Goal: Information Seeking & Learning: Find specific fact

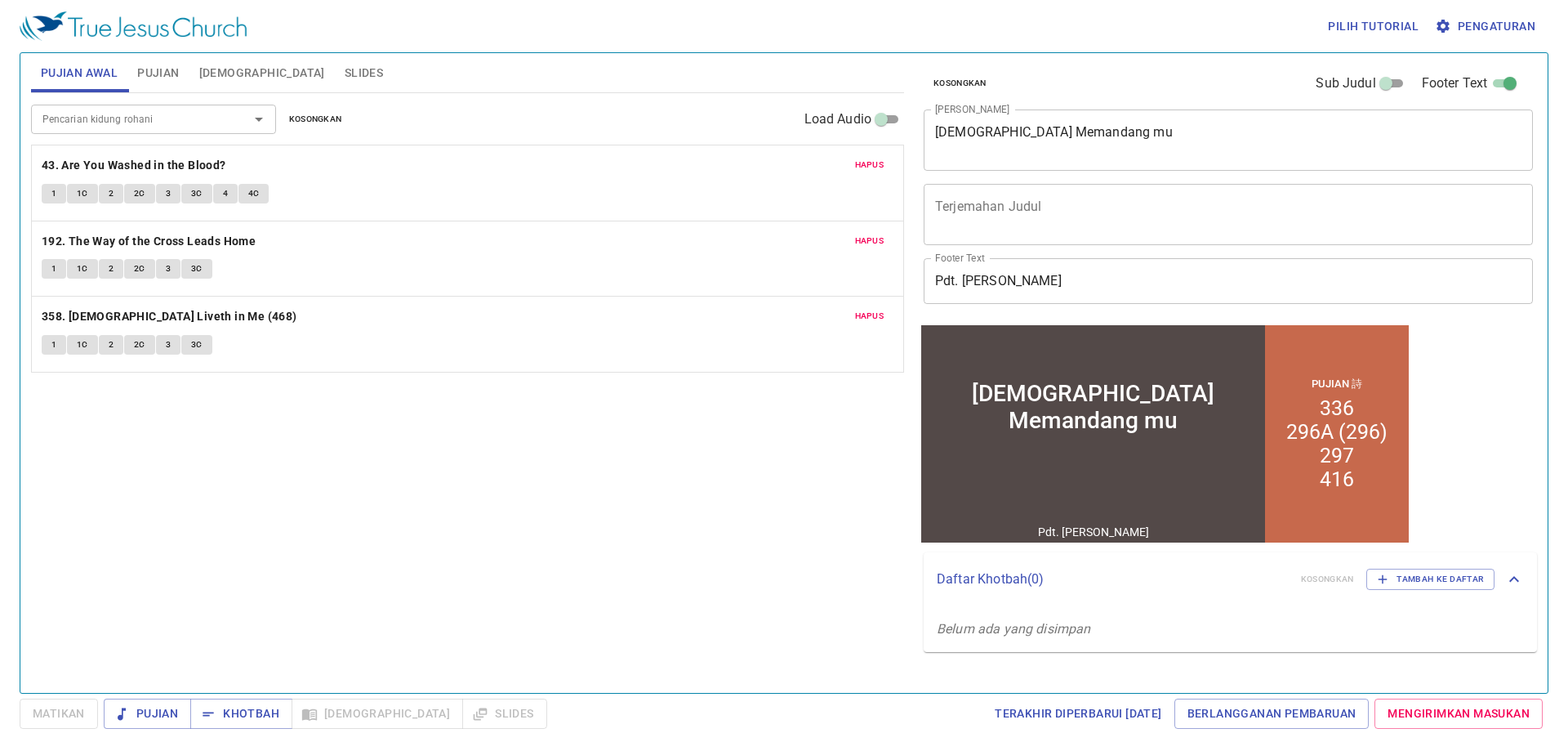
click at [885, 159] on button "Hapus" at bounding box center [870, 164] width 49 height 19
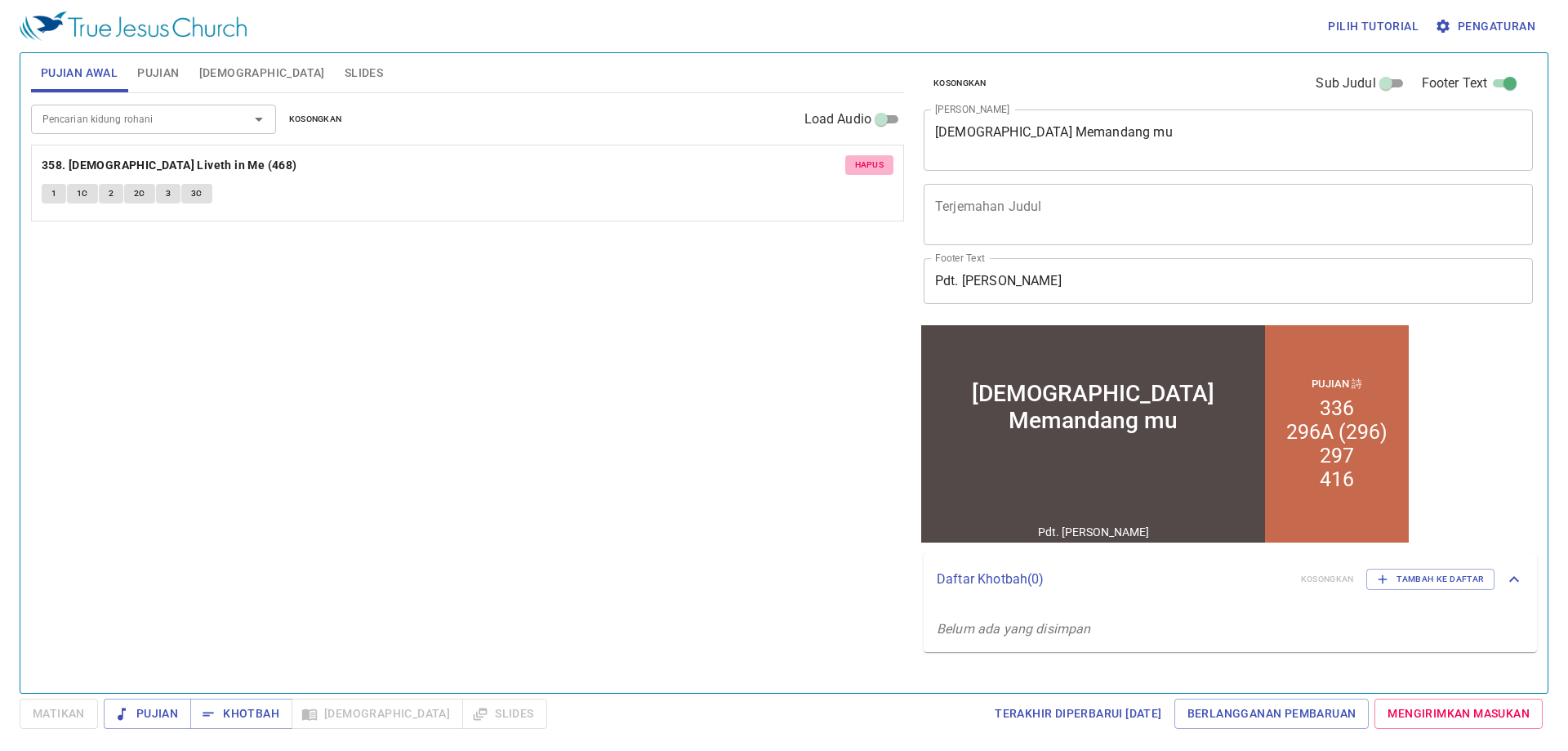
click at [885, 159] on button "Hapus" at bounding box center [870, 164] width 49 height 19
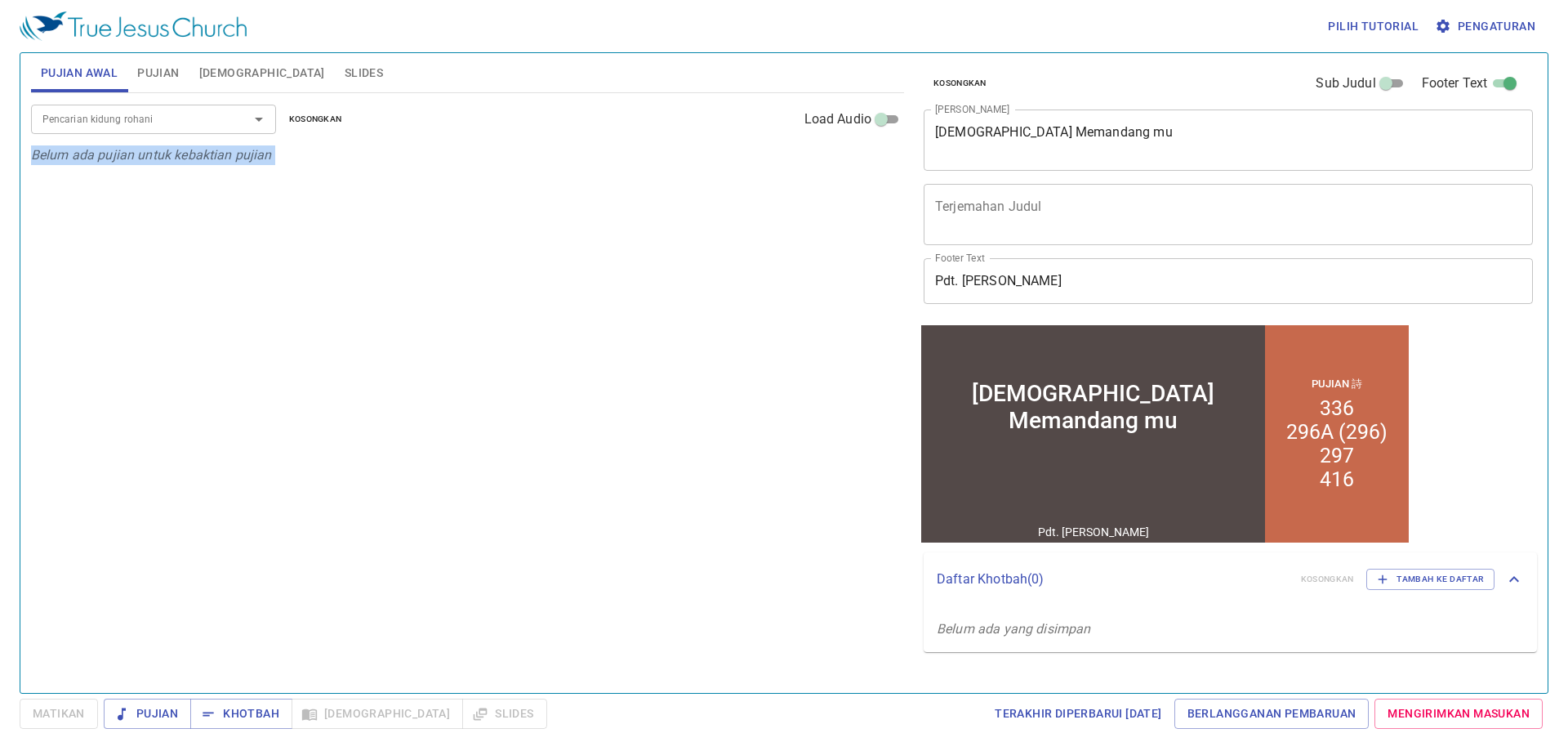
click at [103, 117] on input "Pencarian kidung rohani" at bounding box center [129, 119] width 187 height 19
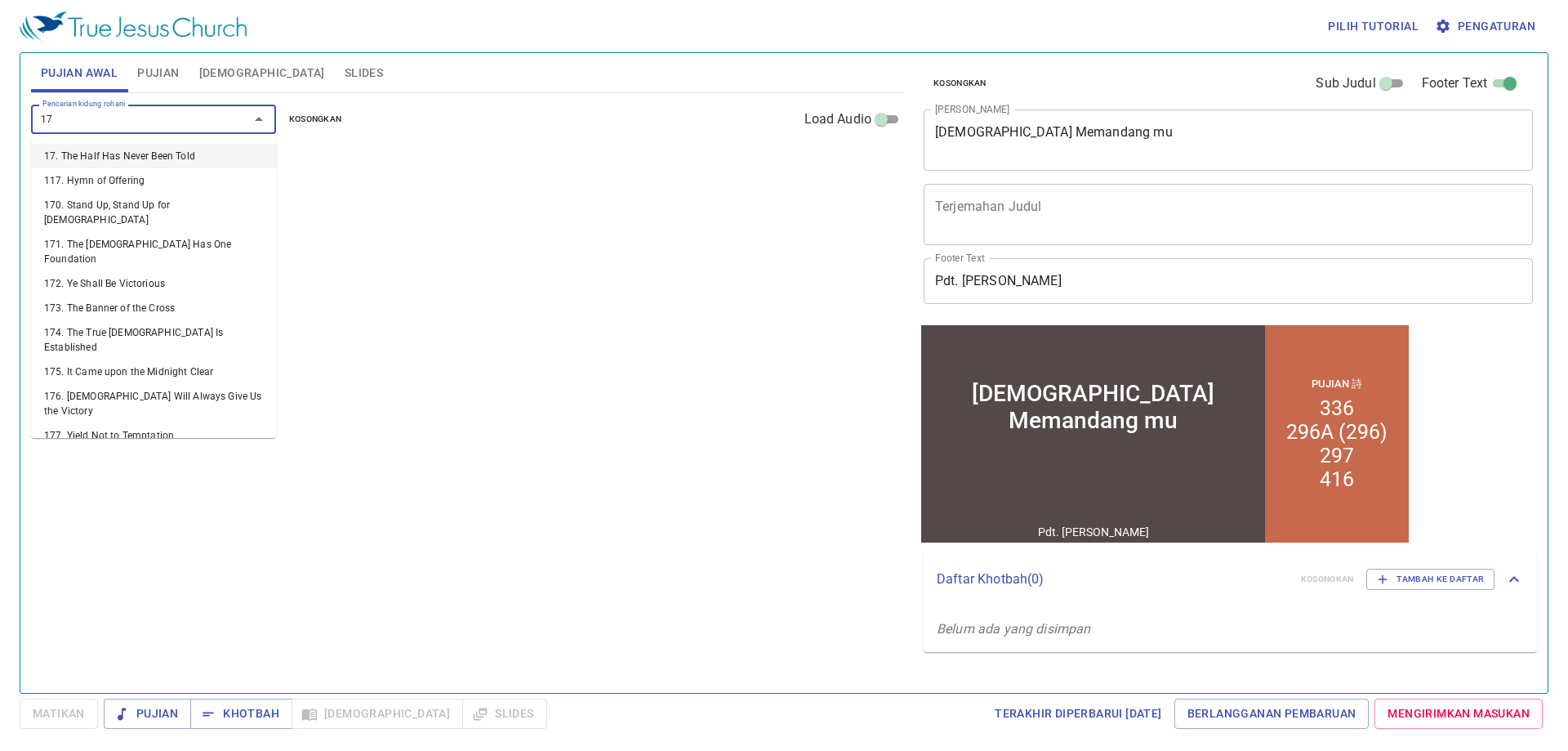
type input "171"
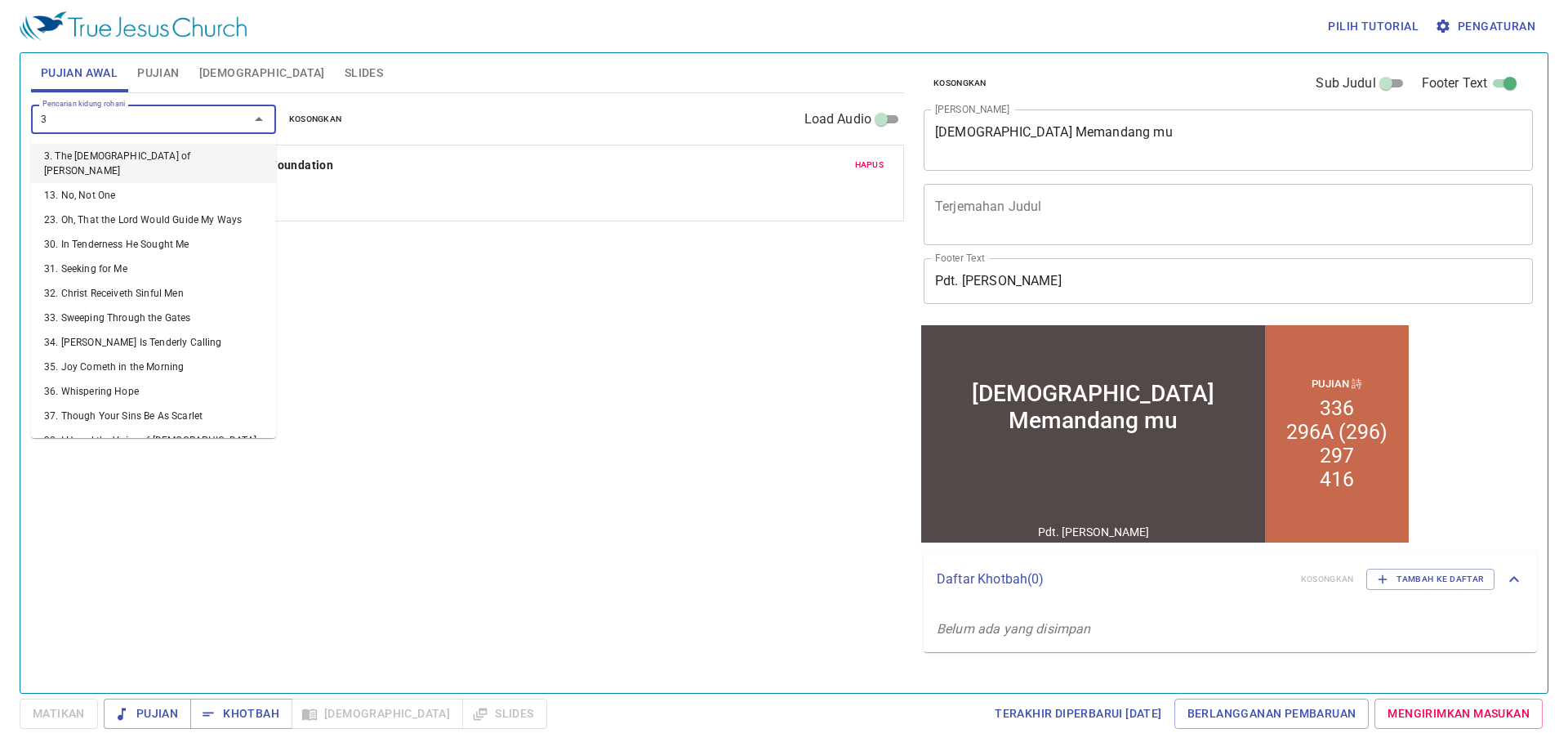
type input "33"
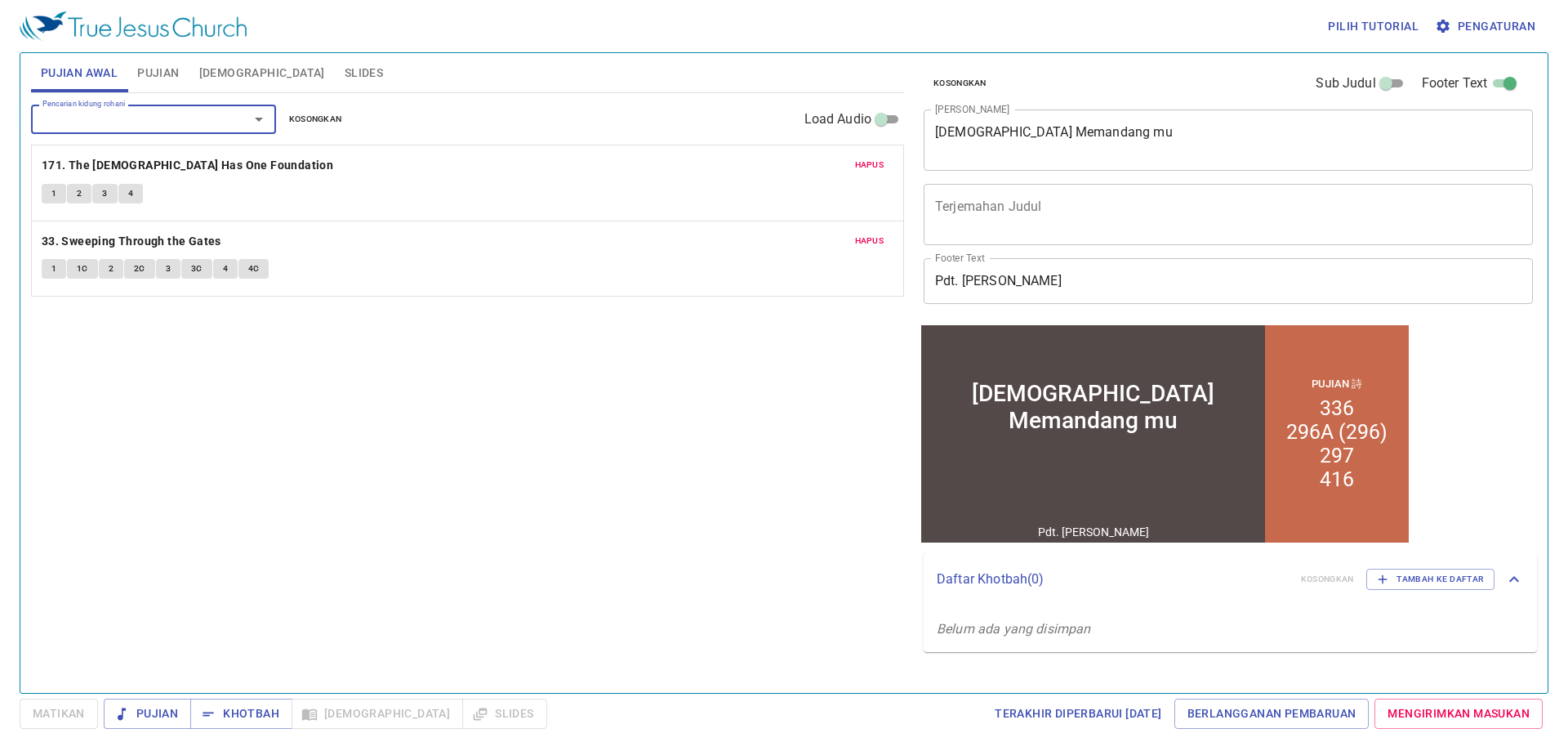
click at [869, 245] on span "Hapus" at bounding box center [869, 241] width 29 height 15
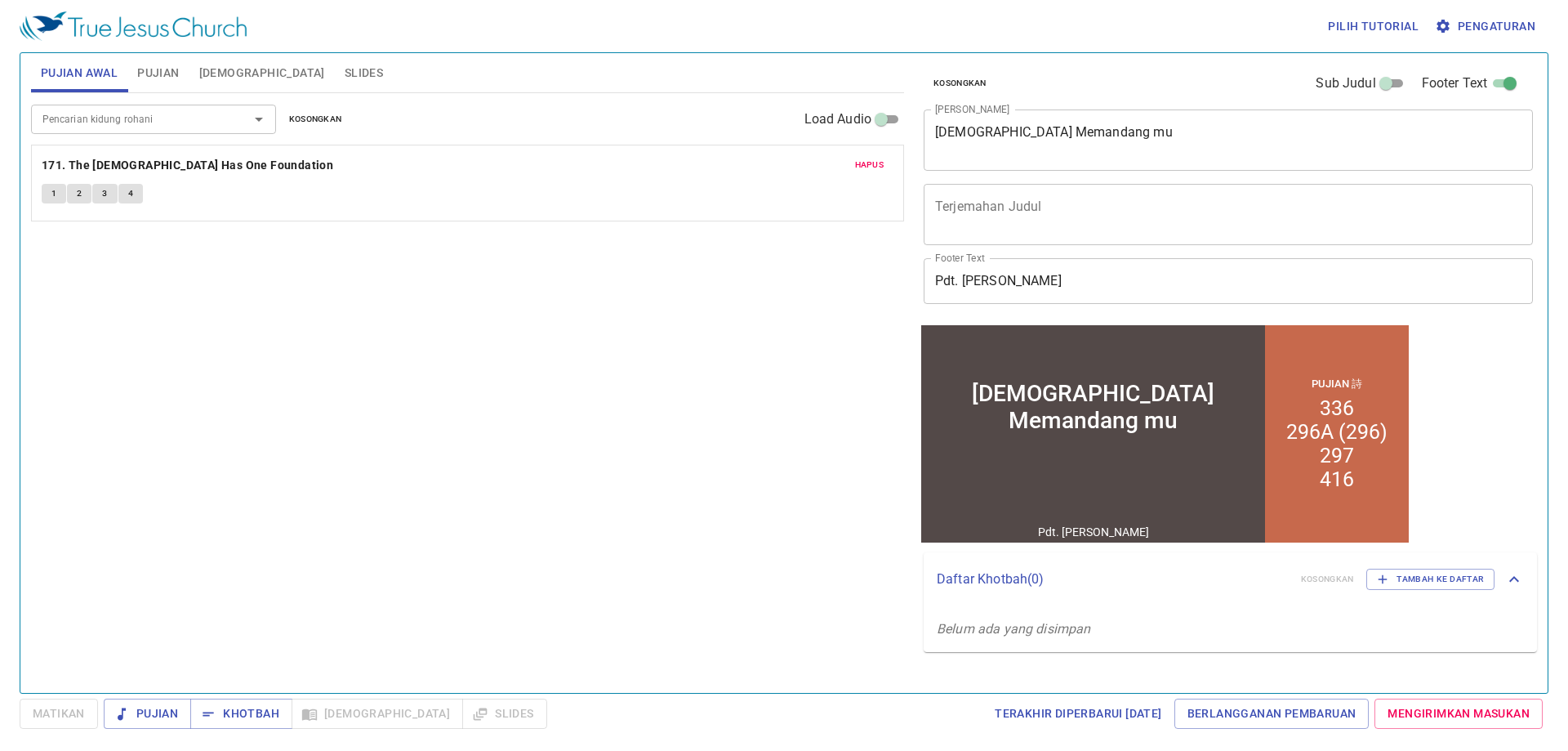
click at [82, 128] on input "Pencarian kidung rohani" at bounding box center [129, 119] width 187 height 19
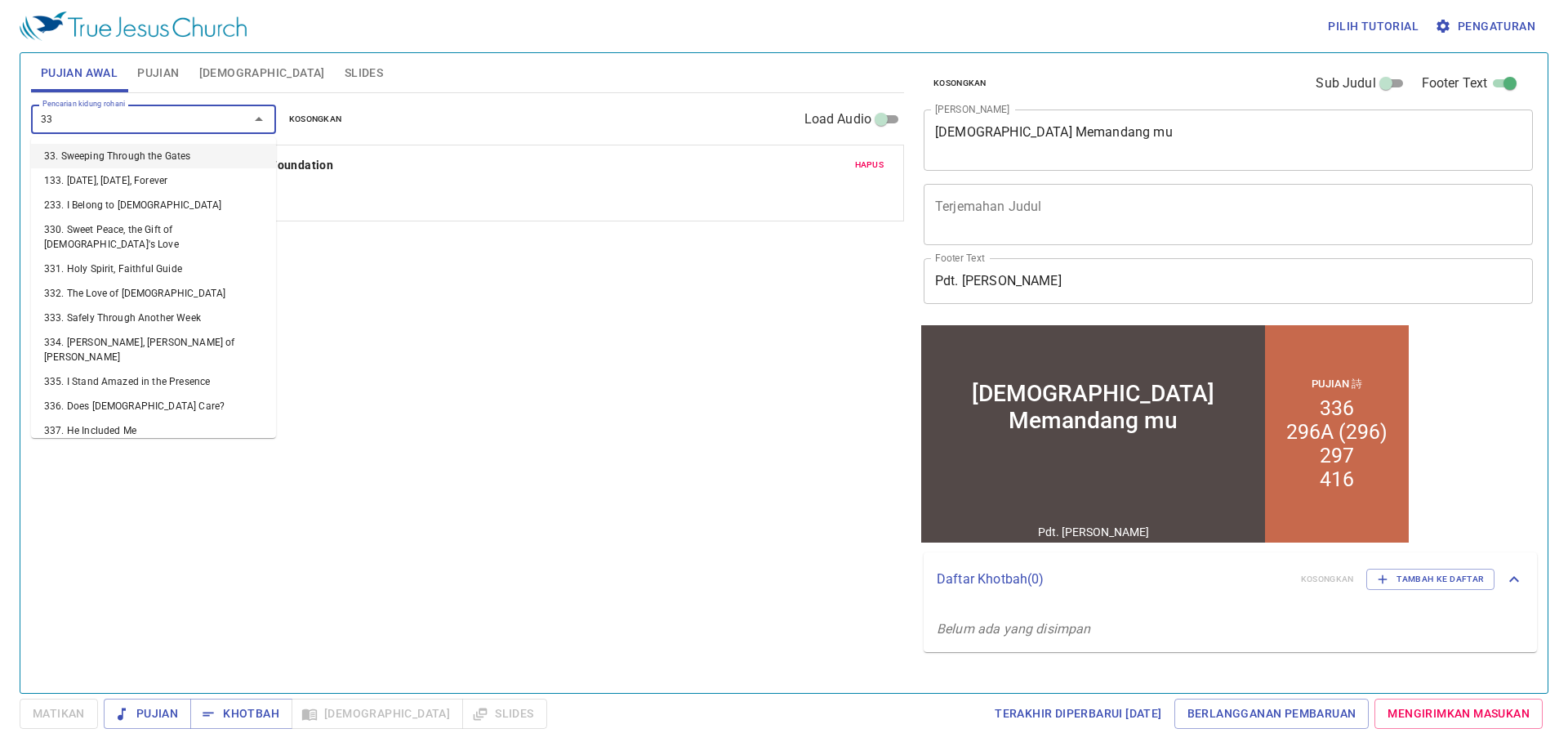
type input "333"
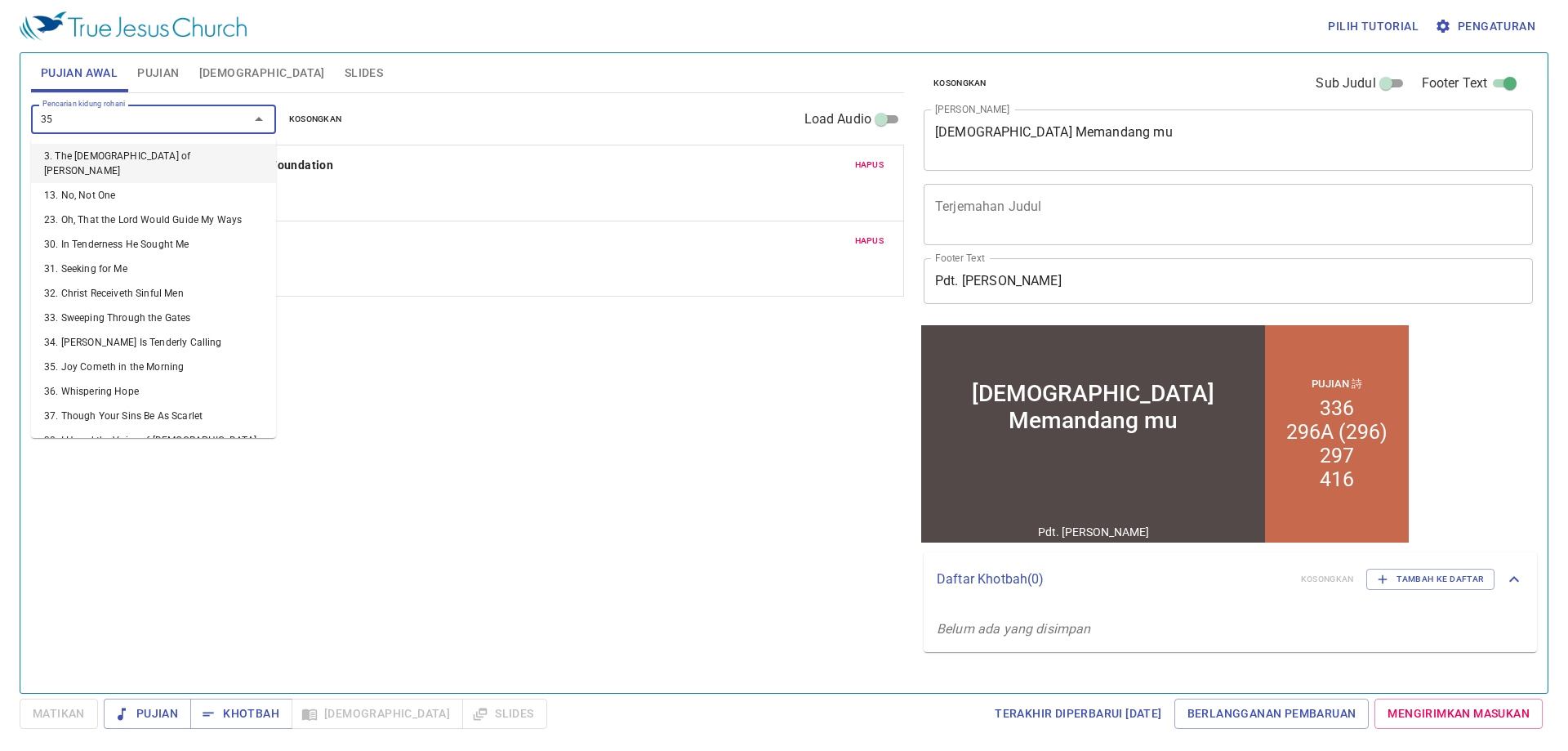
type input "356"
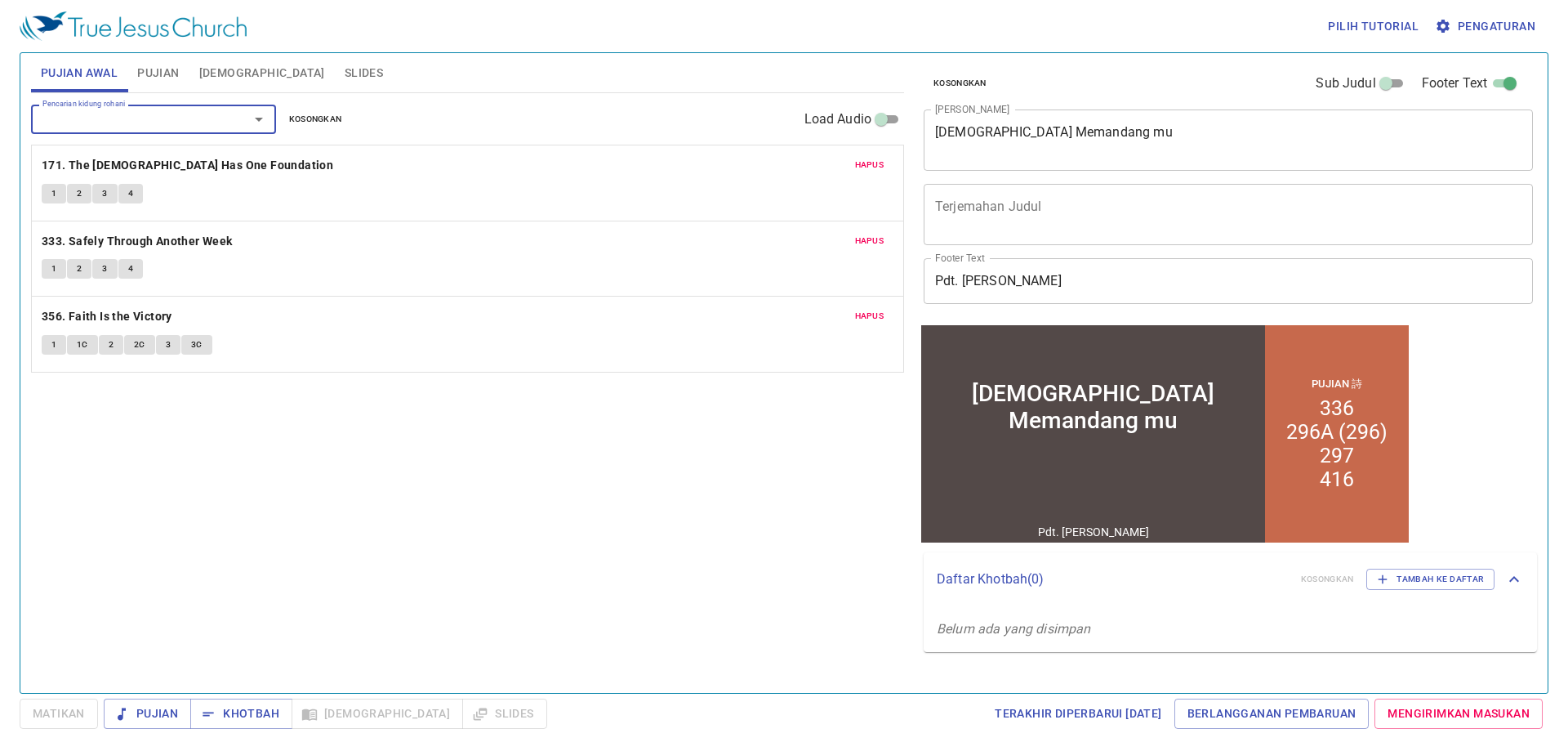
click at [175, 63] on span "Pujian" at bounding box center [158, 73] width 42 height 20
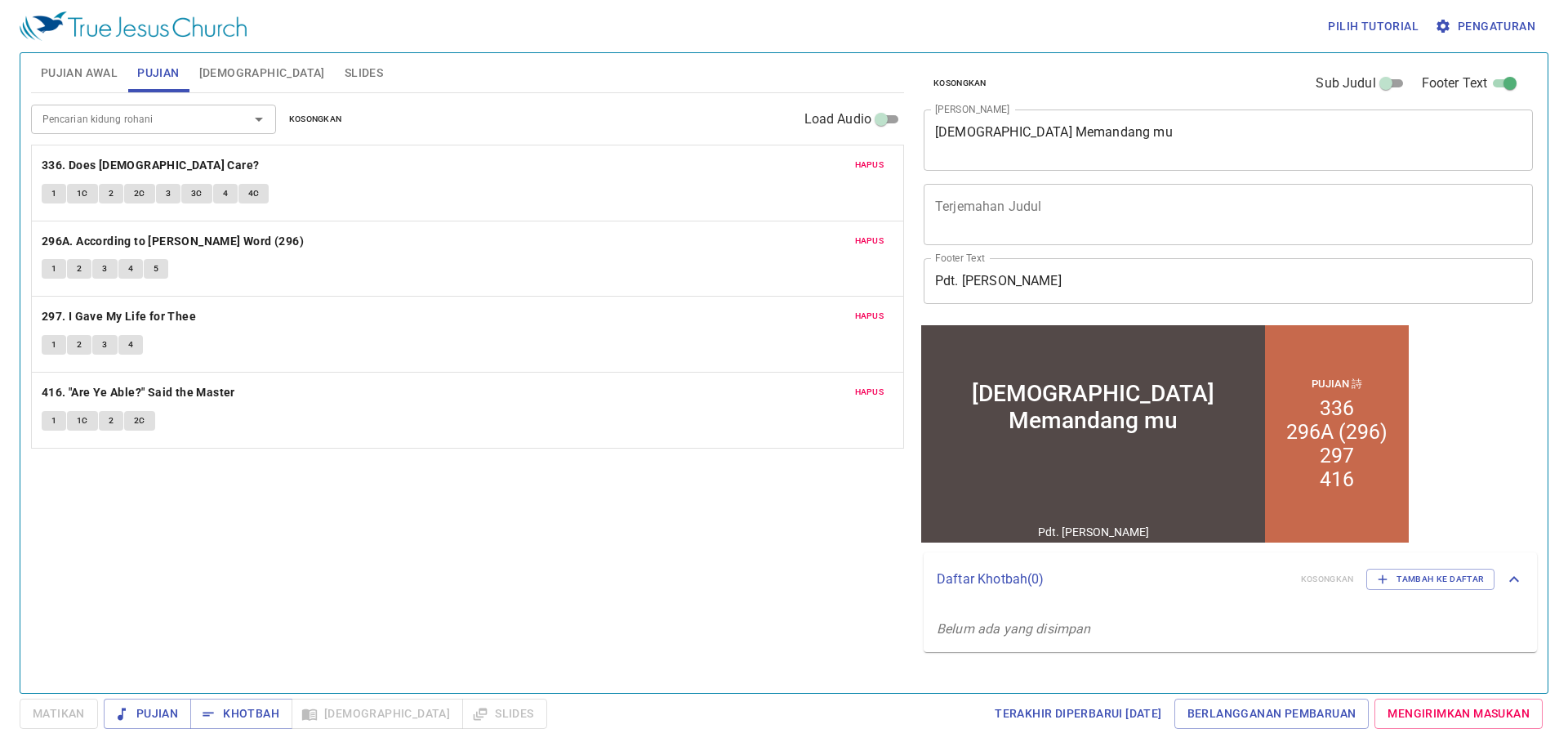
click at [873, 166] on span "Hapus" at bounding box center [869, 165] width 29 height 15
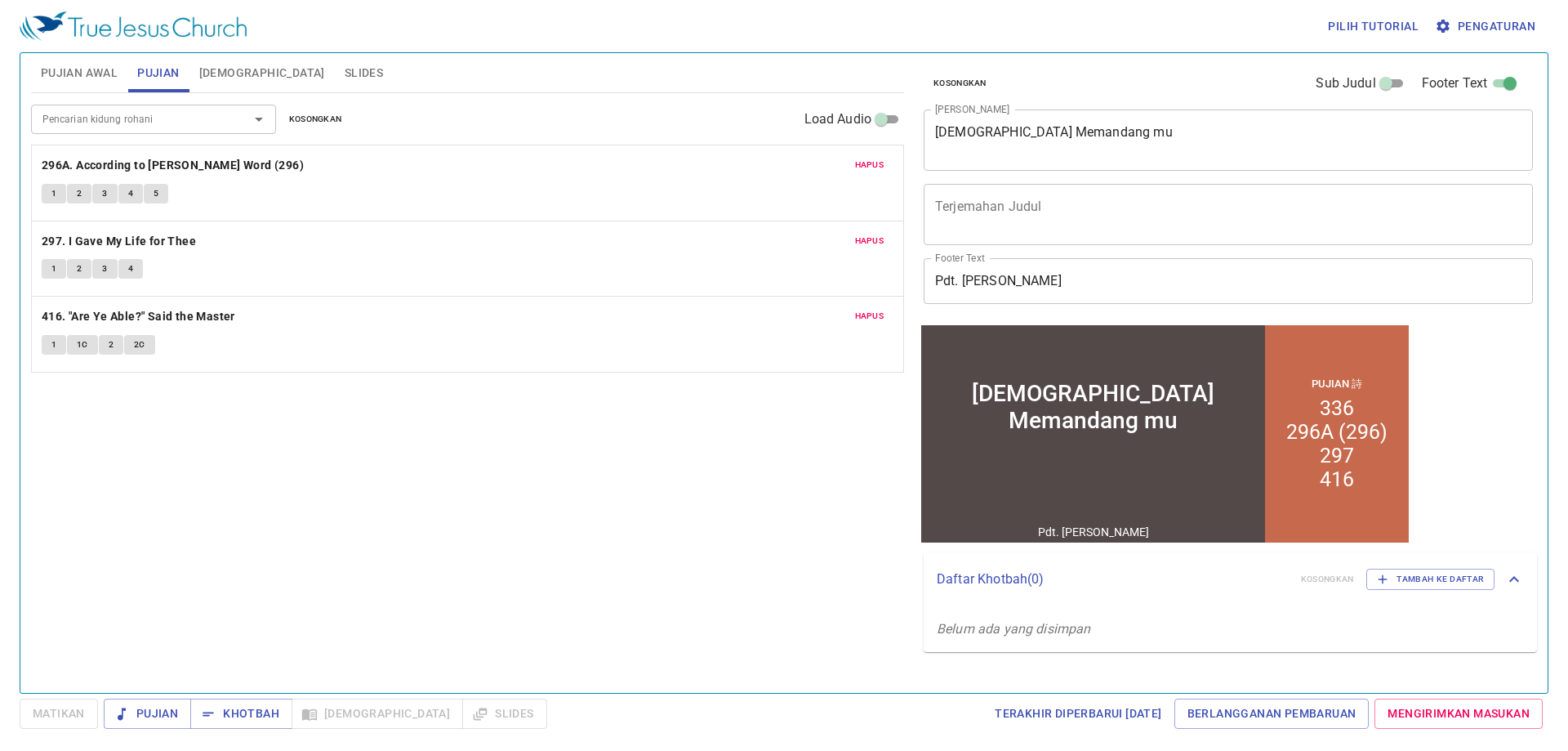
click at [873, 166] on span "Hapus" at bounding box center [869, 165] width 29 height 15
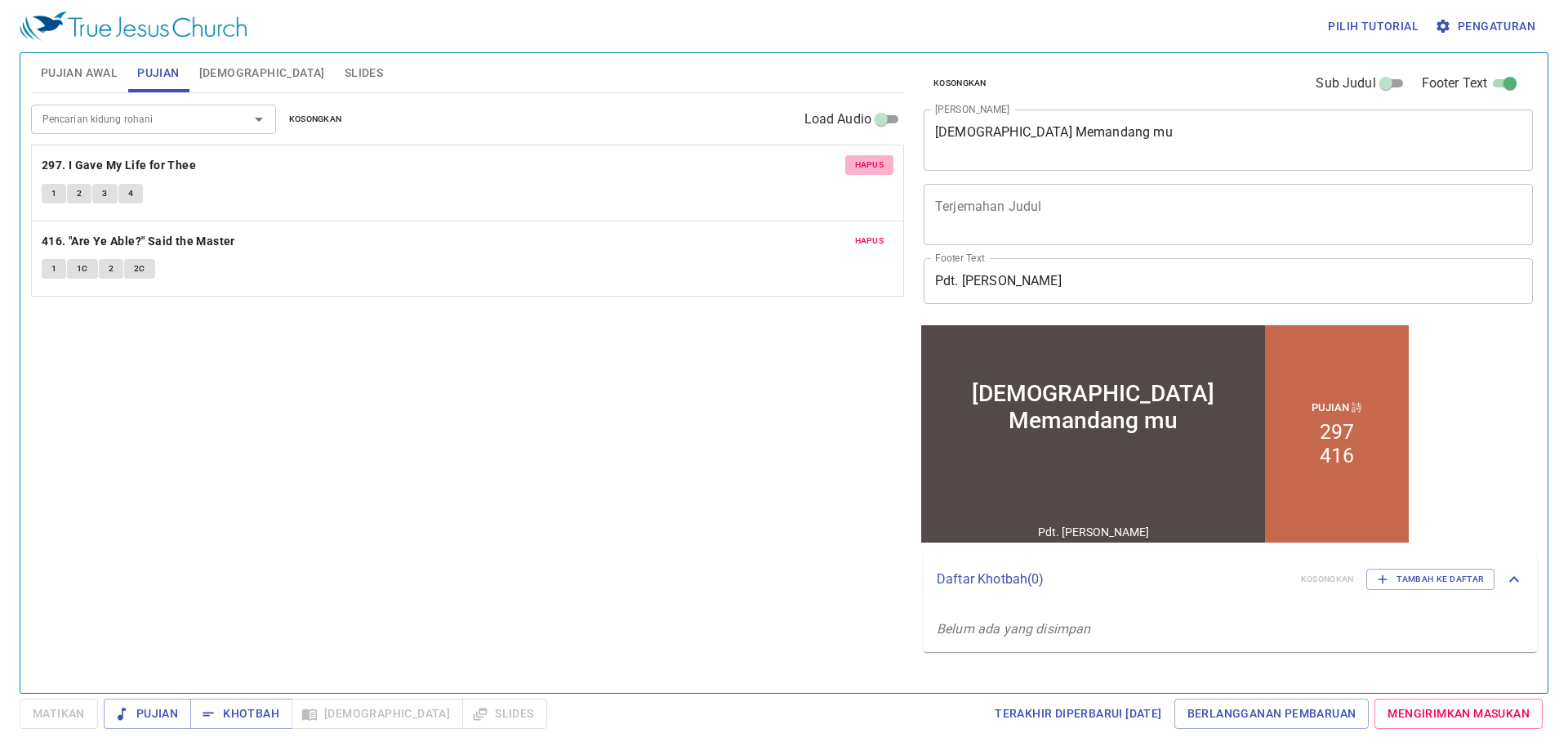
click at [873, 166] on span "Hapus" at bounding box center [869, 165] width 29 height 15
click at [873, 234] on span "Hapus" at bounding box center [869, 241] width 29 height 15
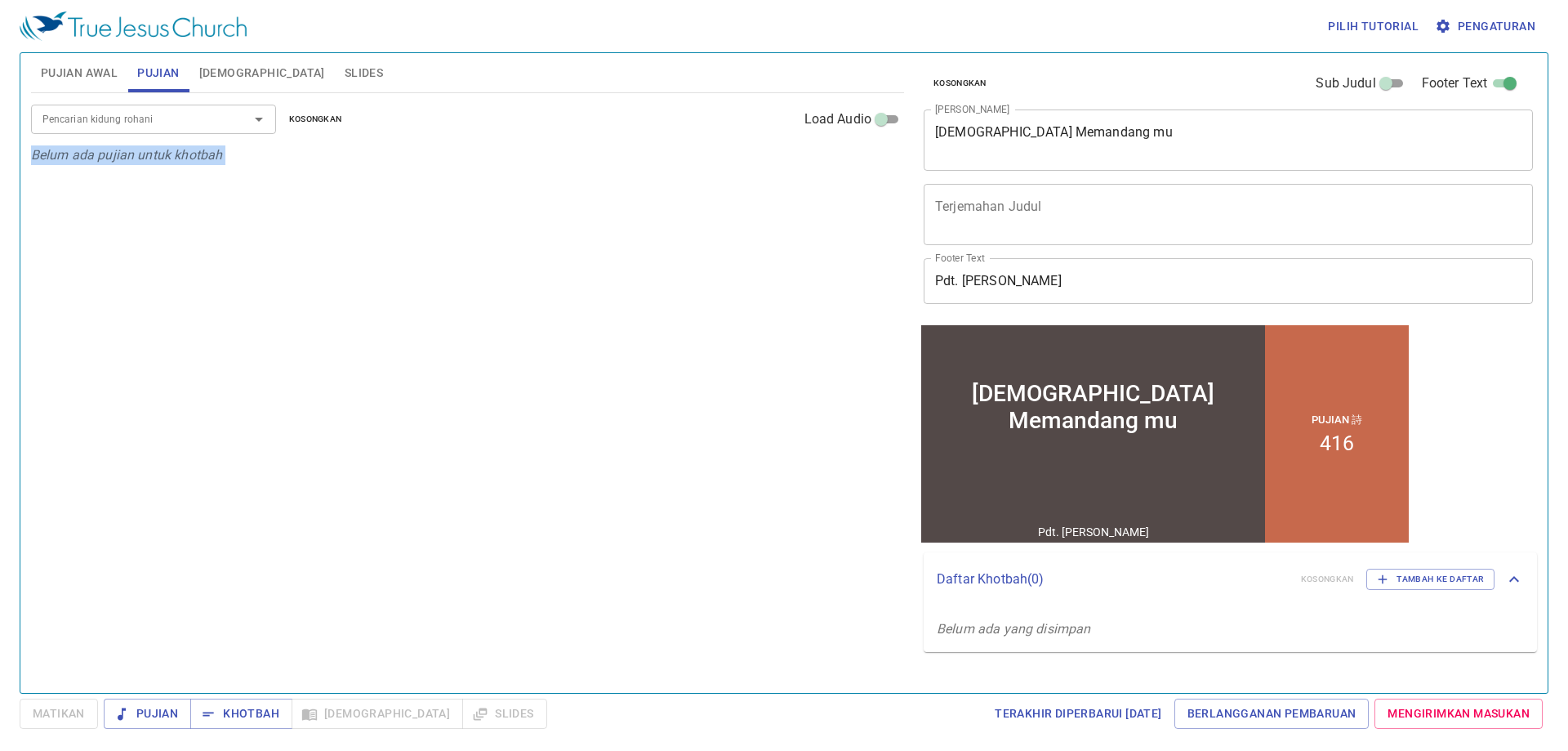
click at [873, 166] on div "Pencarian kidung rohani Pencarian kidung rohani Kosongkan Load Audio Belum ada …" at bounding box center [468, 386] width 873 height 586
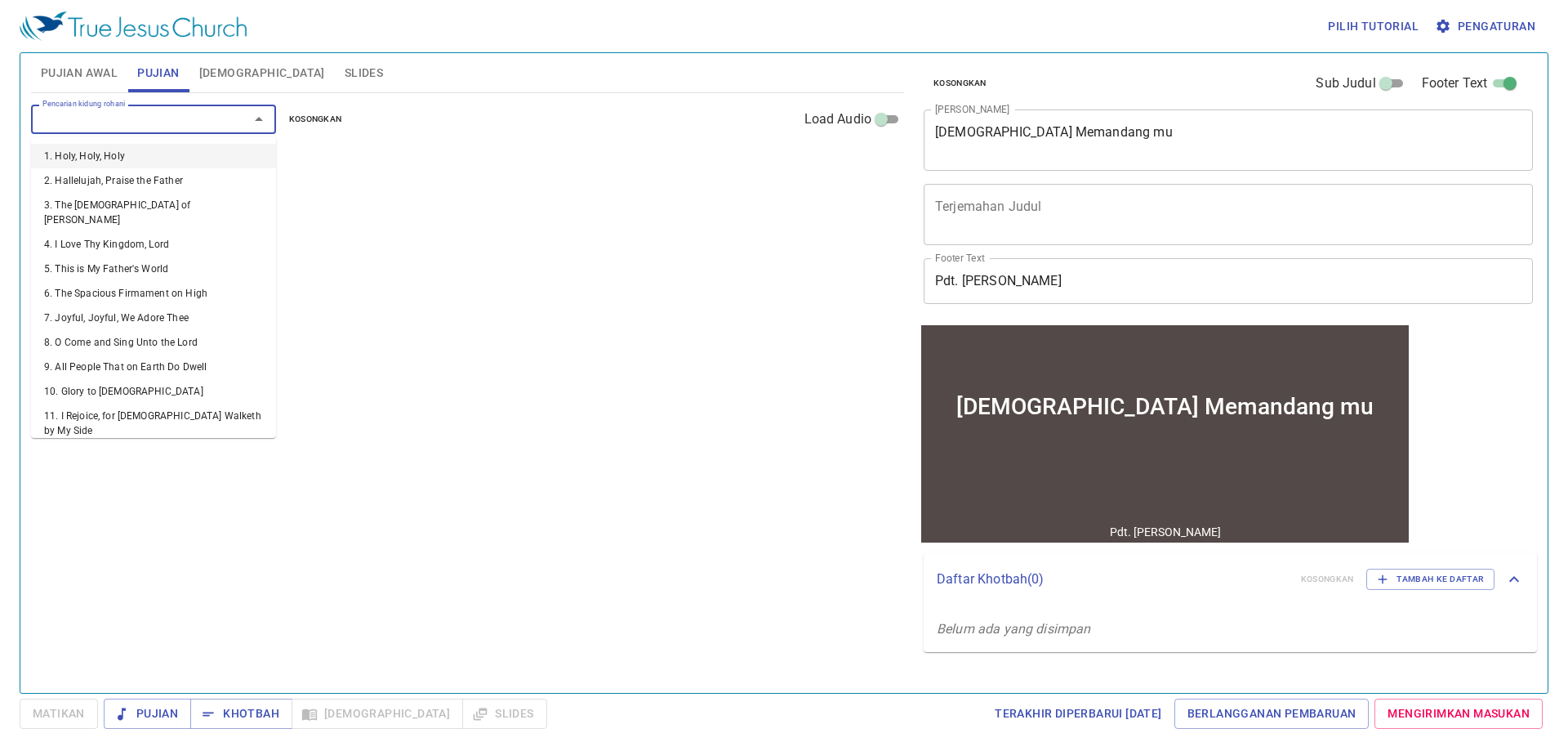
click at [183, 113] on input "Pencarian kidung rohani" at bounding box center [129, 119] width 187 height 19
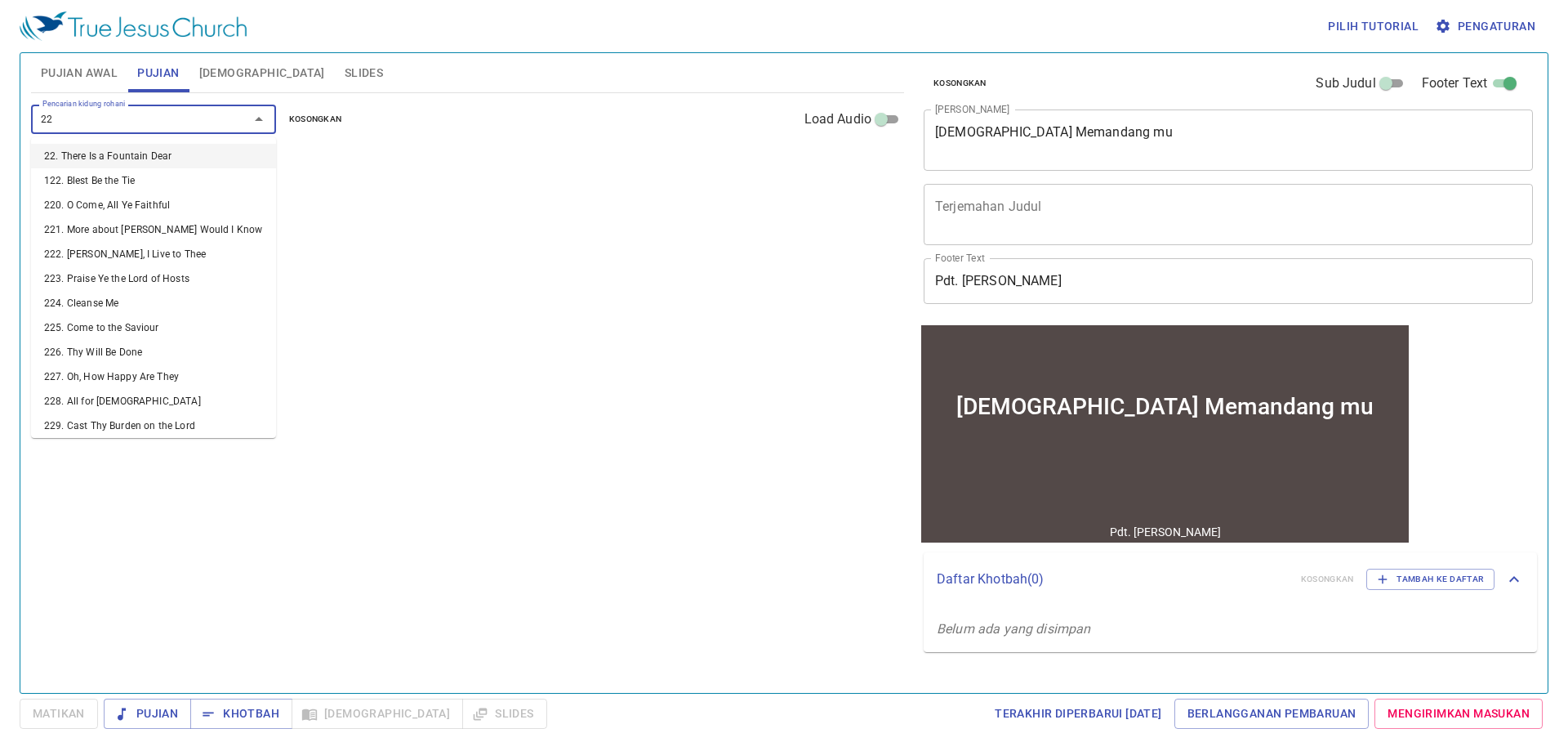
type input "220"
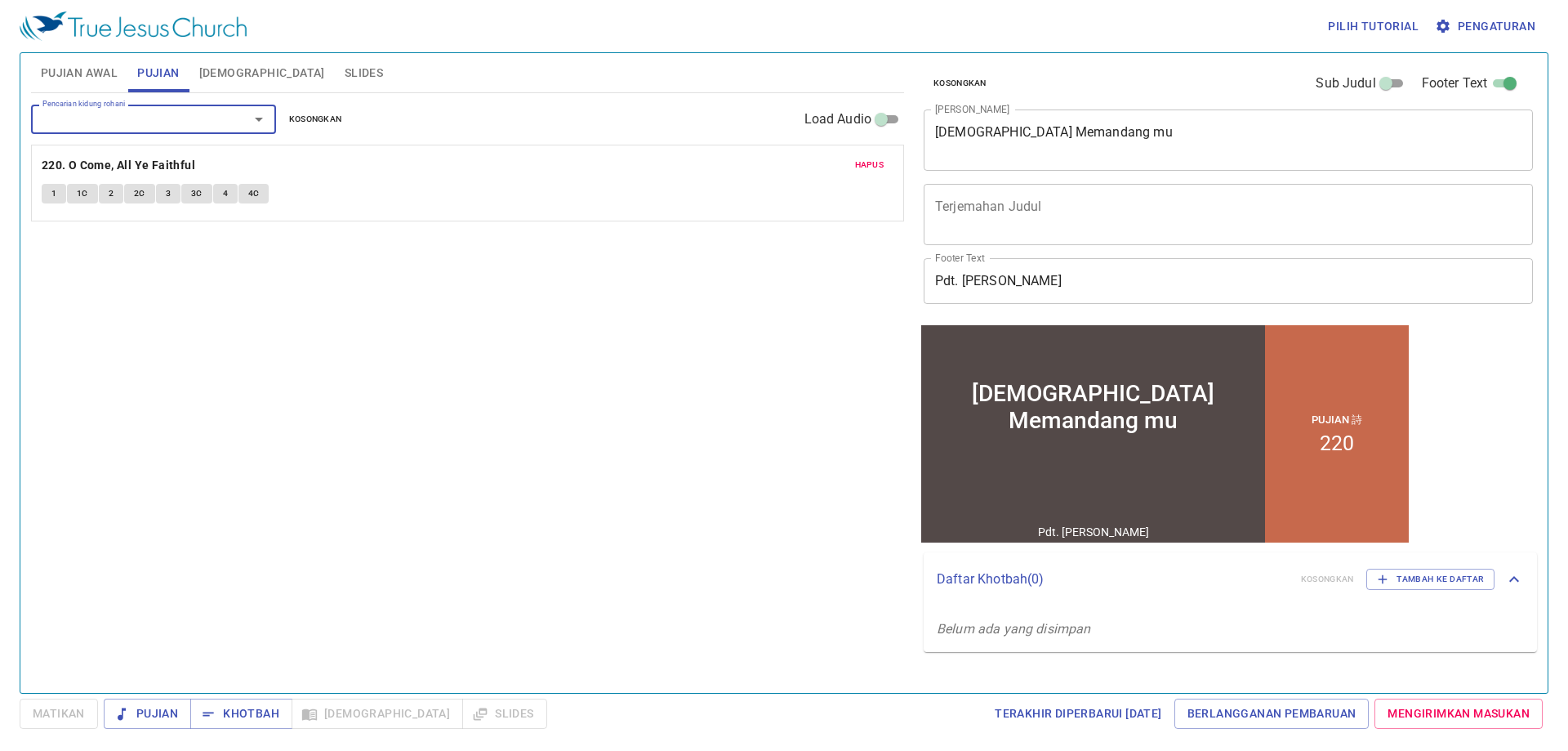
click at [181, 114] on input "Pencarian kidung rohani" at bounding box center [129, 119] width 187 height 19
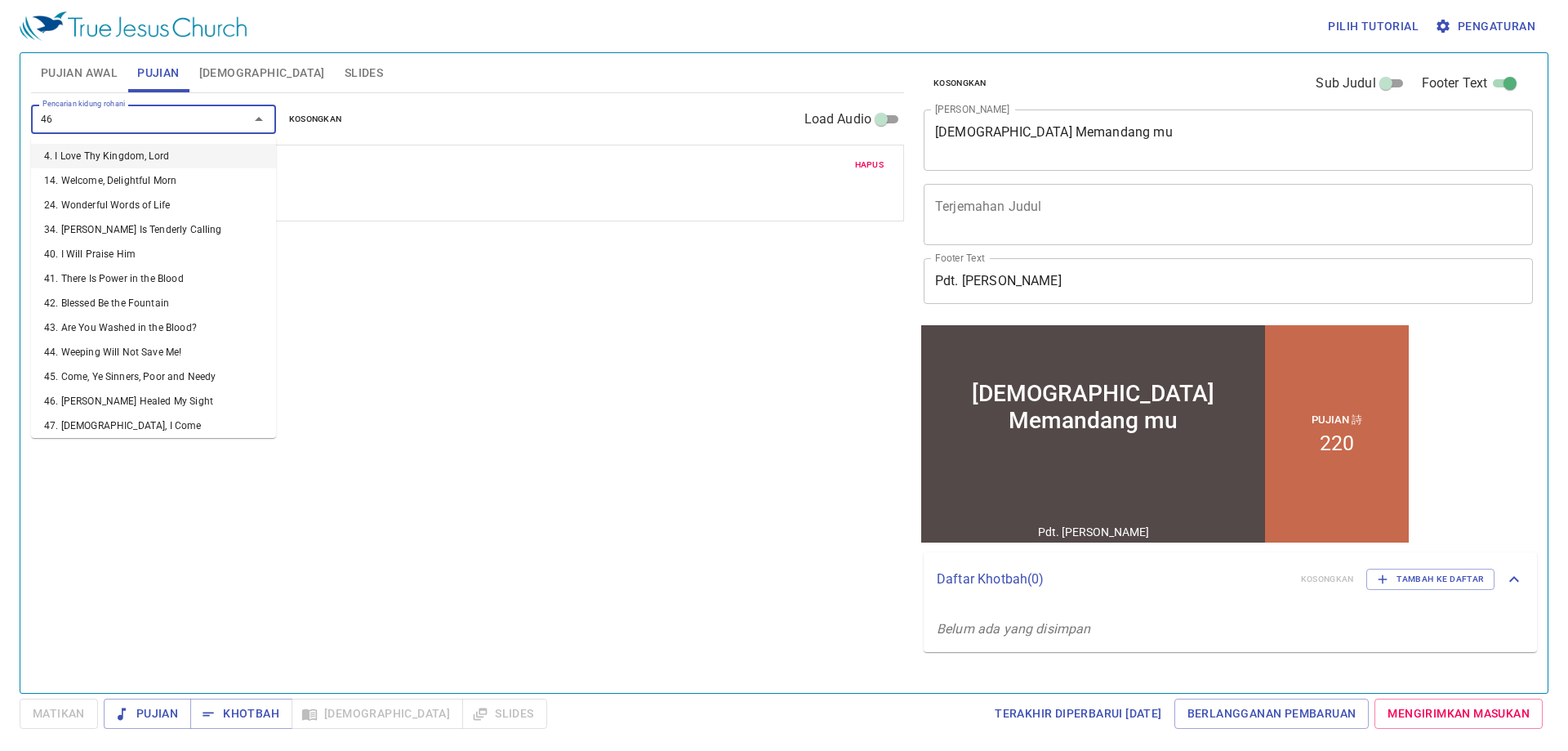
type input "465"
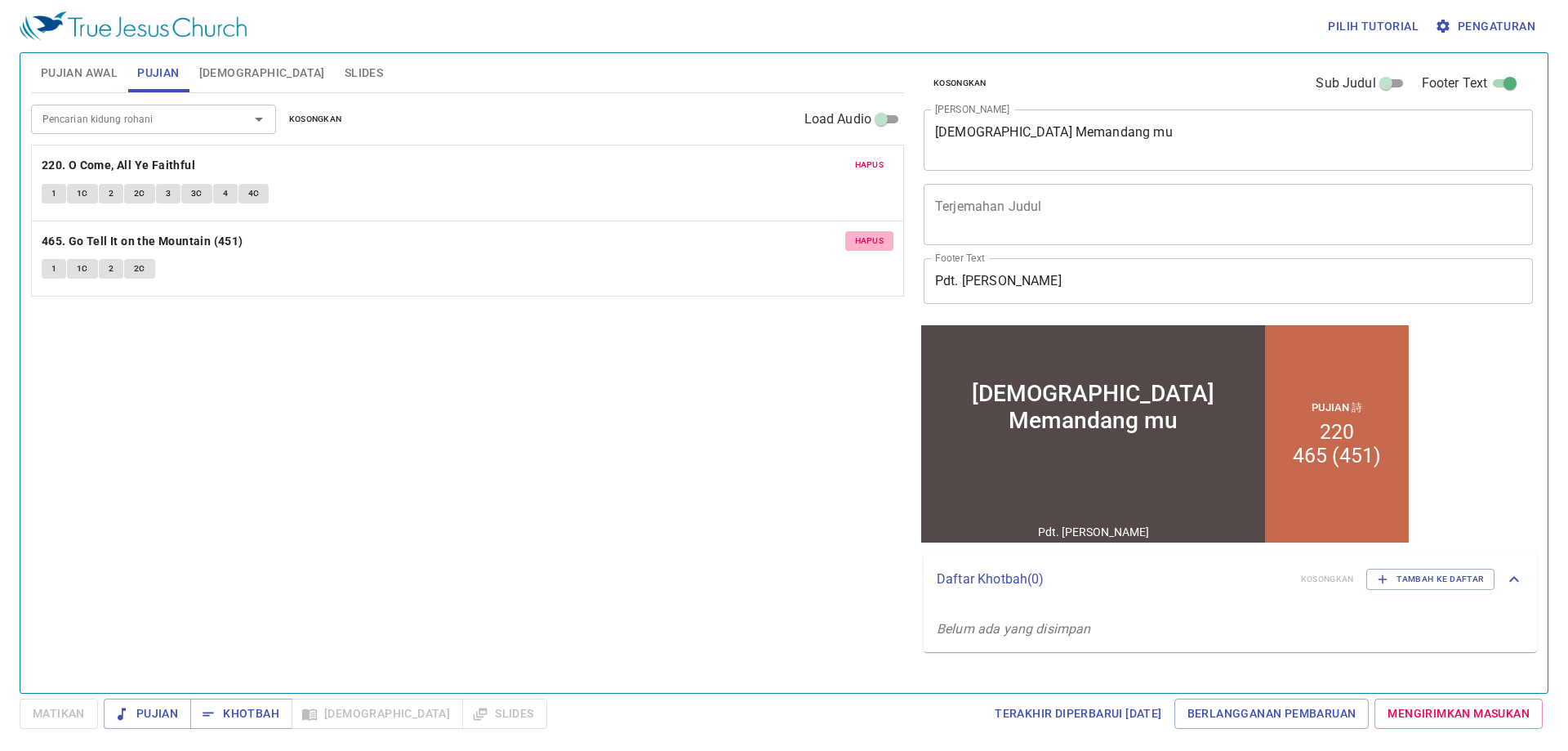
click at [878, 241] on span "Hapus" at bounding box center [869, 241] width 29 height 15
click at [181, 131] on div "Pencarian kidung rohani" at bounding box center [153, 118] width 245 height 28
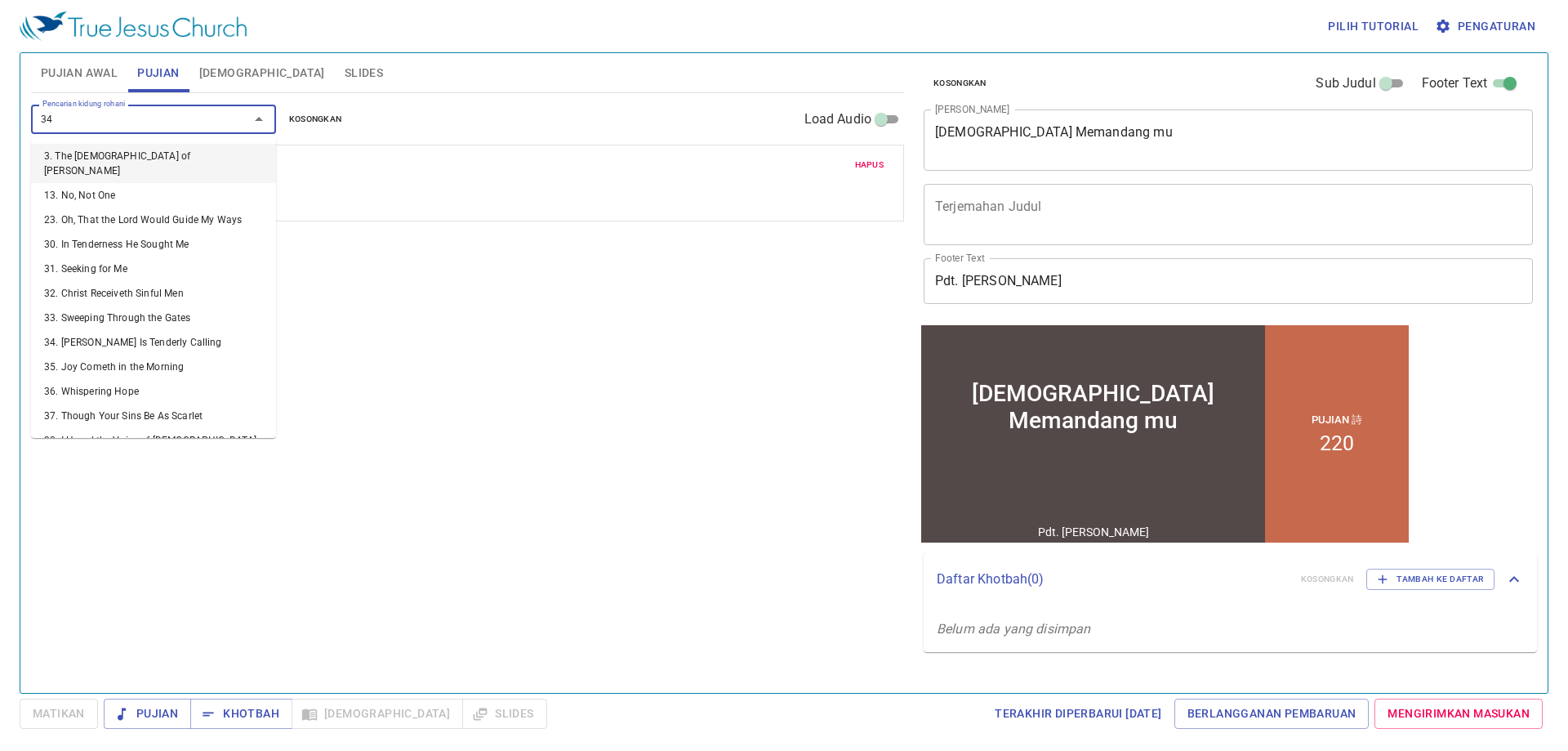
type input "344"
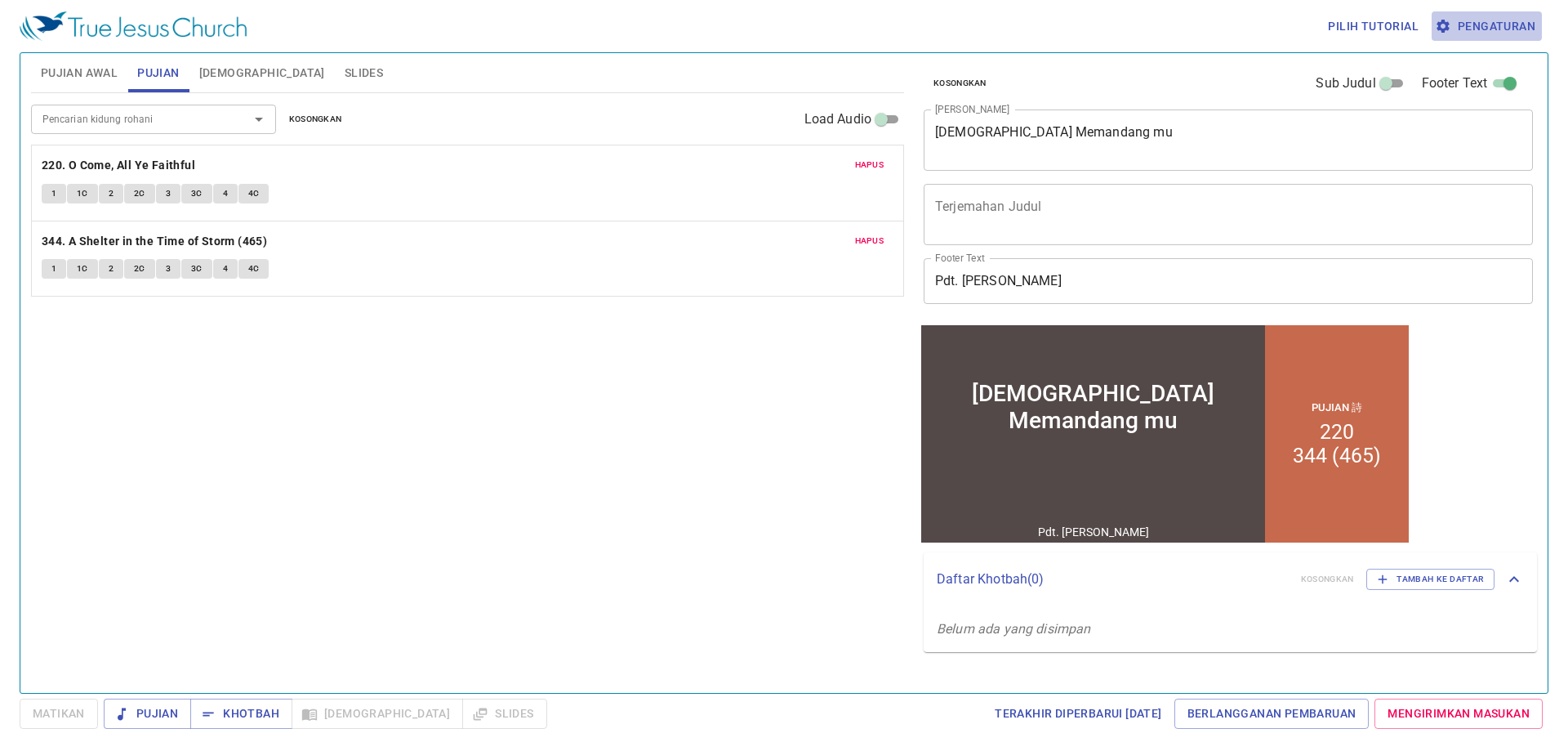
click at [1458, 31] on span "Pengaturan" at bounding box center [1487, 26] width 97 height 20
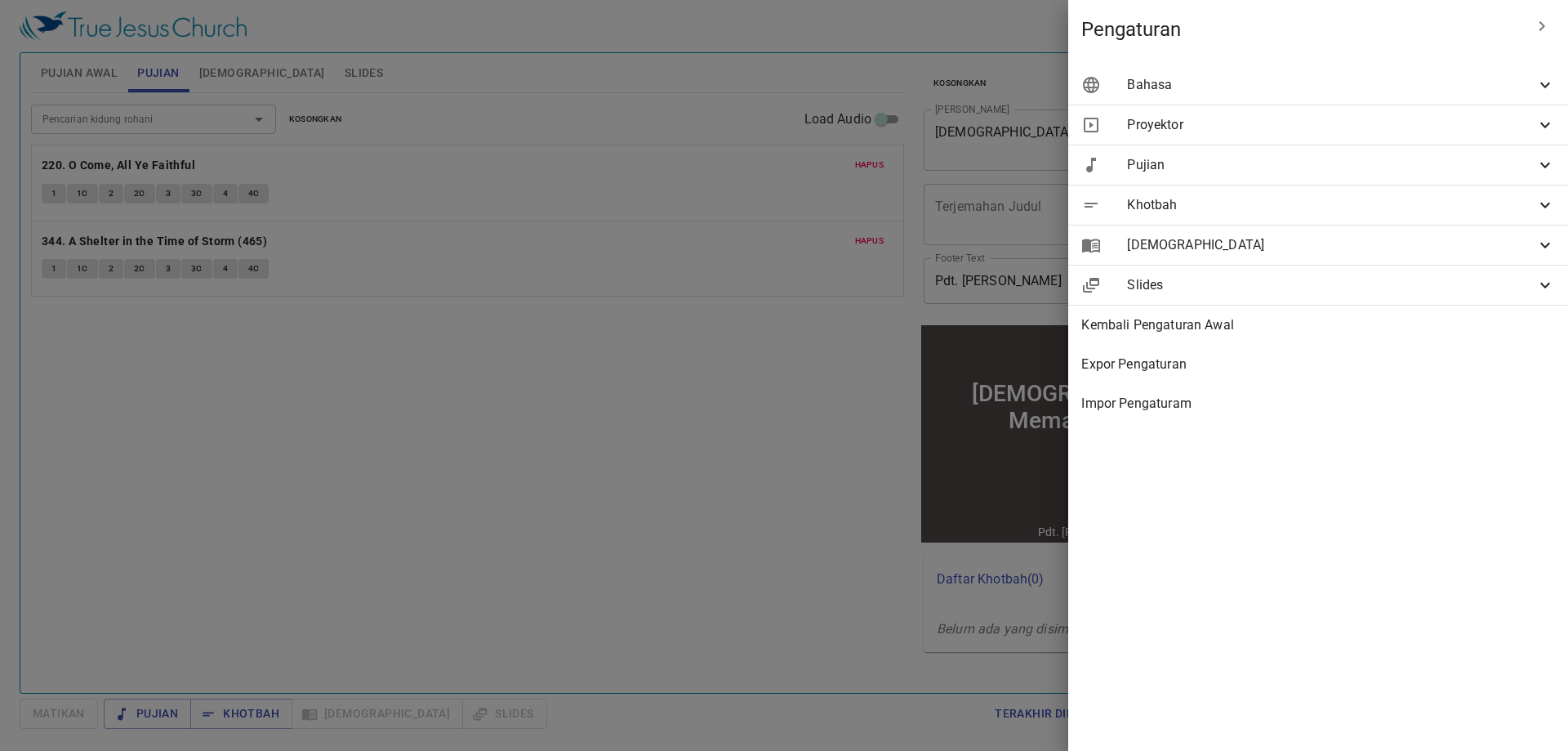
click at [1513, 81] on span "Bahasa" at bounding box center [1331, 84] width 408 height 19
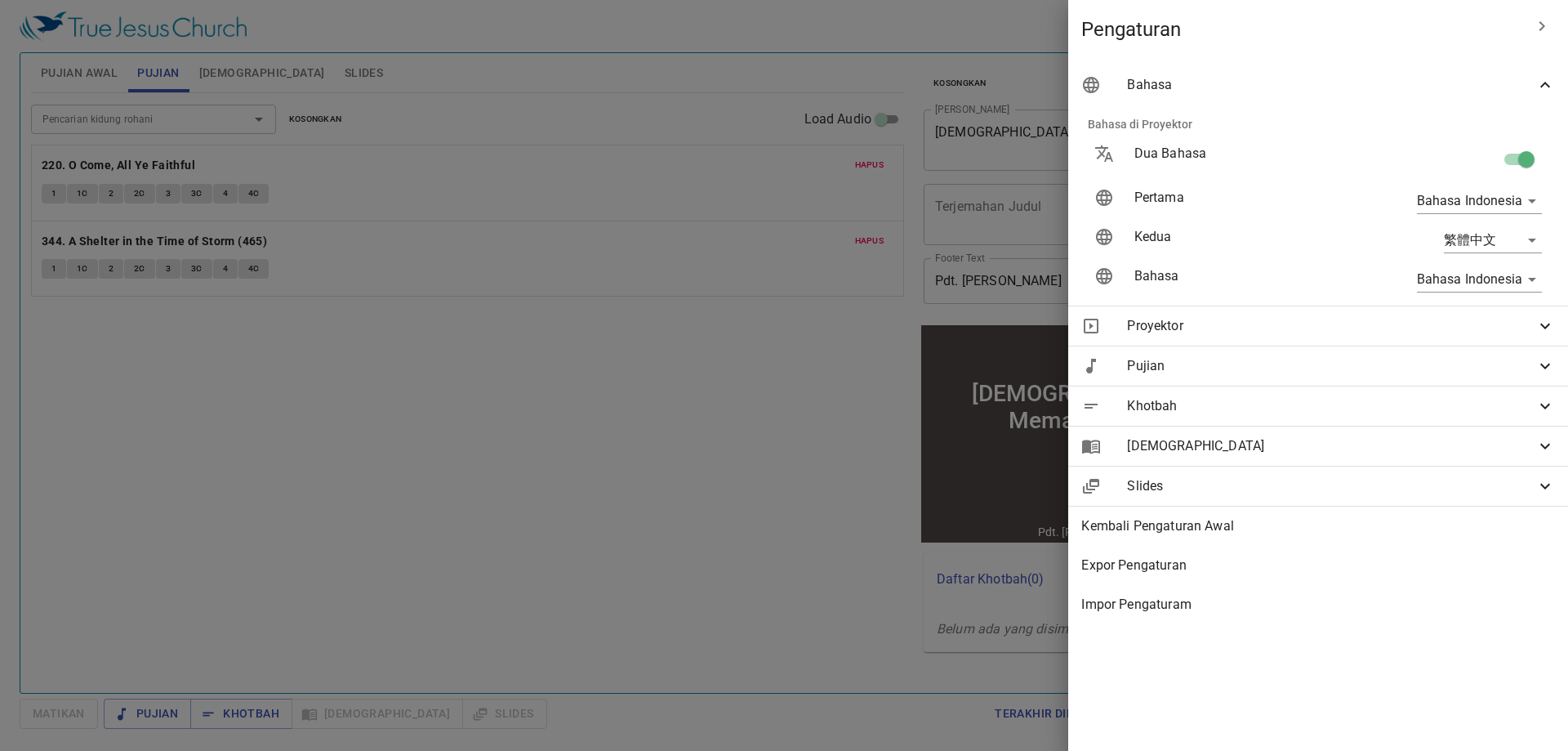
click at [1529, 149] on input "checkbox" at bounding box center [1527, 163] width 93 height 31
checkbox input "false"
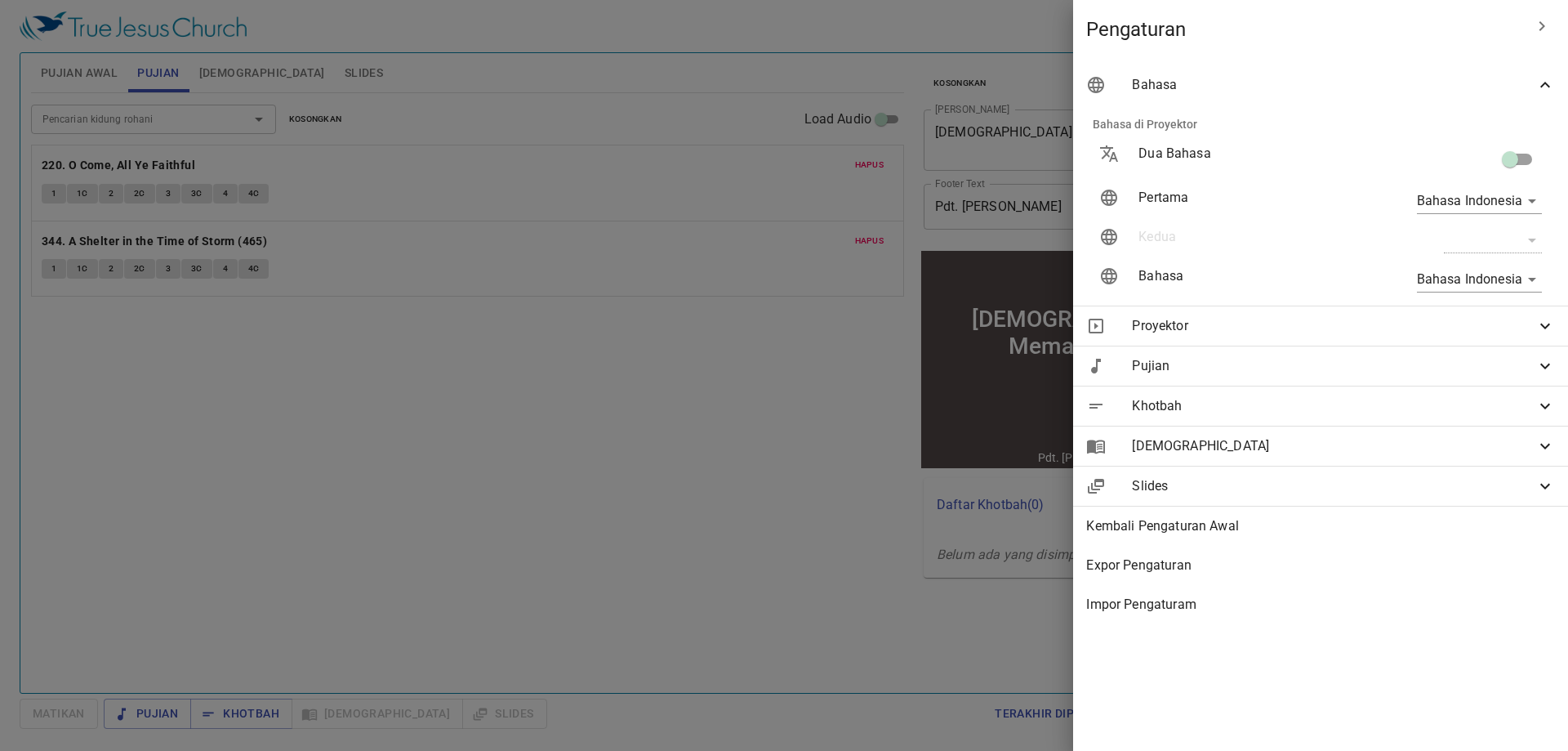
click at [775, 261] on div at bounding box center [784, 376] width 1568 height 751
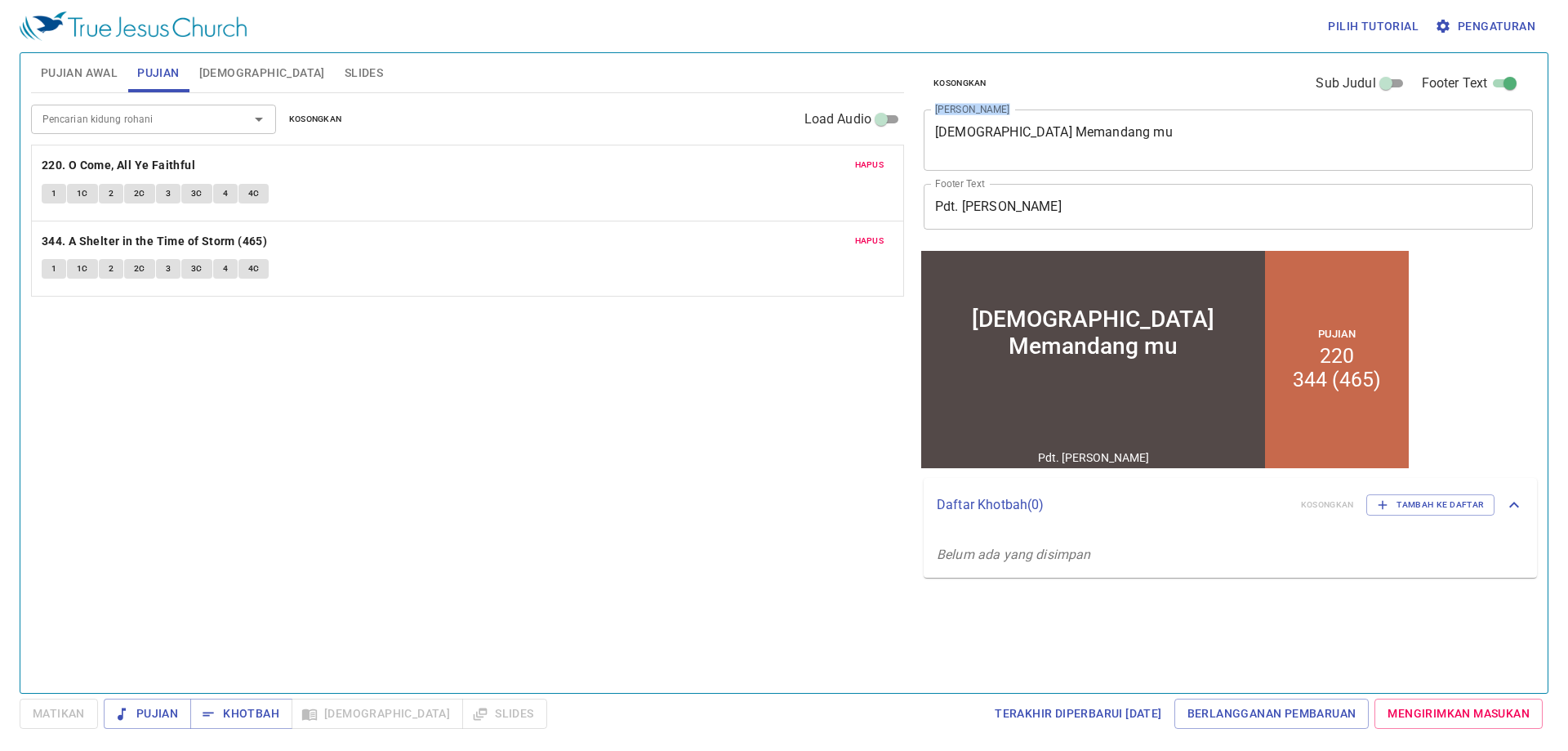
drag, startPoint x: 1094, startPoint y: 121, endPoint x: 921, endPoint y: 160, distance: 177.3
click at [917, 159] on div "Kosongkan Sub Judul Footer Text Judul Khotbah Yesus Memandang mu x Judul Khotba…" at bounding box center [1226, 150] width 620 height 194
drag, startPoint x: 1080, startPoint y: 127, endPoint x: 1084, endPoint y: 140, distance: 13.6
click at [1080, 127] on textarea "Yesus Memandang mu" at bounding box center [1228, 140] width 586 height 31
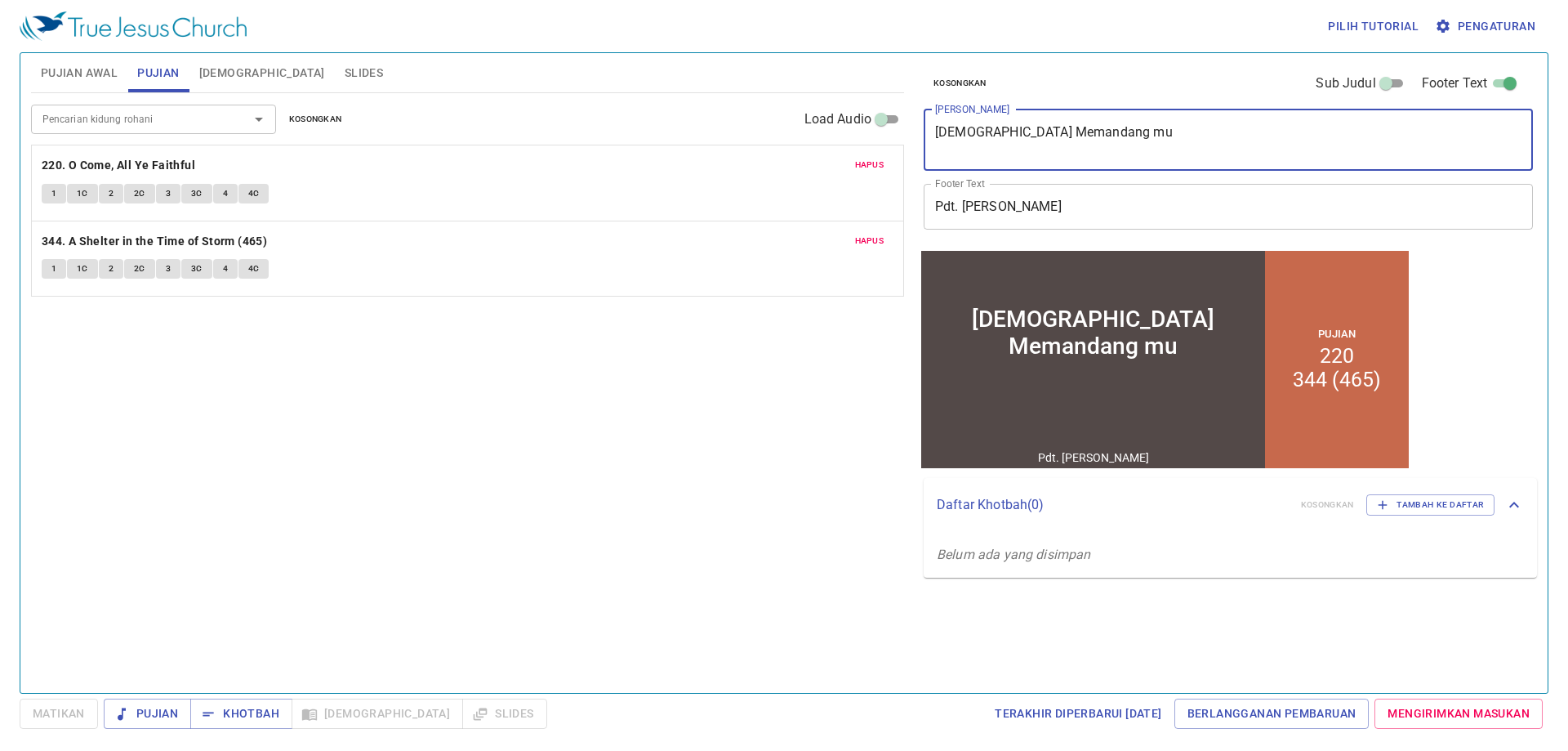
drag, startPoint x: 1048, startPoint y: 142, endPoint x: 904, endPoint y: 166, distance: 146.0
click at [904, 166] on div "Pujian Awal Pujian Alkitab Slides Pencarian kidung rohani Pencarian kidung roha…" at bounding box center [784, 366] width 1519 height 640
type textarea "Ujian dan Pencobaan"
drag, startPoint x: 1032, startPoint y: 182, endPoint x: 1036, endPoint y: 189, distance: 8.1
click at [1032, 182] on div "Footer Text Pdt. Timotius Footer Text" at bounding box center [1221, 206] width 609 height 58
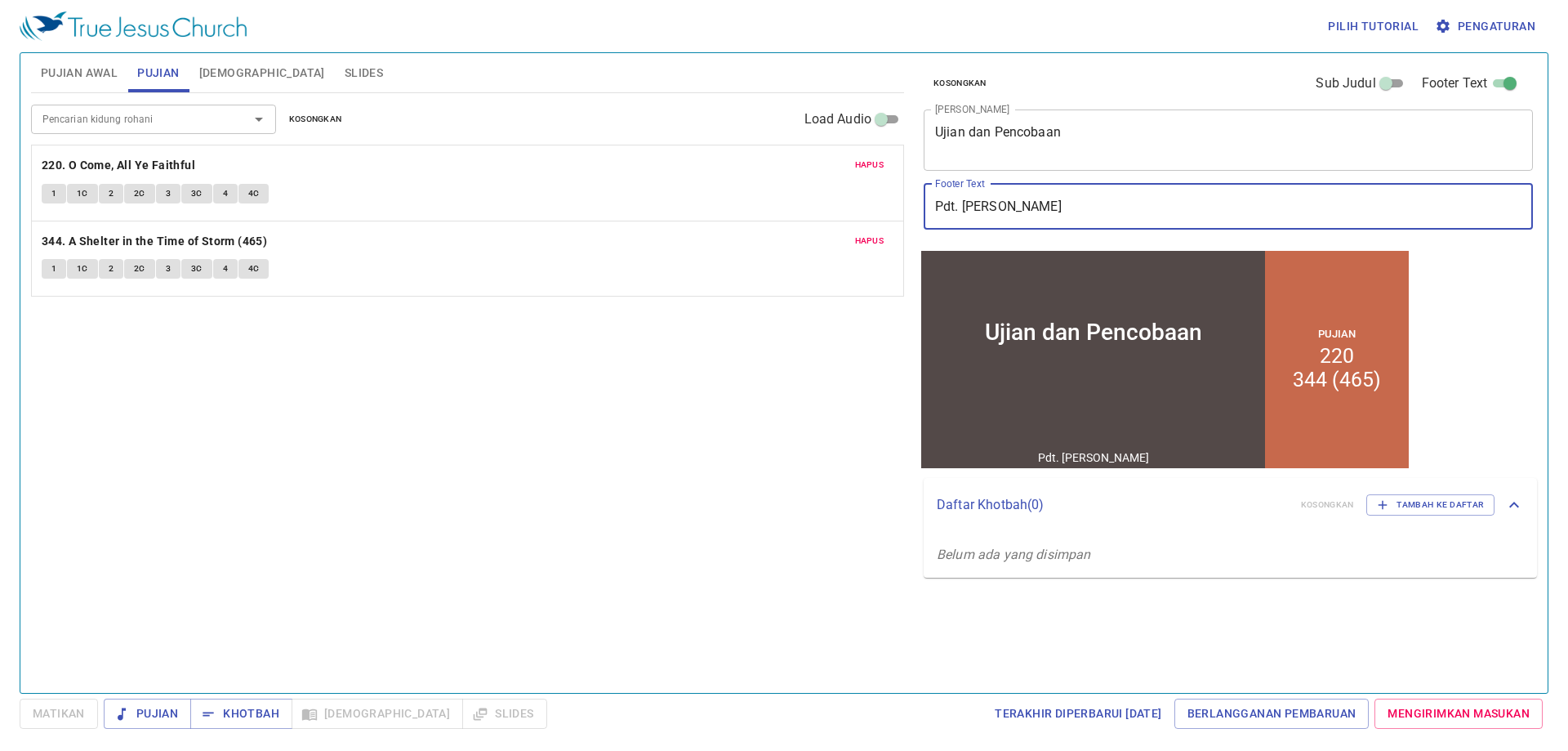
click at [1037, 200] on input "Pdt. Timotius" at bounding box center [1227, 206] width 609 height 46
drag, startPoint x: 1037, startPoint y: 200, endPoint x: 925, endPoint y: 228, distance: 115.4
click at [925, 228] on input "Pdt. Timotius" at bounding box center [1227, 206] width 609 height 46
type input "Sdr. Supendy"
click at [778, 473] on div "Pencarian kidung rohani Pencarian kidung rohani Kosongkan Load Audio Hapus 220.…" at bounding box center [468, 386] width 873 height 586
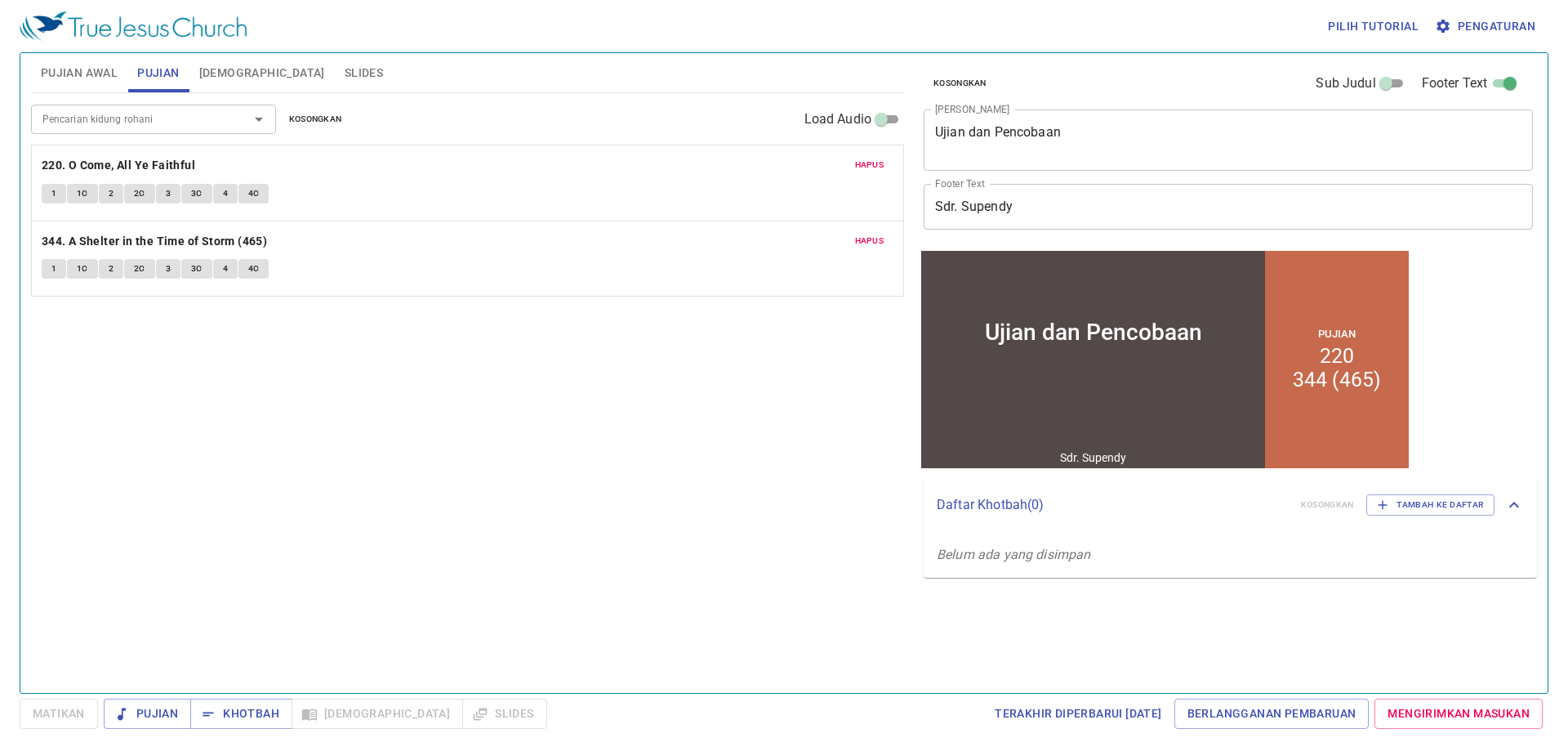
click at [344, 63] on span "Slides" at bounding box center [363, 73] width 38 height 20
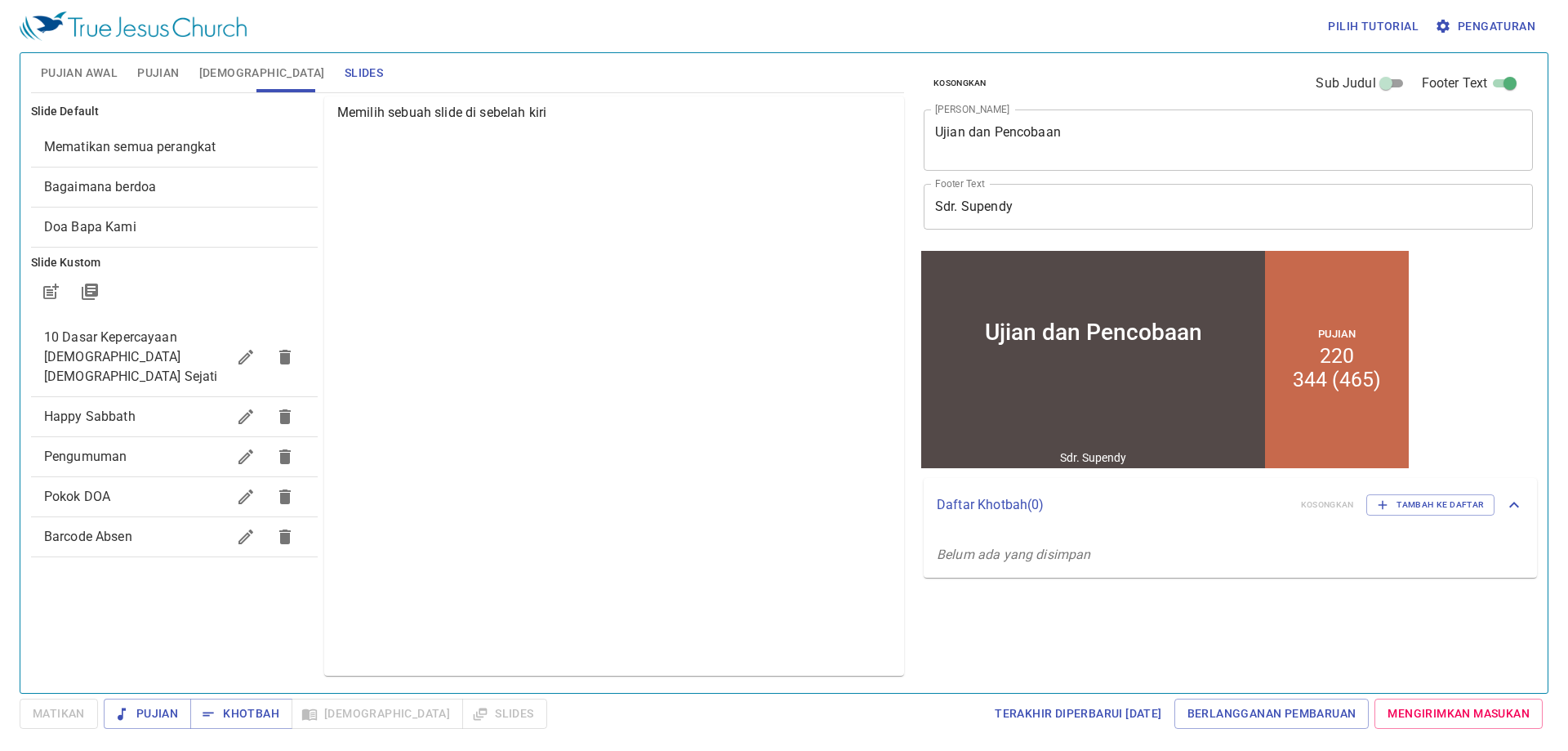
click at [236, 173] on div "Bagaimana berdoa" at bounding box center [174, 186] width 287 height 39
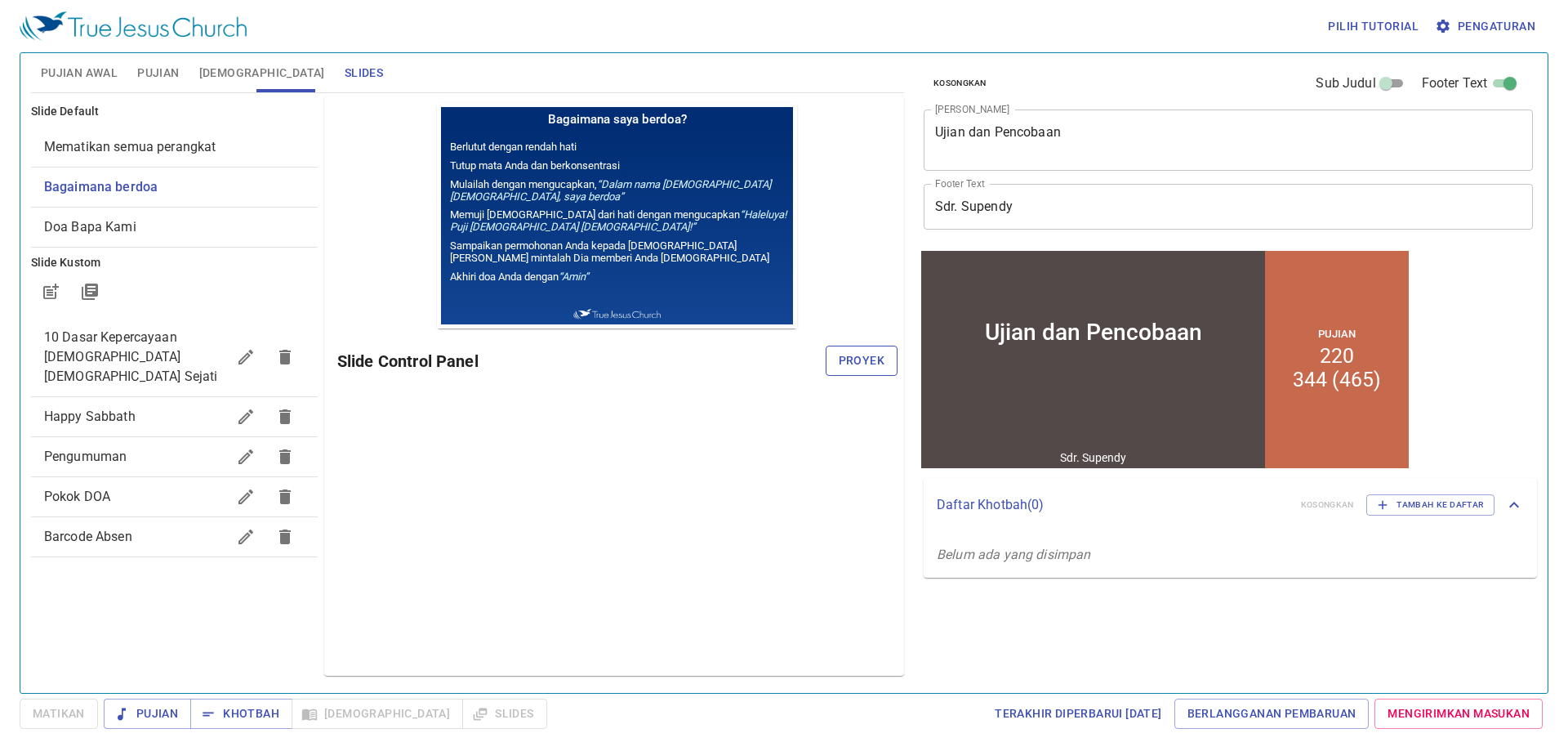
click at [882, 354] on span "Proyek" at bounding box center [861, 361] width 46 height 20
click at [78, 58] on button "Pujian Awal" at bounding box center [79, 72] width 97 height 39
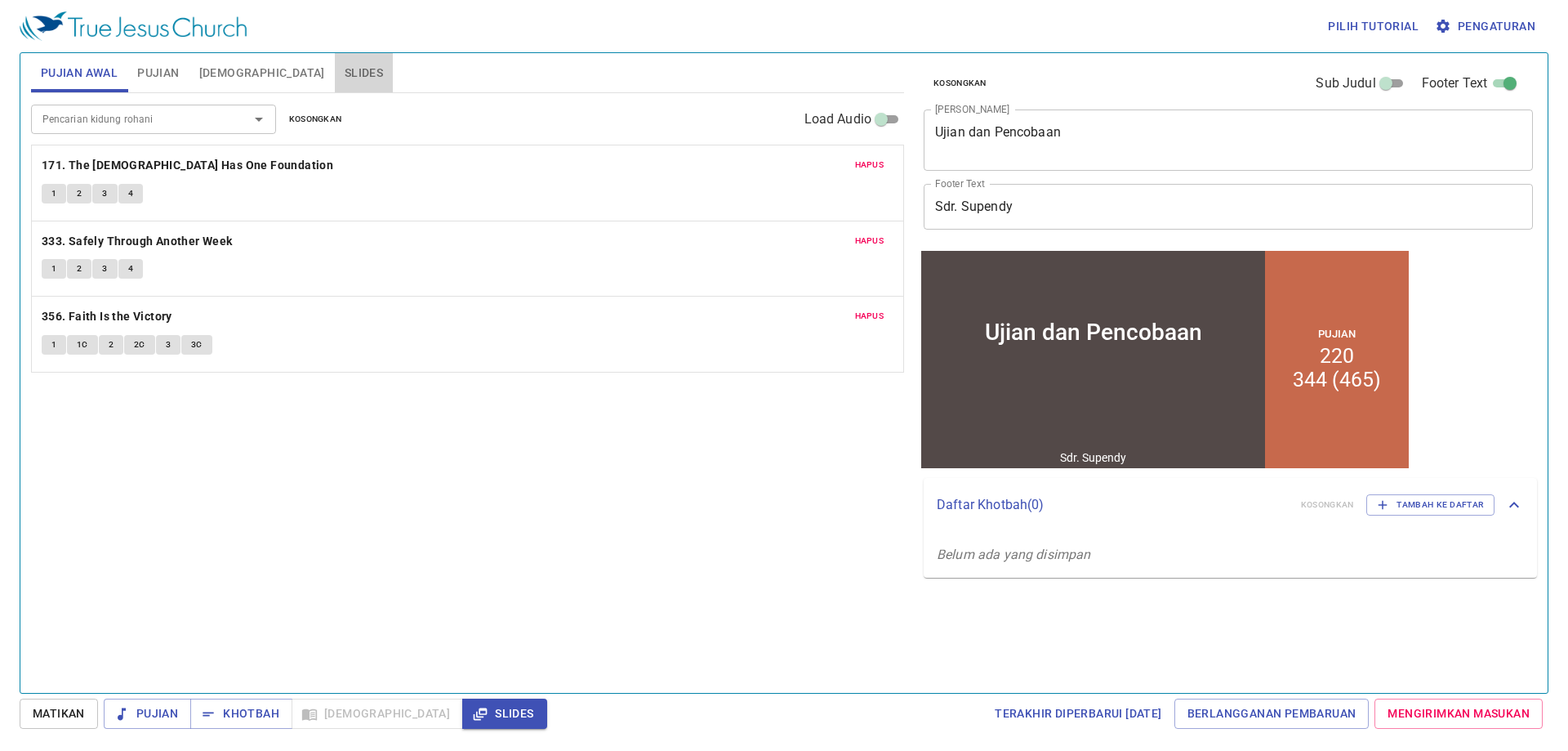
click at [344, 73] on span "Slides" at bounding box center [363, 73] width 38 height 20
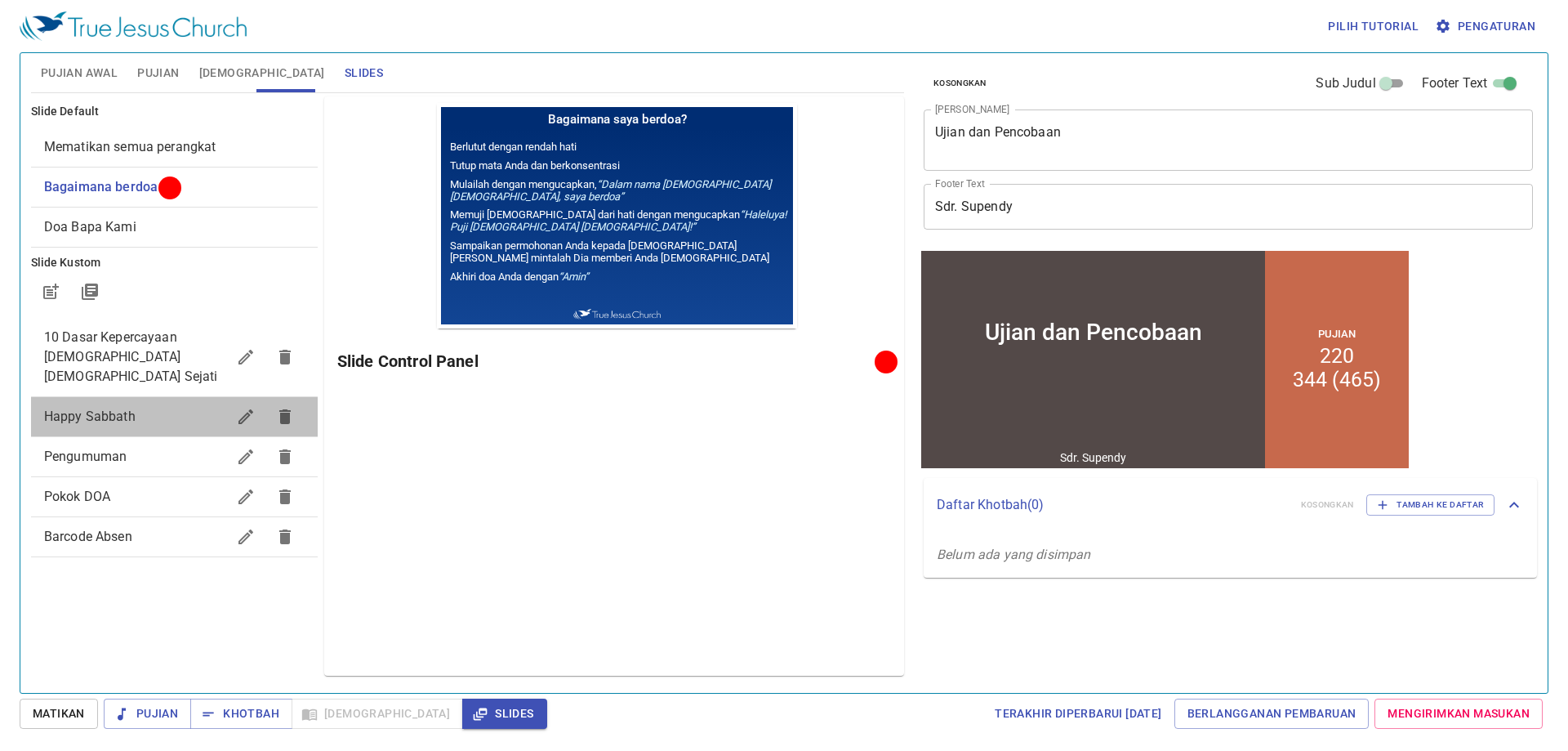
drag, startPoint x: 153, startPoint y: 392, endPoint x: 180, endPoint y: 389, distance: 27.2
click at [154, 407] on span "Happy Sabbath" at bounding box center [134, 416] width 182 height 19
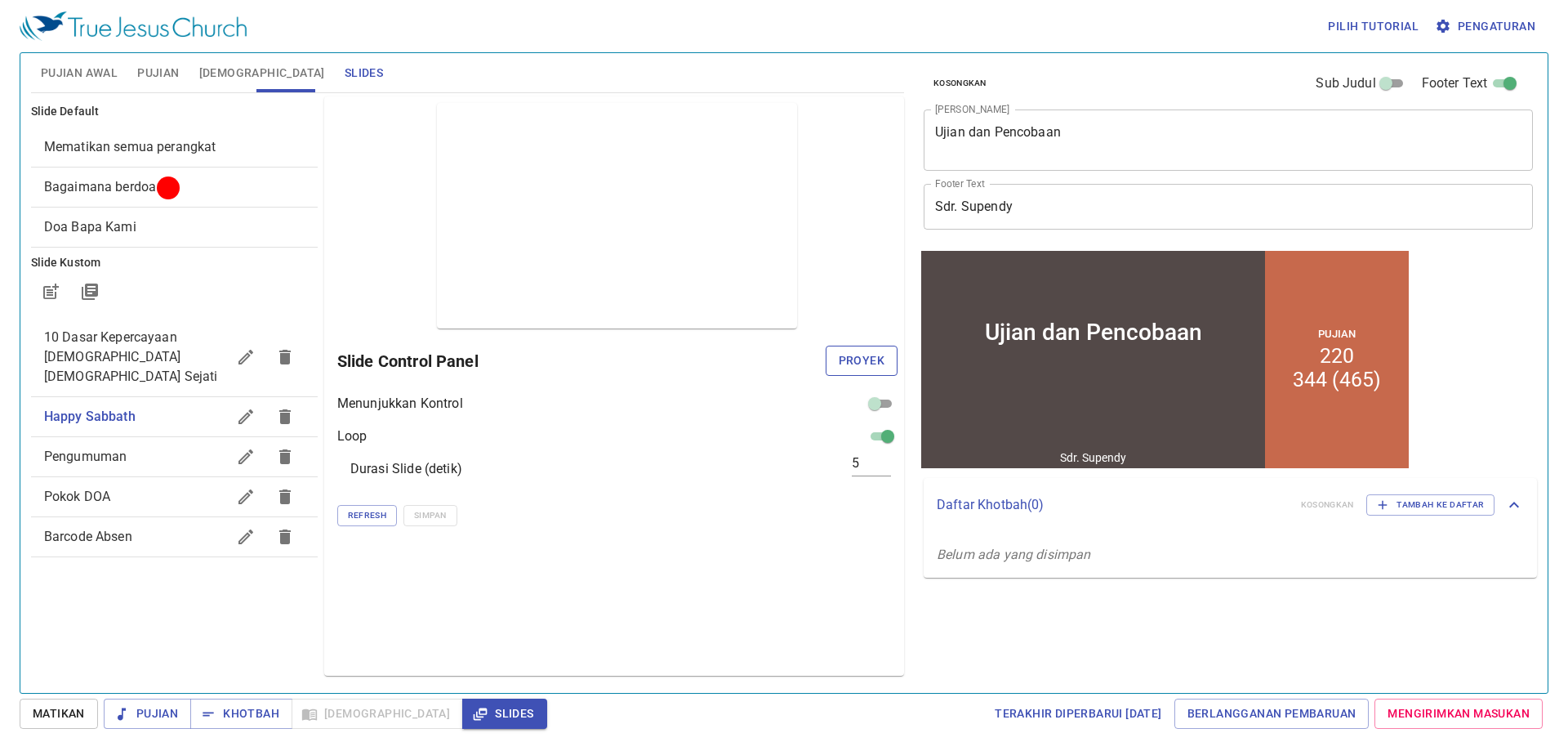
click at [878, 361] on span "Proyek" at bounding box center [861, 361] width 46 height 20
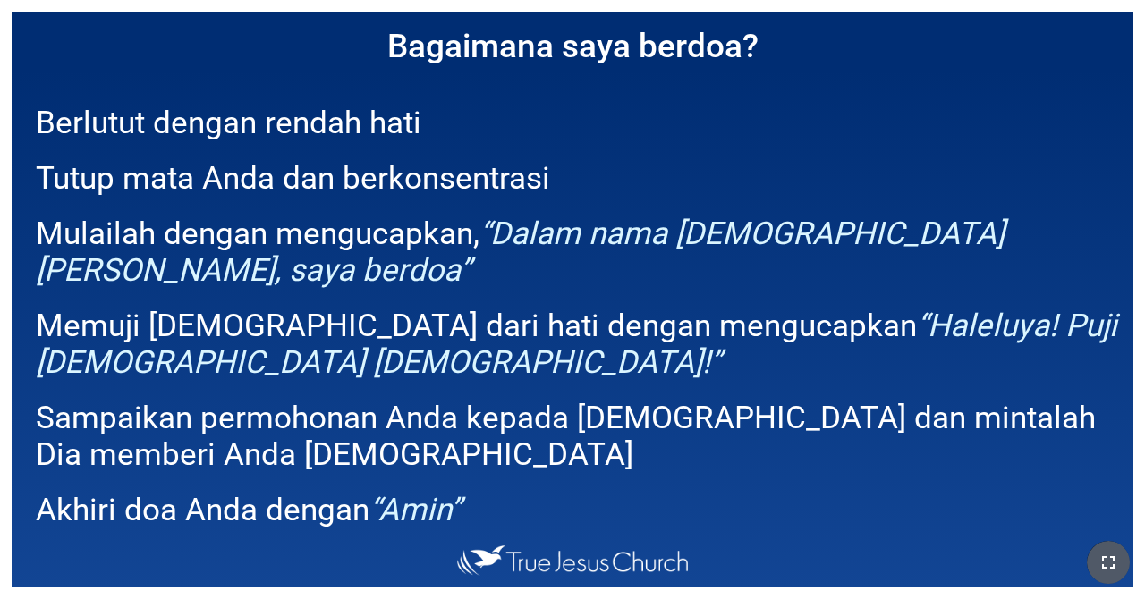
click at [715, 545] on button "button" at bounding box center [1108, 562] width 43 height 43
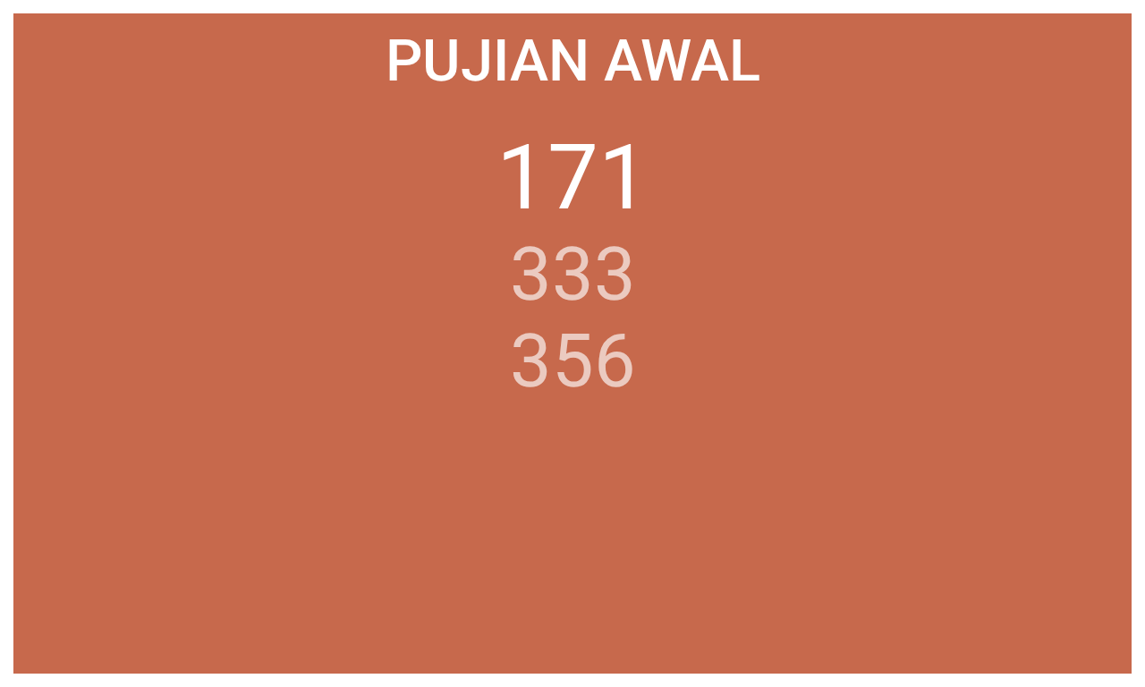
click at [581, 374] on li "356" at bounding box center [573, 360] width 126 height 87
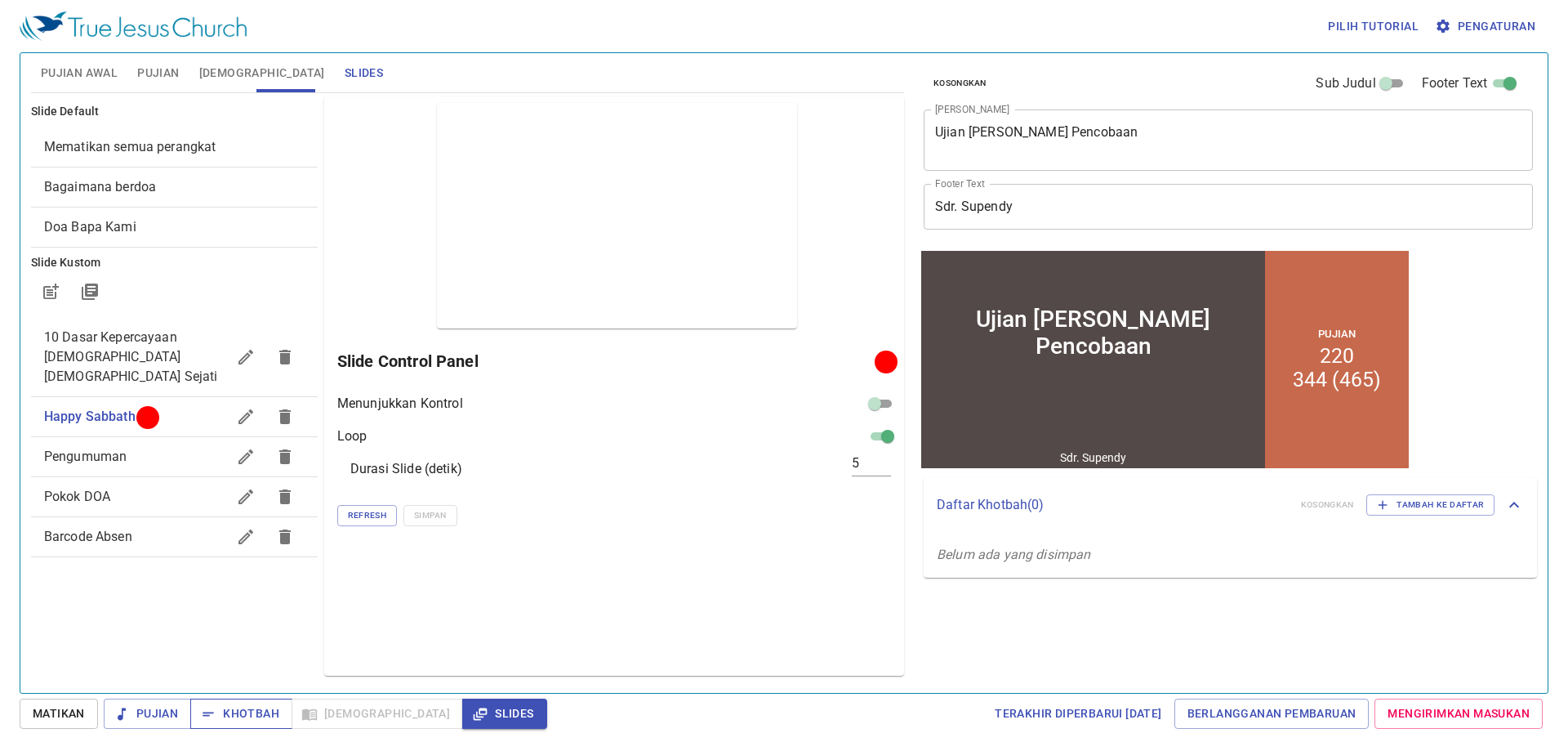
click at [223, 714] on span "Khotbah" at bounding box center [241, 714] width 76 height 20
click at [860, 351] on span "Proyek" at bounding box center [861, 361] width 46 height 20
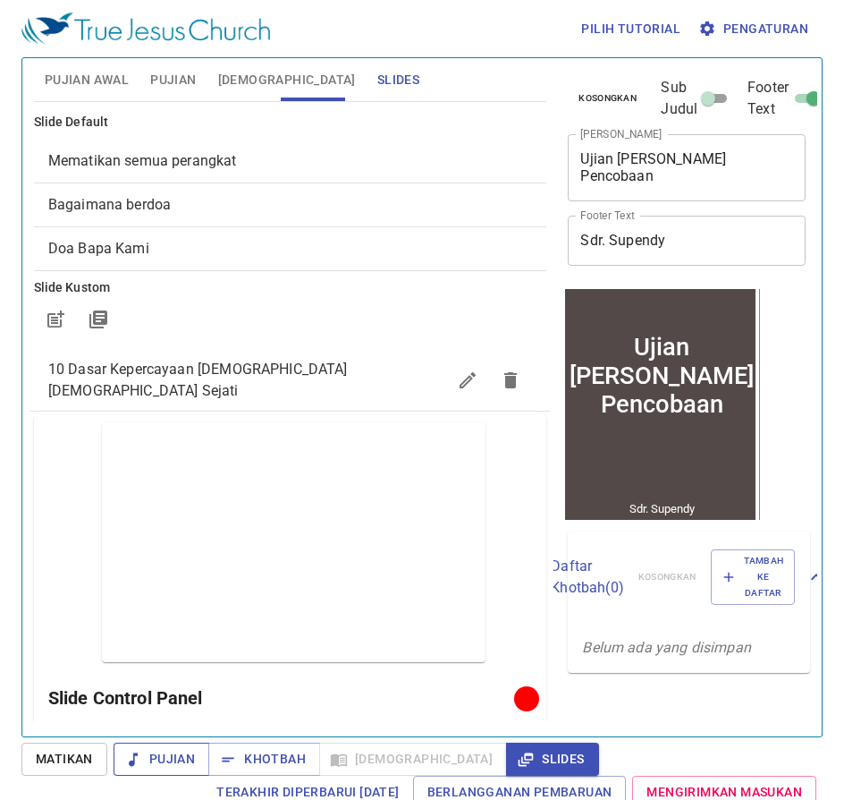
click at [180, 762] on span "Pujian" at bounding box center [161, 759] width 67 height 22
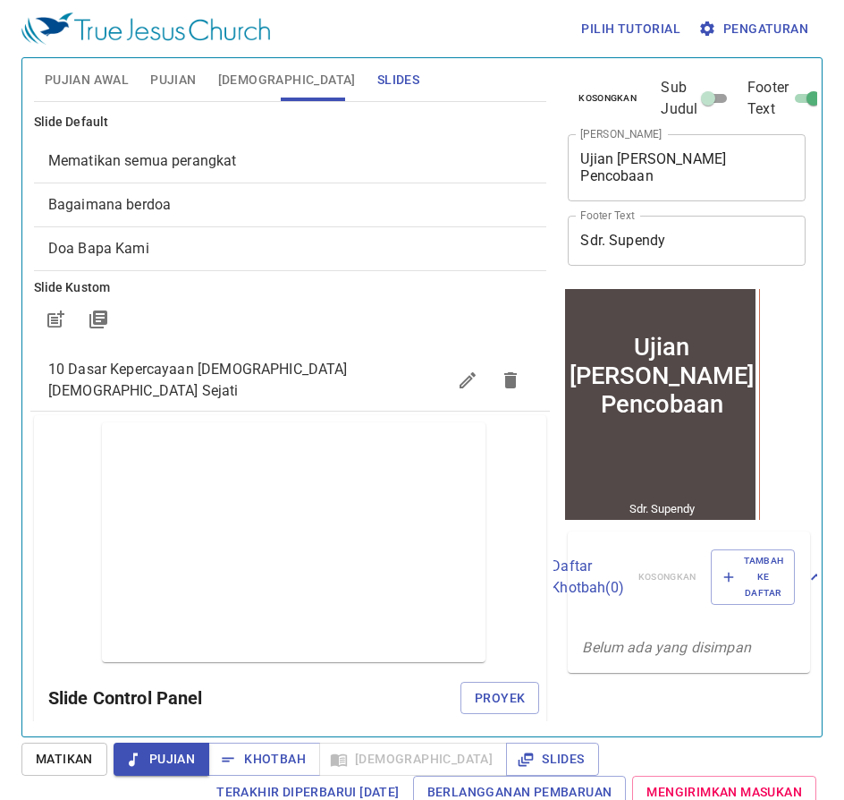
click at [109, 79] on span "Pujian Awal" at bounding box center [87, 80] width 84 height 22
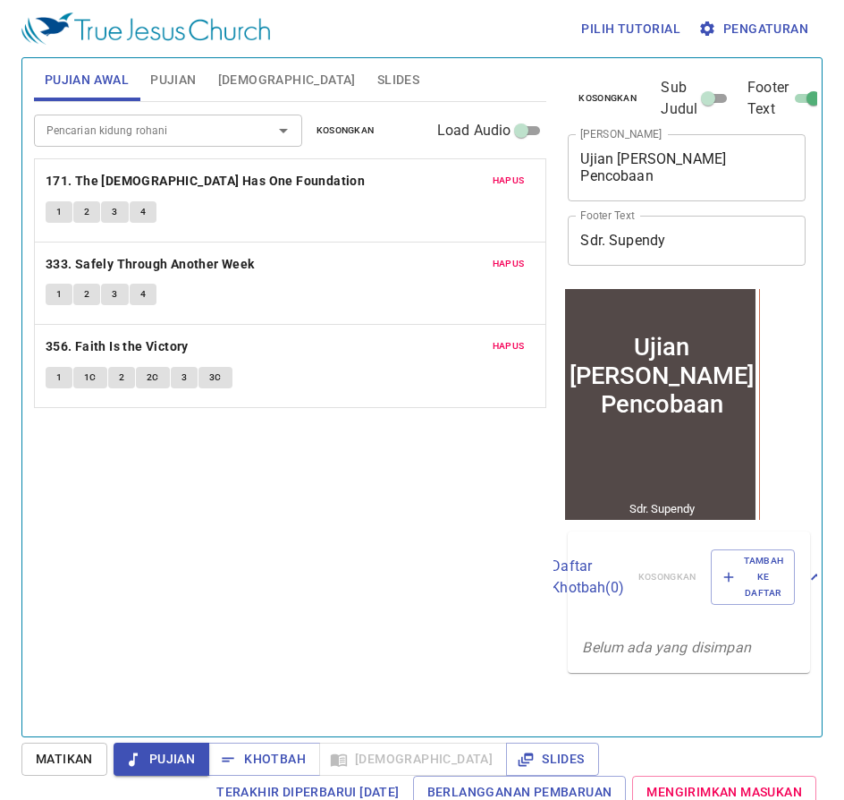
click at [340, 218] on div "1 2 3 4" at bounding box center [291, 214] width 490 height 26
click at [414, 538] on div "Pencarian kidung rohani Pencarian kidung rohani Kosongkan Load Audio Hapus 171.…" at bounding box center [290, 411] width 513 height 619
click at [62, 210] on span "1" at bounding box center [58, 212] width 5 height 16
click at [86, 212] on span "2" at bounding box center [86, 212] width 5 height 16
click at [112, 213] on span "3" at bounding box center [114, 212] width 5 height 16
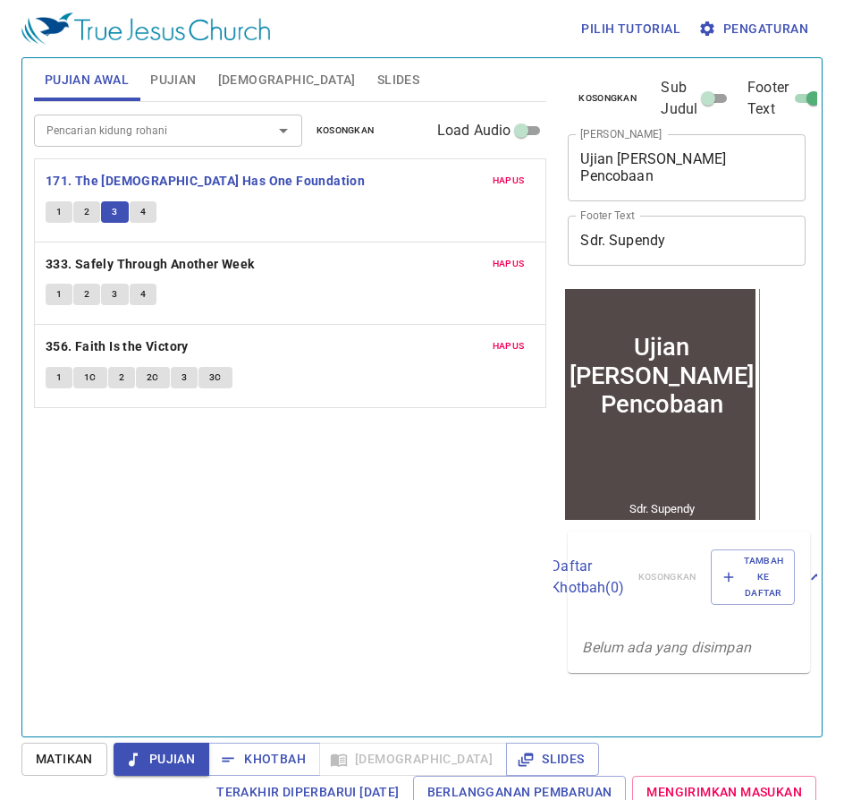
click at [148, 208] on button "4" at bounding box center [143, 211] width 27 height 21
click at [222, 222] on div "1 2 3 4" at bounding box center [291, 214] width 490 height 26
click at [146, 766] on span "Pujian" at bounding box center [161, 759] width 67 height 22
click at [72, 256] on b "333. Safely Through Another Week" at bounding box center [150, 264] width 209 height 22
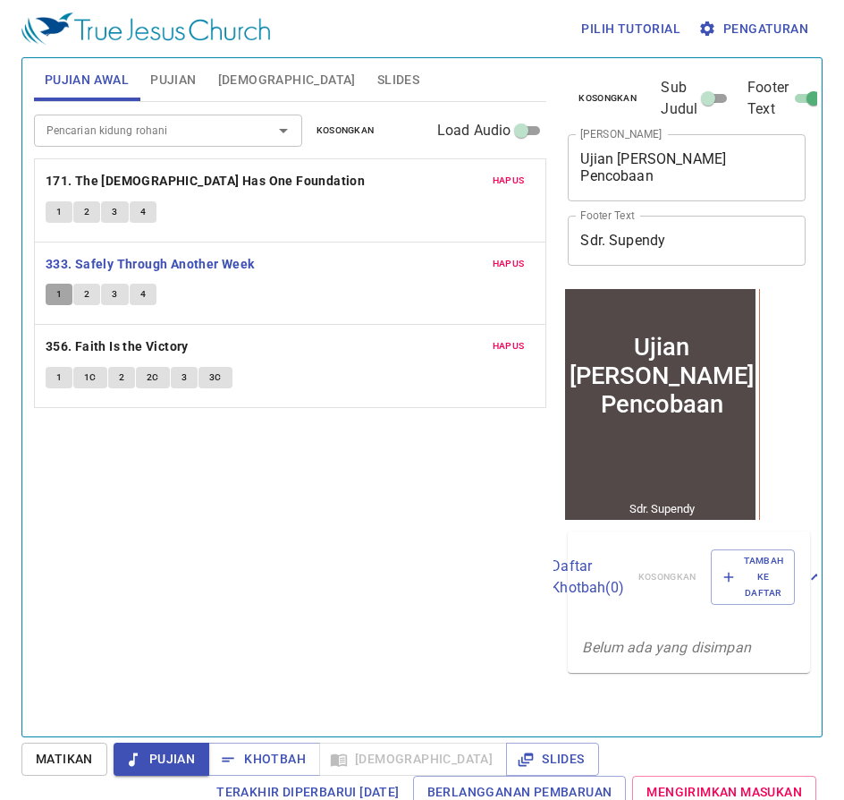
click at [56, 299] on span "1" at bounding box center [58, 294] width 5 height 16
click at [218, 292] on div "1 2 3 4" at bounding box center [291, 297] width 490 height 26
click at [78, 299] on button "2" at bounding box center [86, 294] width 27 height 21
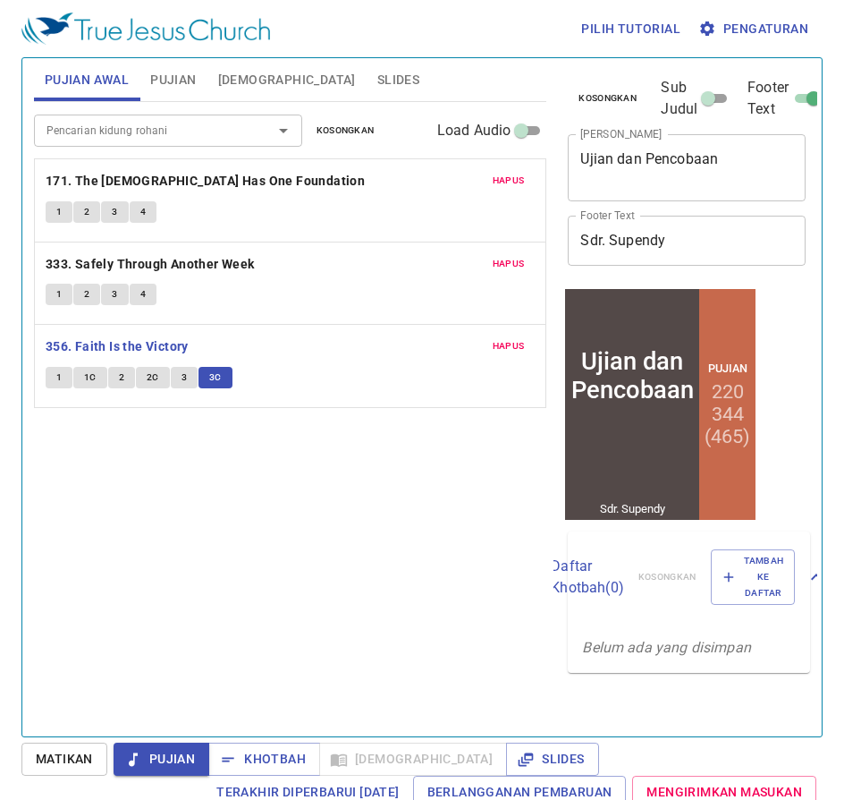
click at [178, 749] on span "Pujian" at bounding box center [161, 759] width 67 height 22
click at [268, 762] on span "Khotbah" at bounding box center [264, 759] width 83 height 22
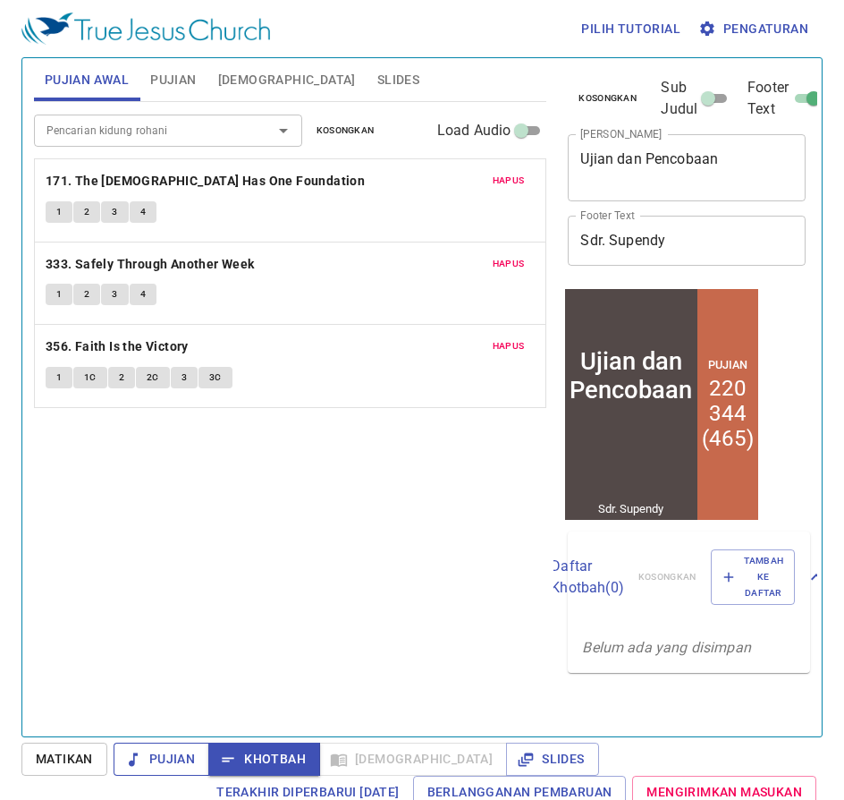
click at [178, 758] on span "Pujian" at bounding box center [161, 759] width 67 height 22
click at [254, 754] on span "Khotbah" at bounding box center [264, 759] width 83 height 22
click at [185, 83] on span "Pujian" at bounding box center [173, 80] width 46 height 22
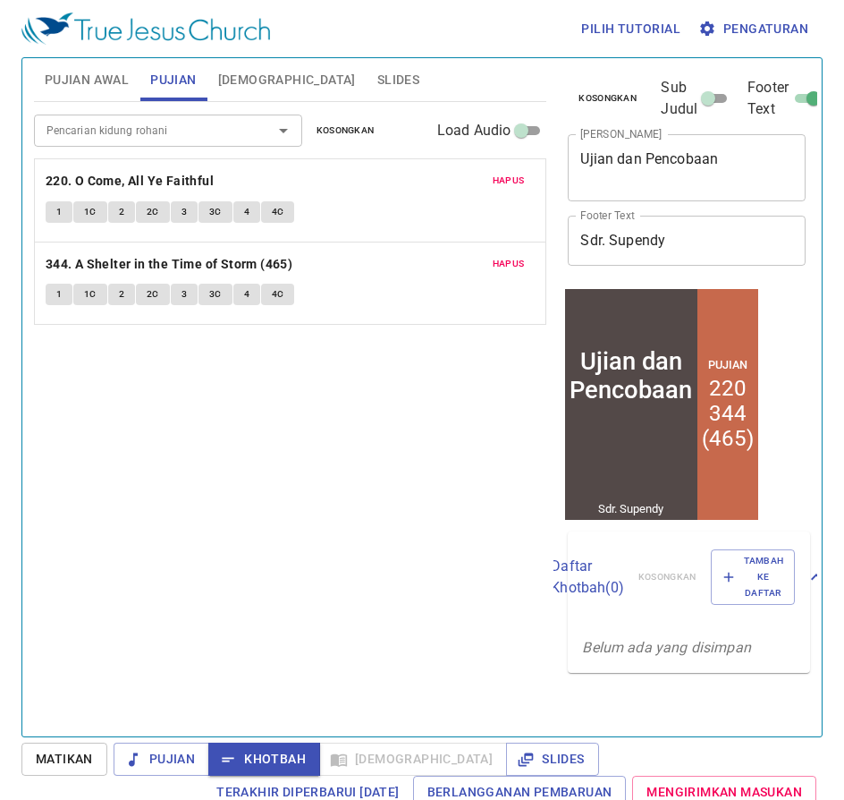
click at [47, 212] on button "1" at bounding box center [59, 211] width 27 height 21
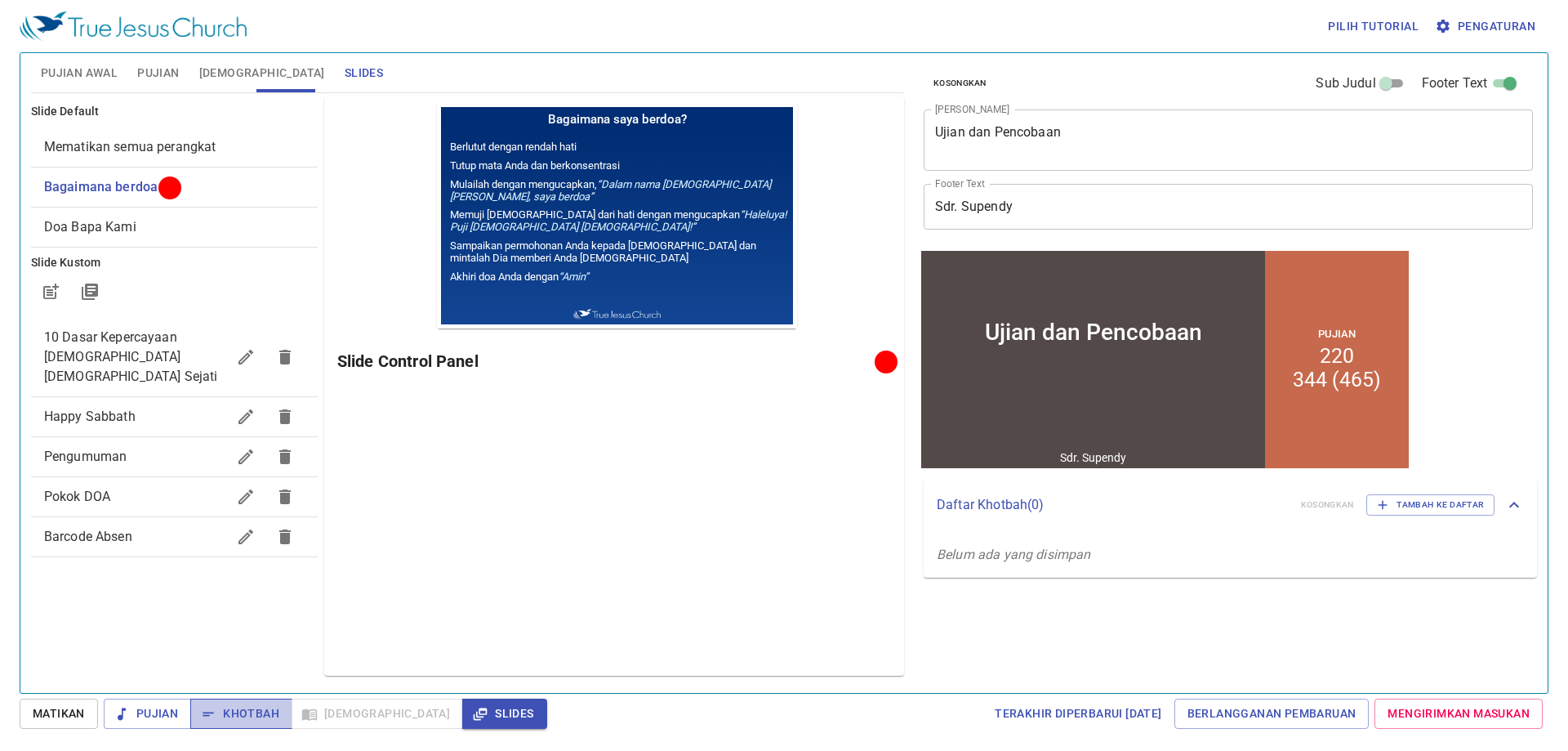
click at [249, 706] on span "Khotbah" at bounding box center [241, 714] width 76 height 20
drag, startPoint x: 631, startPoint y: 532, endPoint x: 561, endPoint y: 469, distance: 94.2
click at [631, 532] on div "Pratinjau Slide Control Panel Proyek" at bounding box center [614, 386] width 580 height 579
click at [762, 419] on div "Pratinjau Slide Control Panel Proyek" at bounding box center [614, 386] width 580 height 579
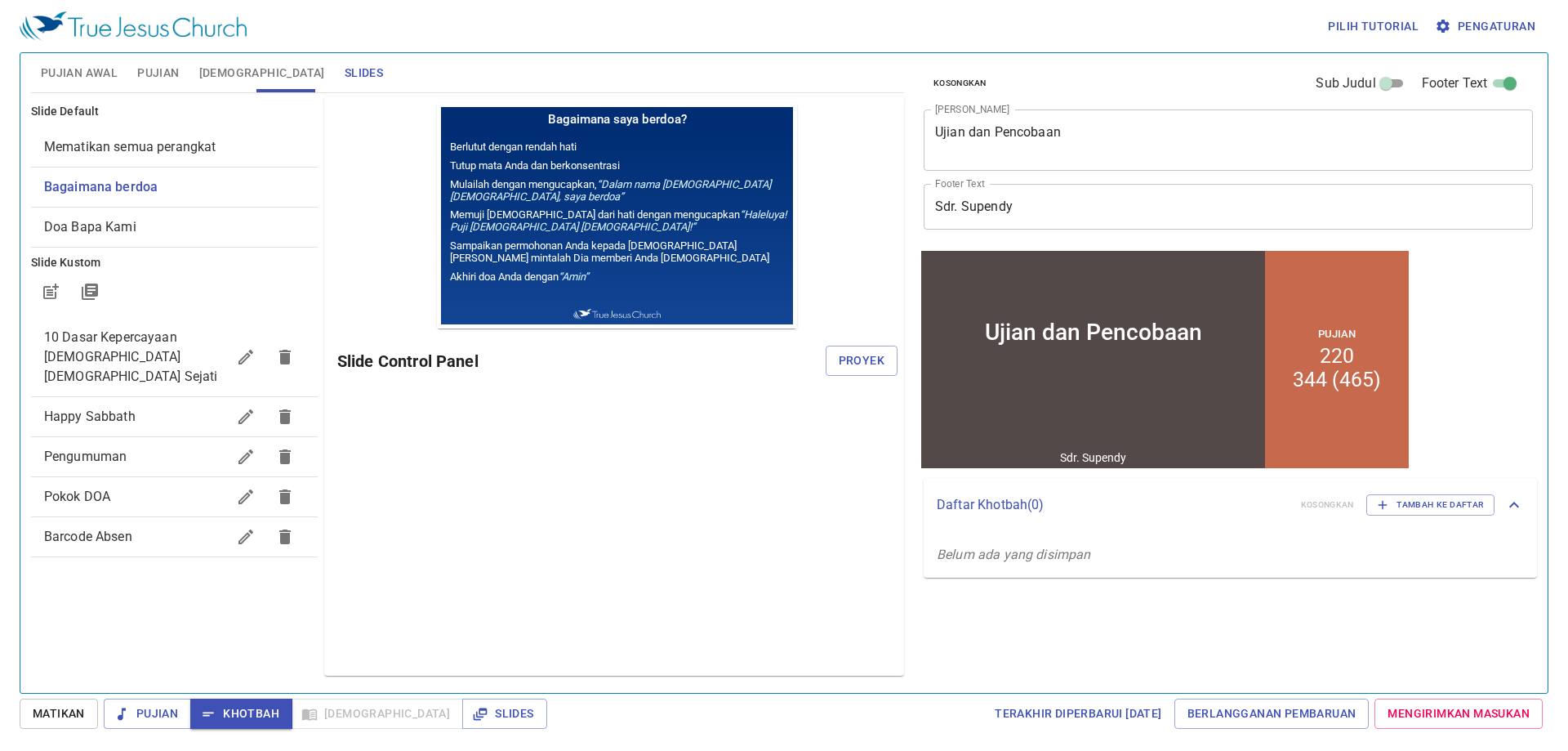
click at [204, 70] on span "[DEMOGRAPHIC_DATA]" at bounding box center [262, 73] width 126 height 20
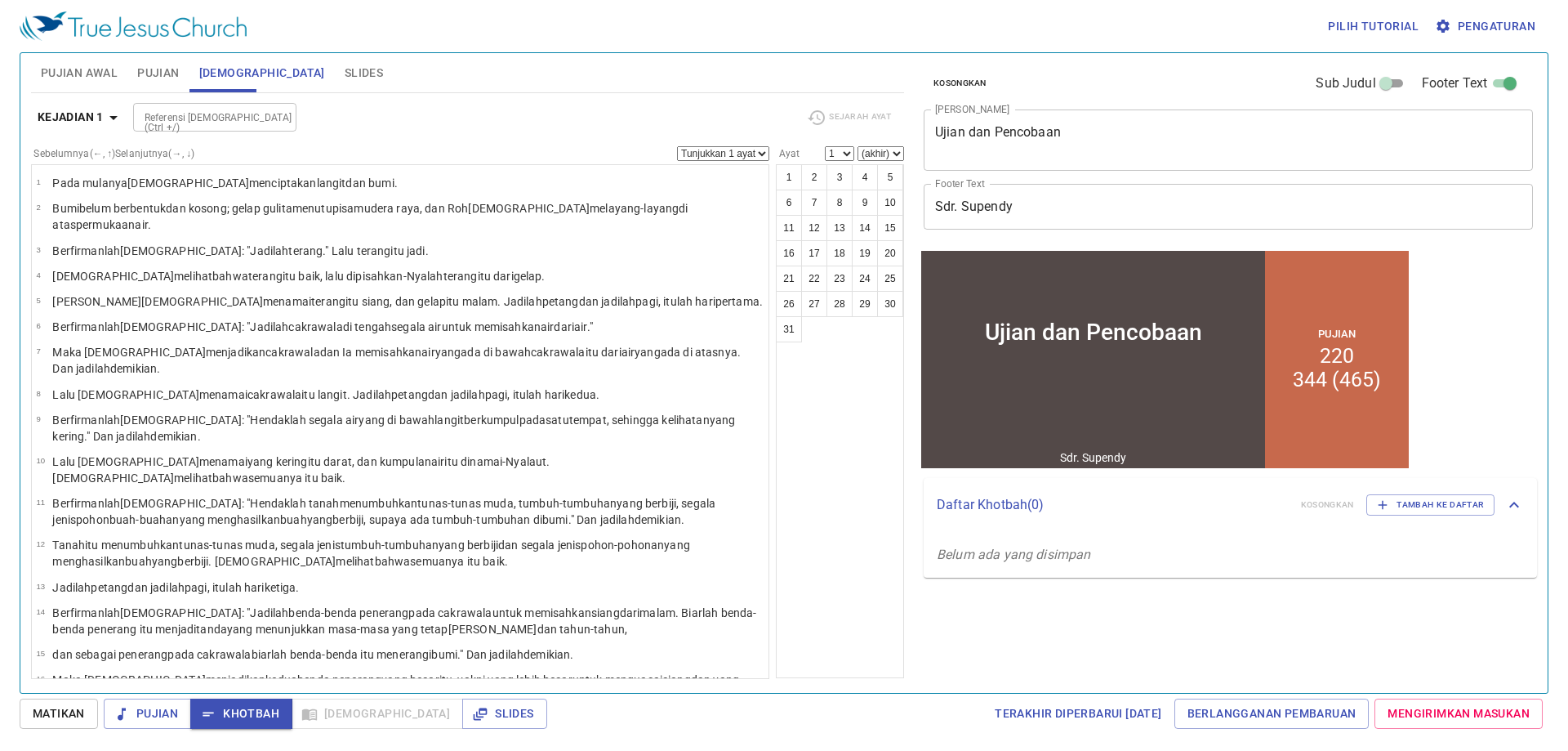
click at [220, 112] on input "Referensi [DEMOGRAPHIC_DATA] (Ctrl +/)" at bounding box center [201, 117] width 127 height 19
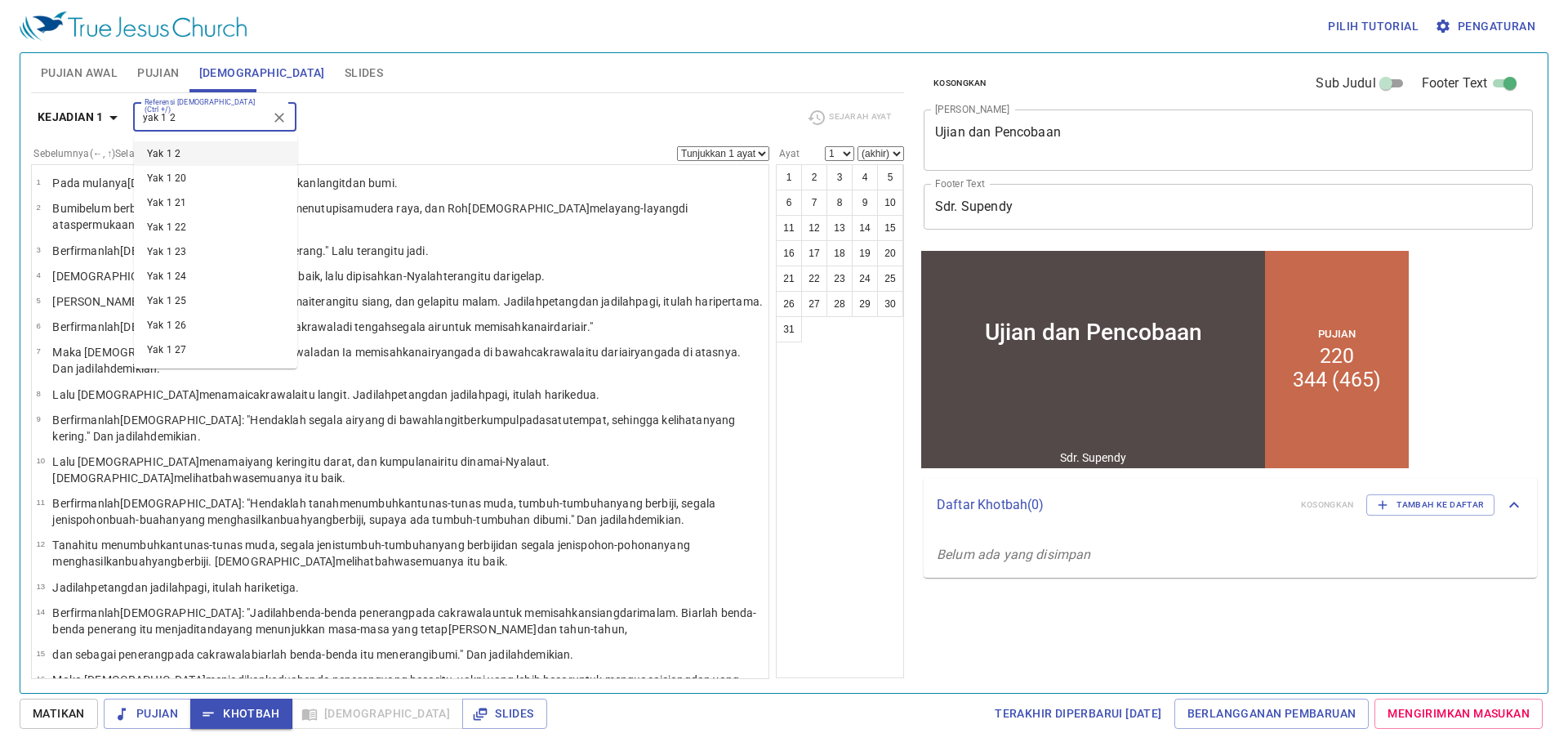
type input "yak 1 2"
select select "2"
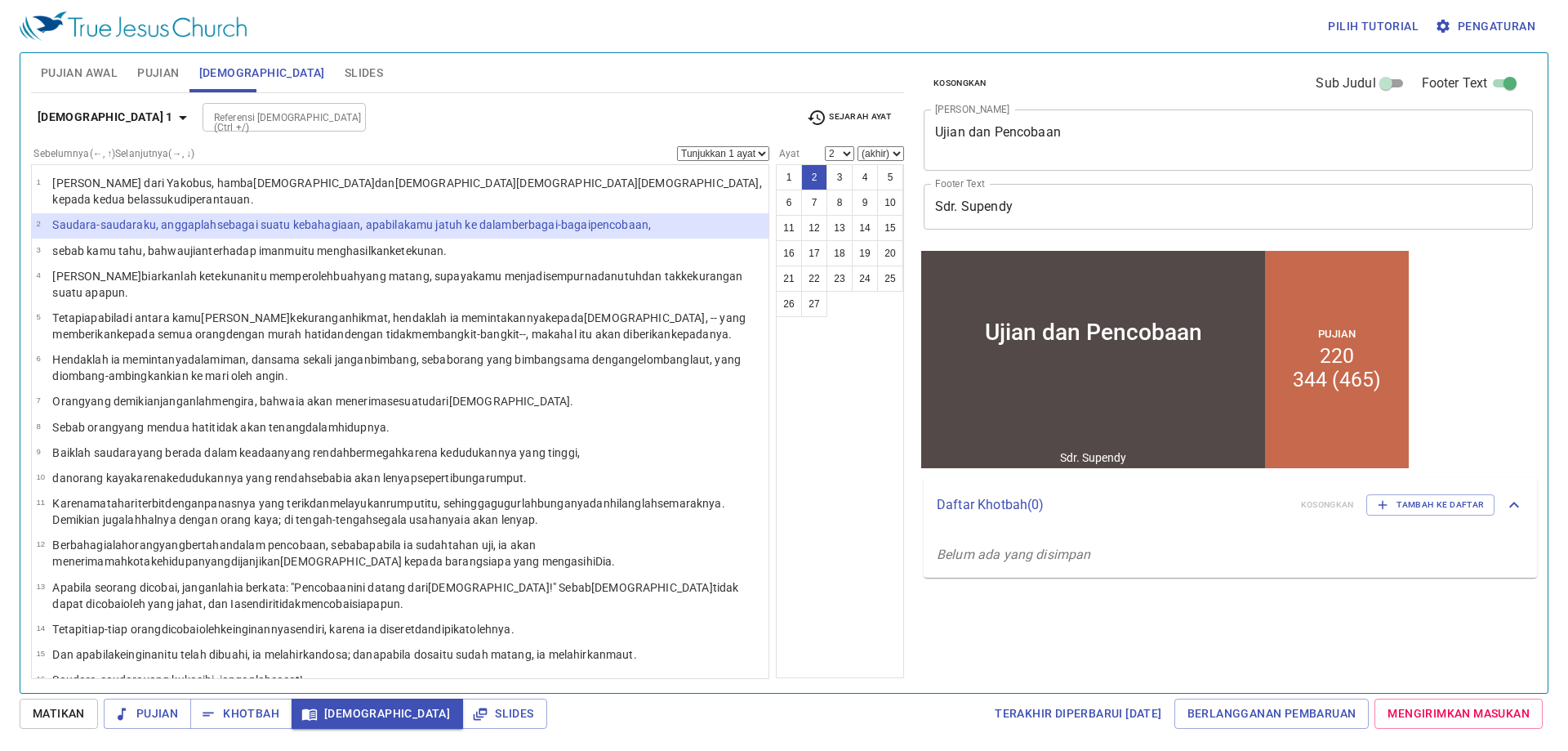
click at [724, 157] on select "Tunjukkan 1 ayat Tunjukkan 2 ayat Tunjukkan 3 ayat Tunjukkan 4 ayat Tunjukkan 5…" at bounding box center [722, 153] width 92 height 15
click at [677, 146] on select "Tunjukkan 1 ayat Tunjukkan 2 ayat Tunjukkan 3 ayat Tunjukkan 4 ayat Tunjukkan 5…" at bounding box center [722, 153] width 92 height 15
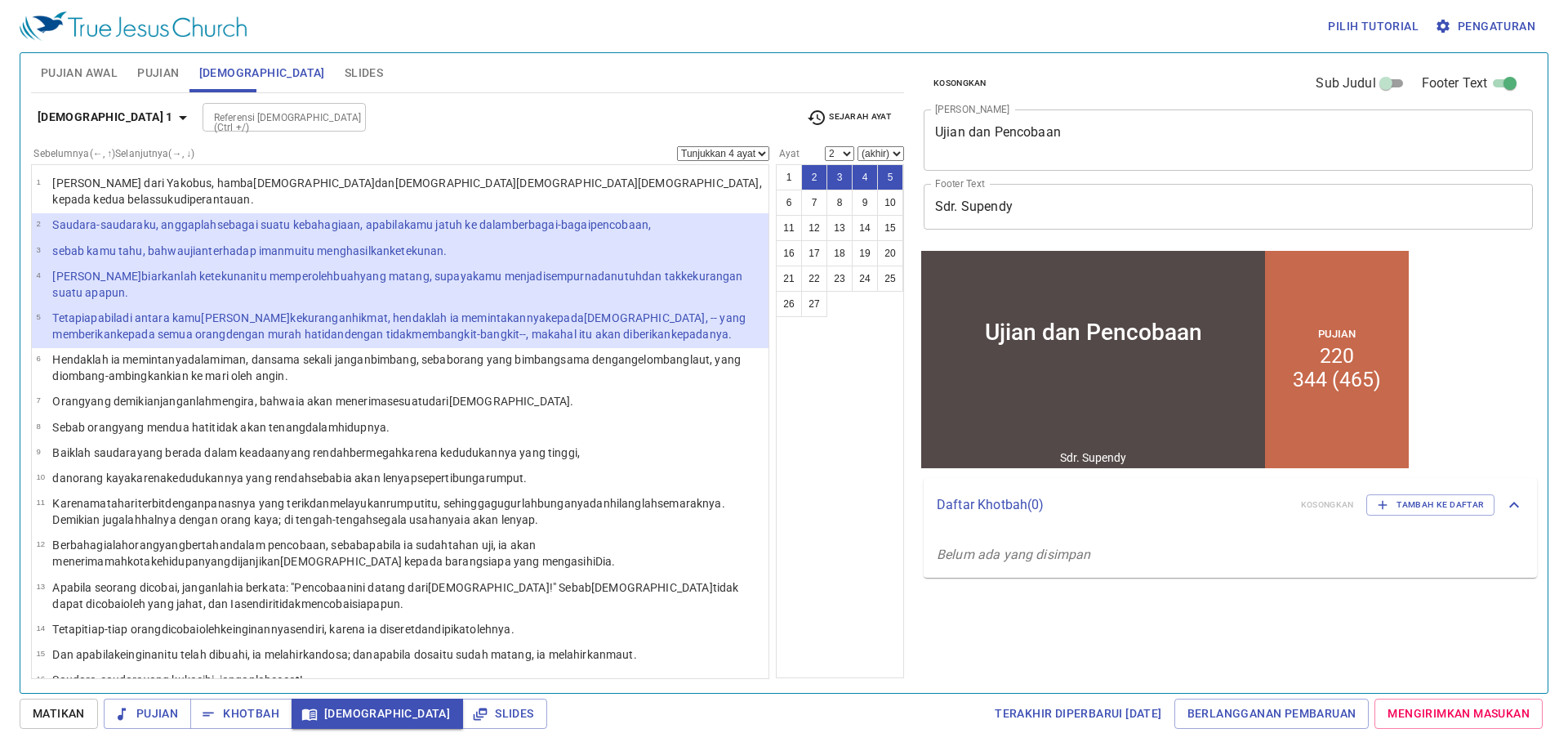
click at [753, 147] on select "Tunjukkan 1 ayat Tunjukkan 2 ayat Tunjukkan 3 ayat Tunjukkan 4 ayat Tunjukkan 5…" at bounding box center [722, 153] width 92 height 15
select select "3"
click at [677, 146] on select "Tunjukkan 1 ayat Tunjukkan 2 ayat Tunjukkan 3 ayat Tunjukkan 4 ayat Tunjukkan 5…" at bounding box center [722, 153] width 92 height 15
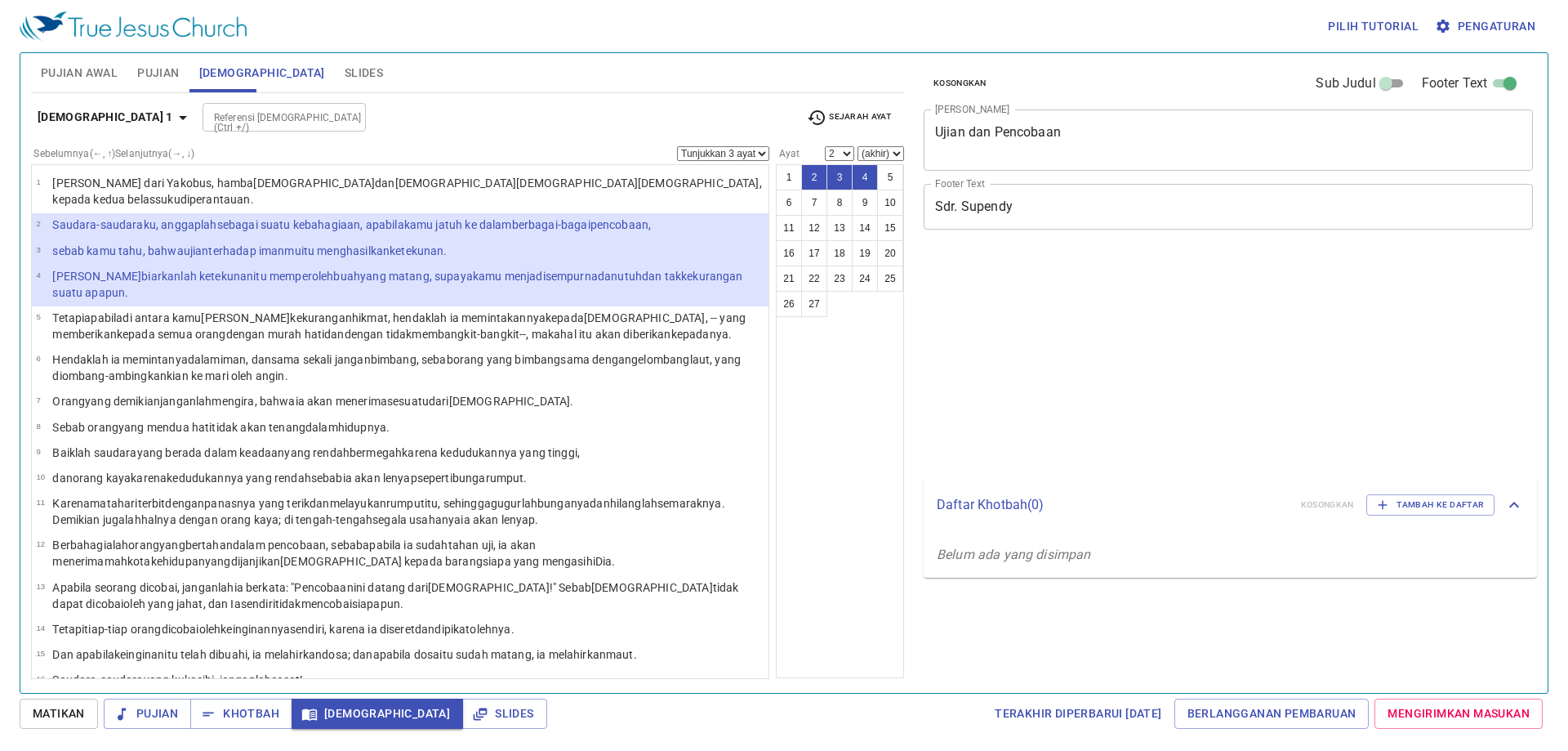
select select "3"
select select "2"
select select "3"
select select "2"
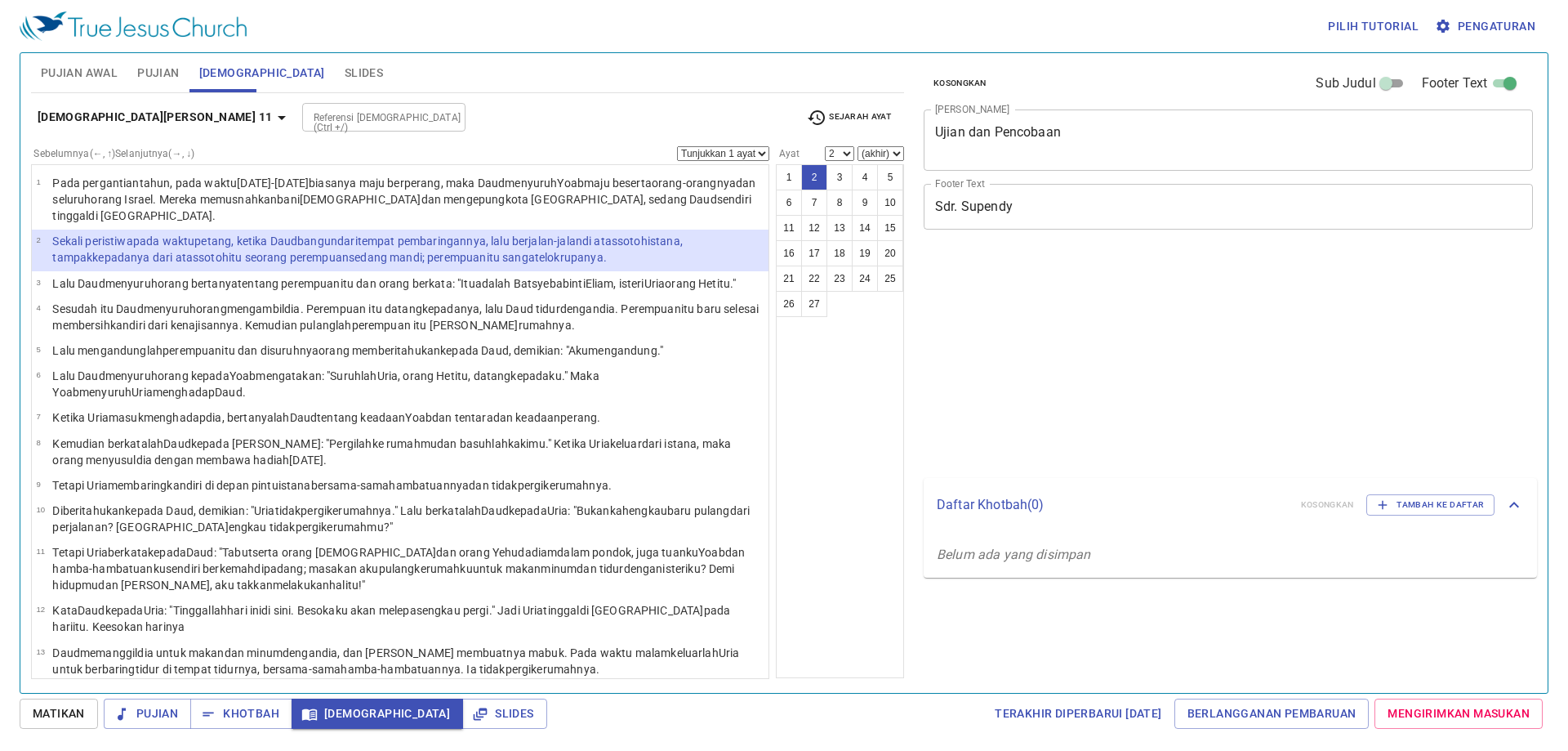
select select "2"
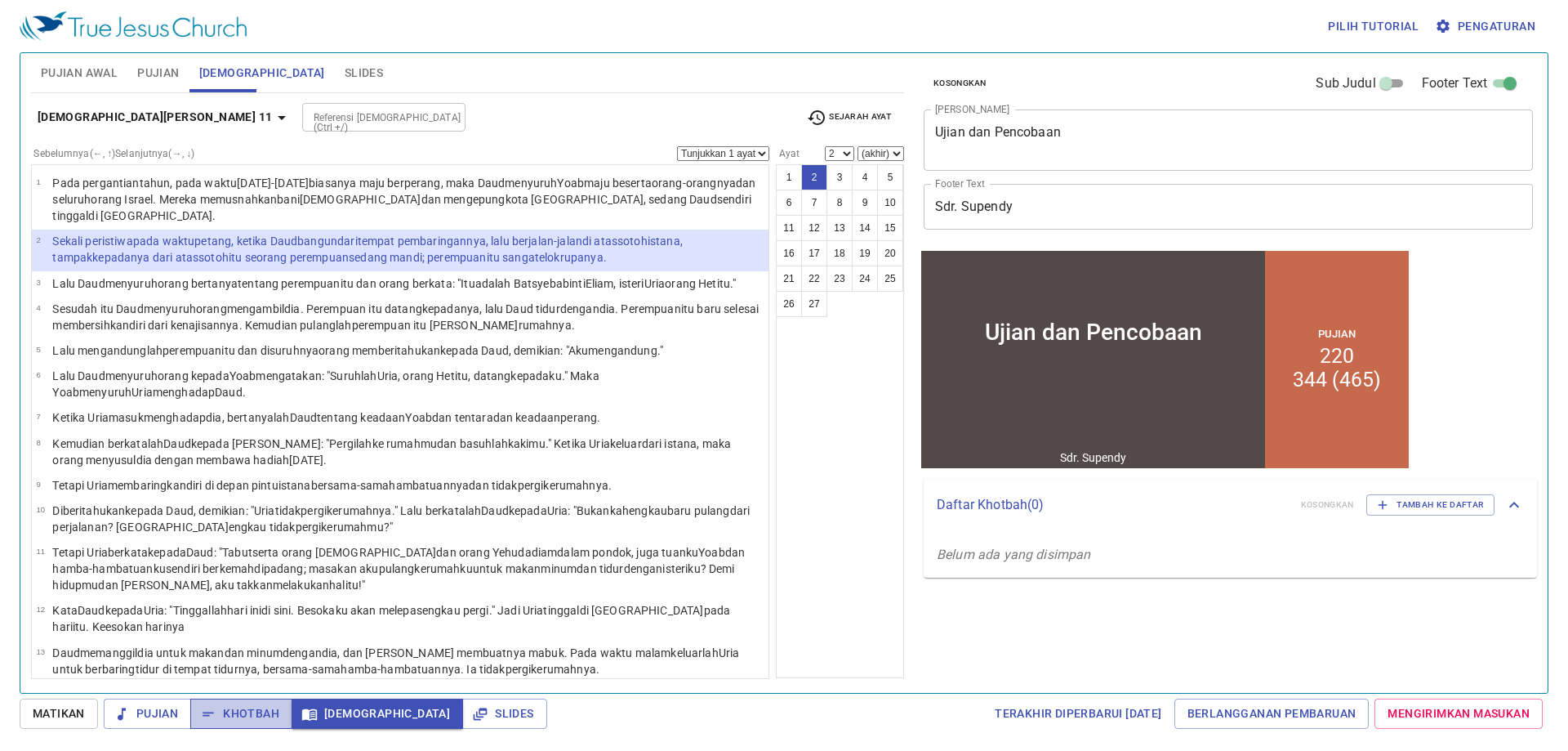
click at [264, 700] on button "Khotbah" at bounding box center [241, 714] width 102 height 30
click at [307, 125] on input "Referensi [DEMOGRAPHIC_DATA] (Ctrl +/)" at bounding box center [370, 117] width 127 height 19
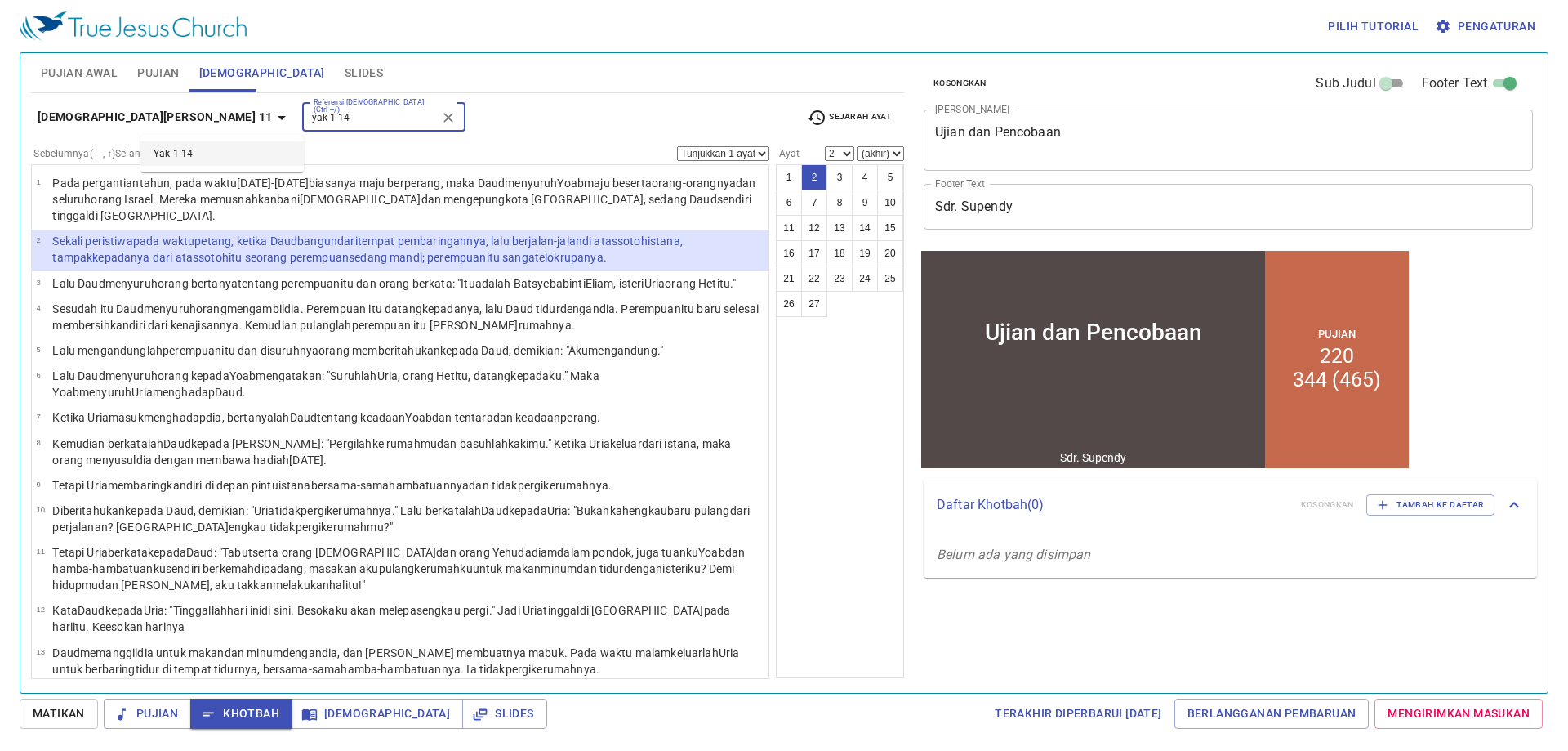
type input "yak 1 14"
select select "14"
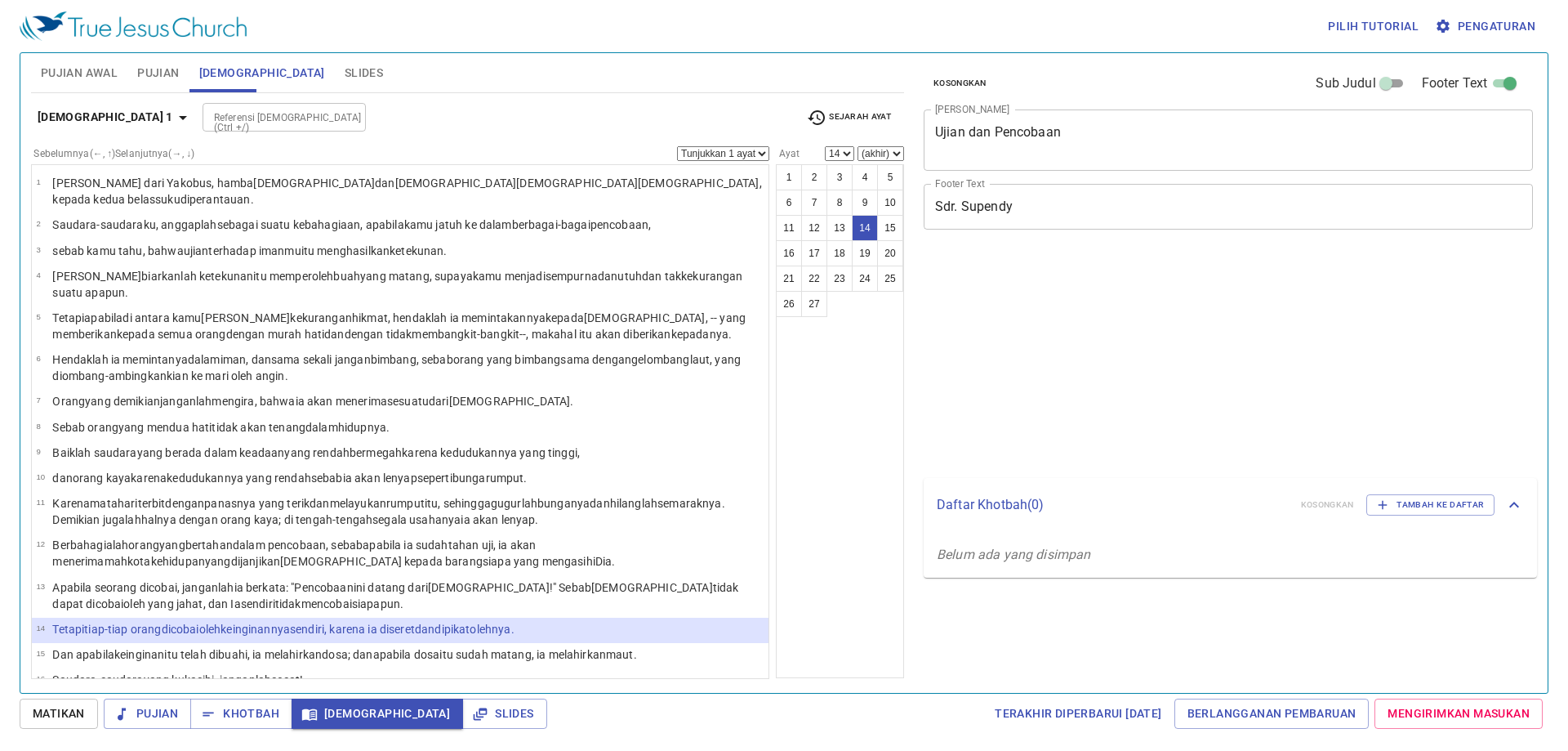
select select "14"
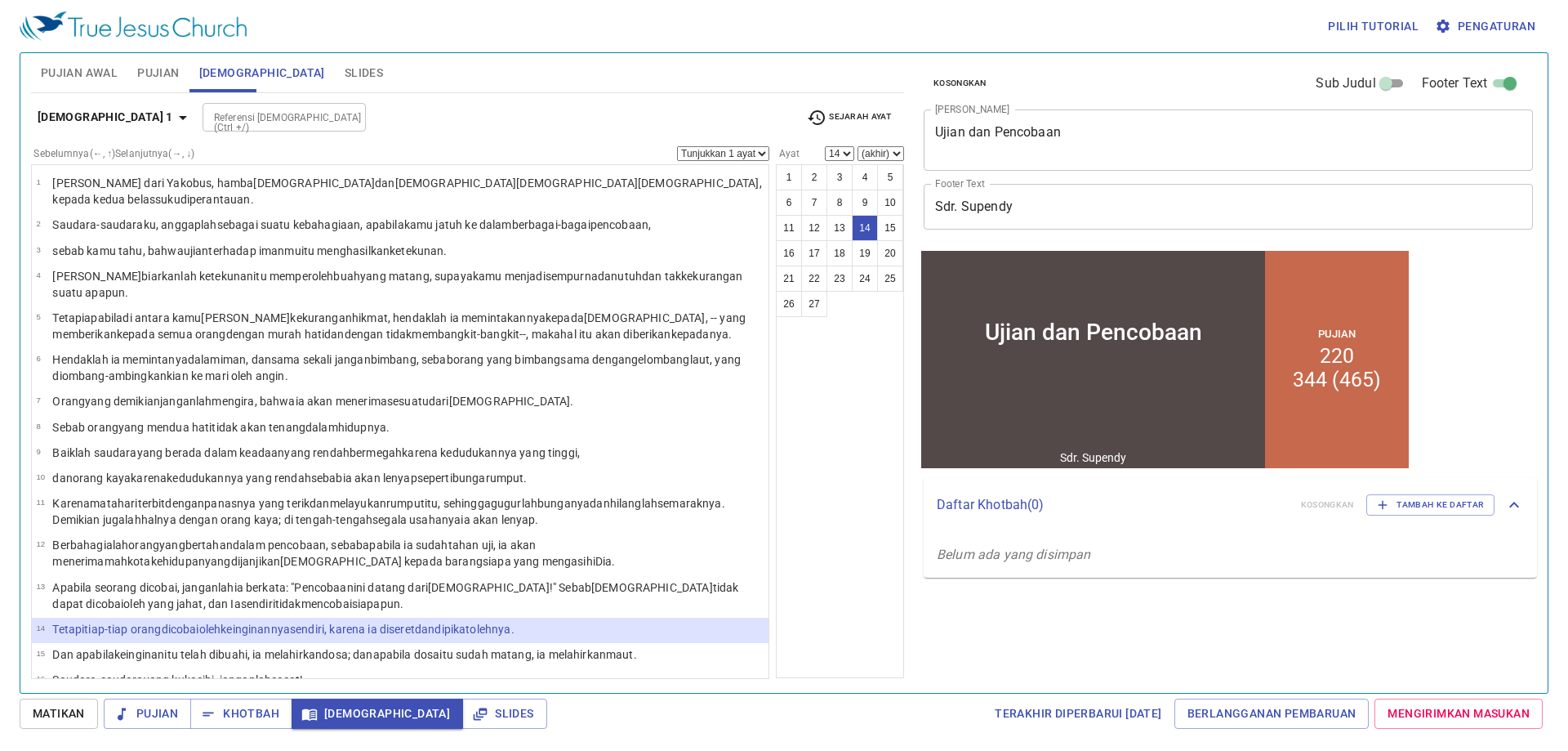
click at [180, 103] on div "Yakobus 1 Referensi Alkitab (Ctrl +/) Referensi Alkitab (Ctrl +/) Sejarah Ayat …" at bounding box center [468, 386] width 873 height 586
click at [207, 121] on input "Referensi [DEMOGRAPHIC_DATA] (Ctrl +/)" at bounding box center [270, 117] width 127 height 19
type input "2 ptr 2 18"
select select "18"
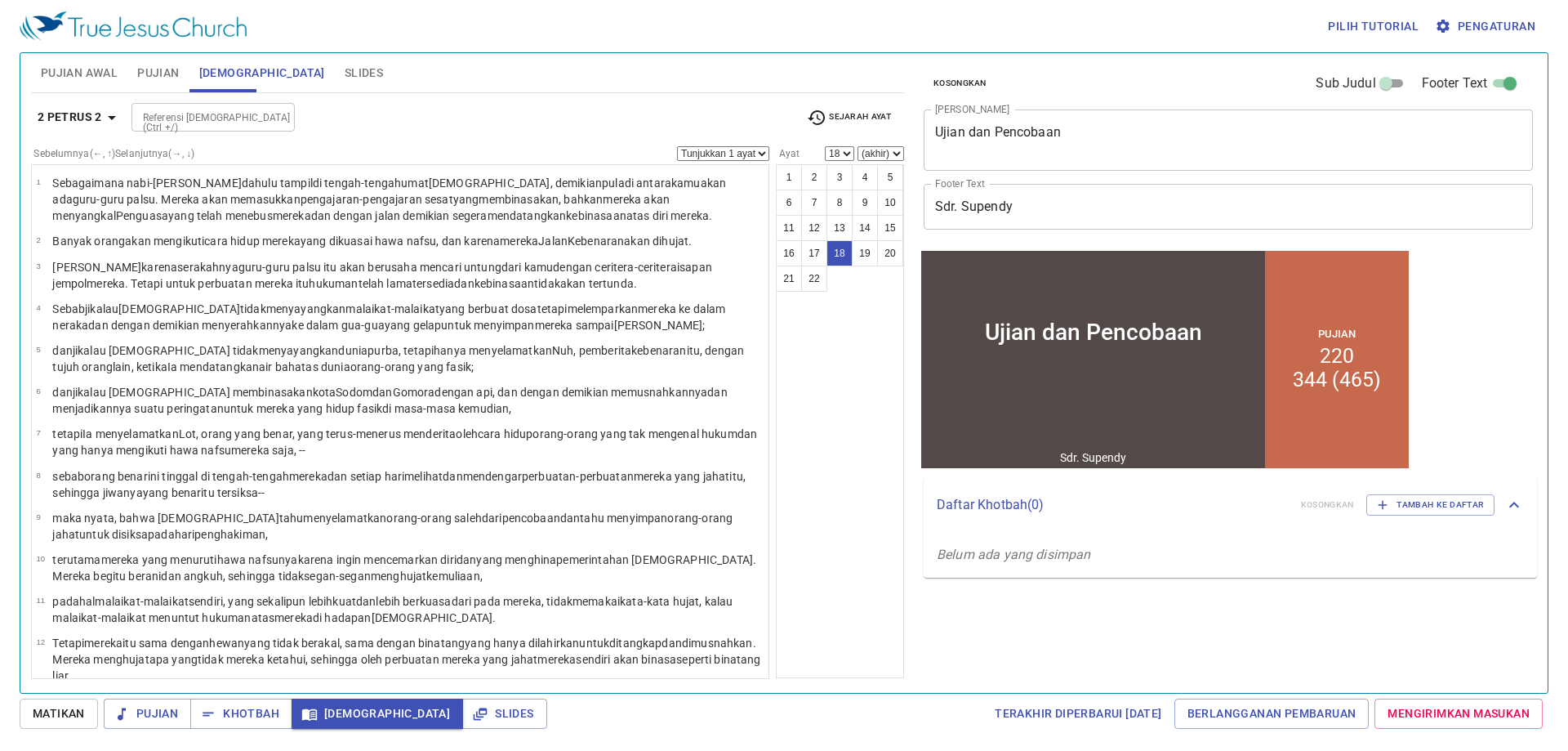
scroll to position [453, 0]
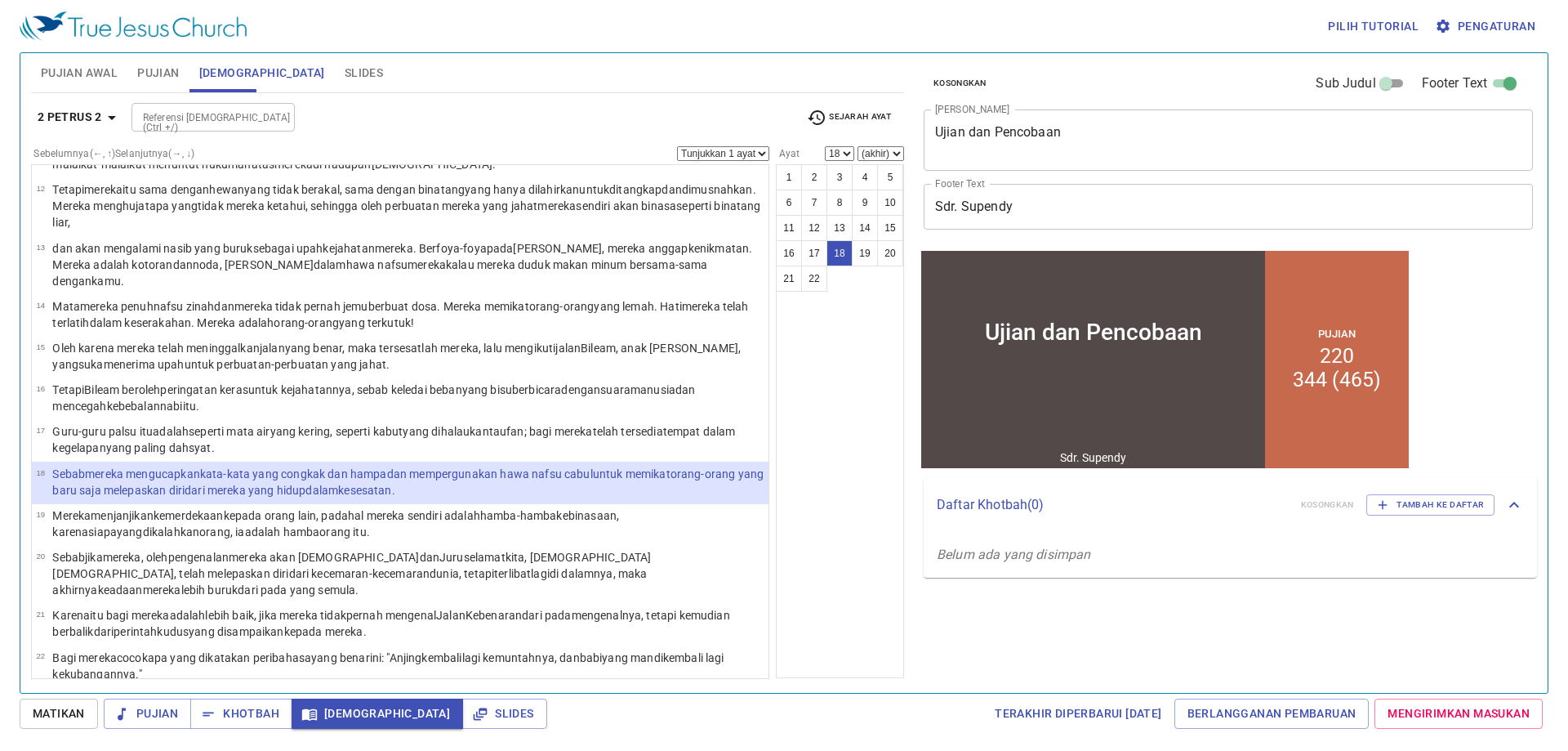
click at [258, 123] on input "Referensi [DEMOGRAPHIC_DATA] (Ctrl +/)" at bounding box center [199, 117] width 127 height 19
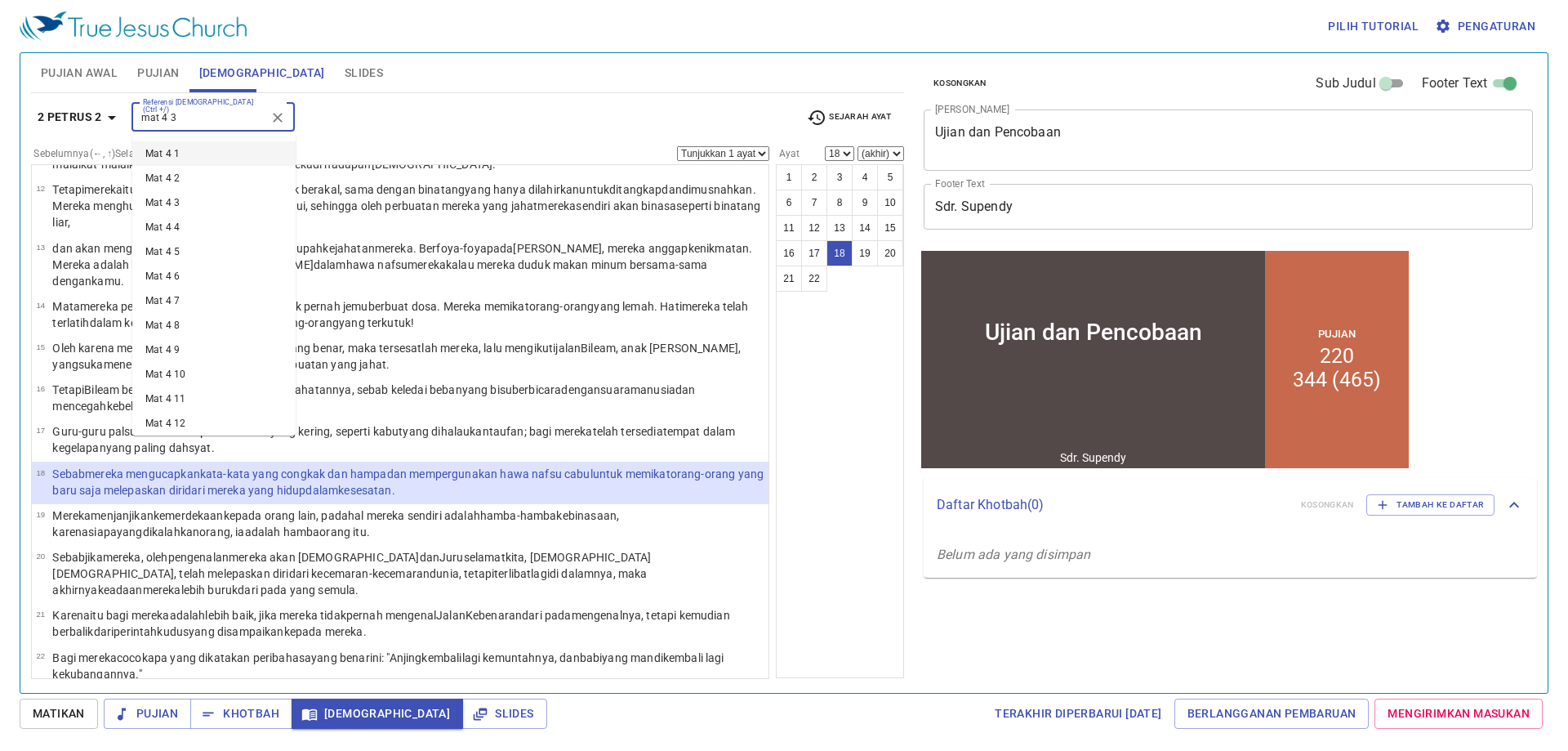
type input "mat 4 3"
select select "3"
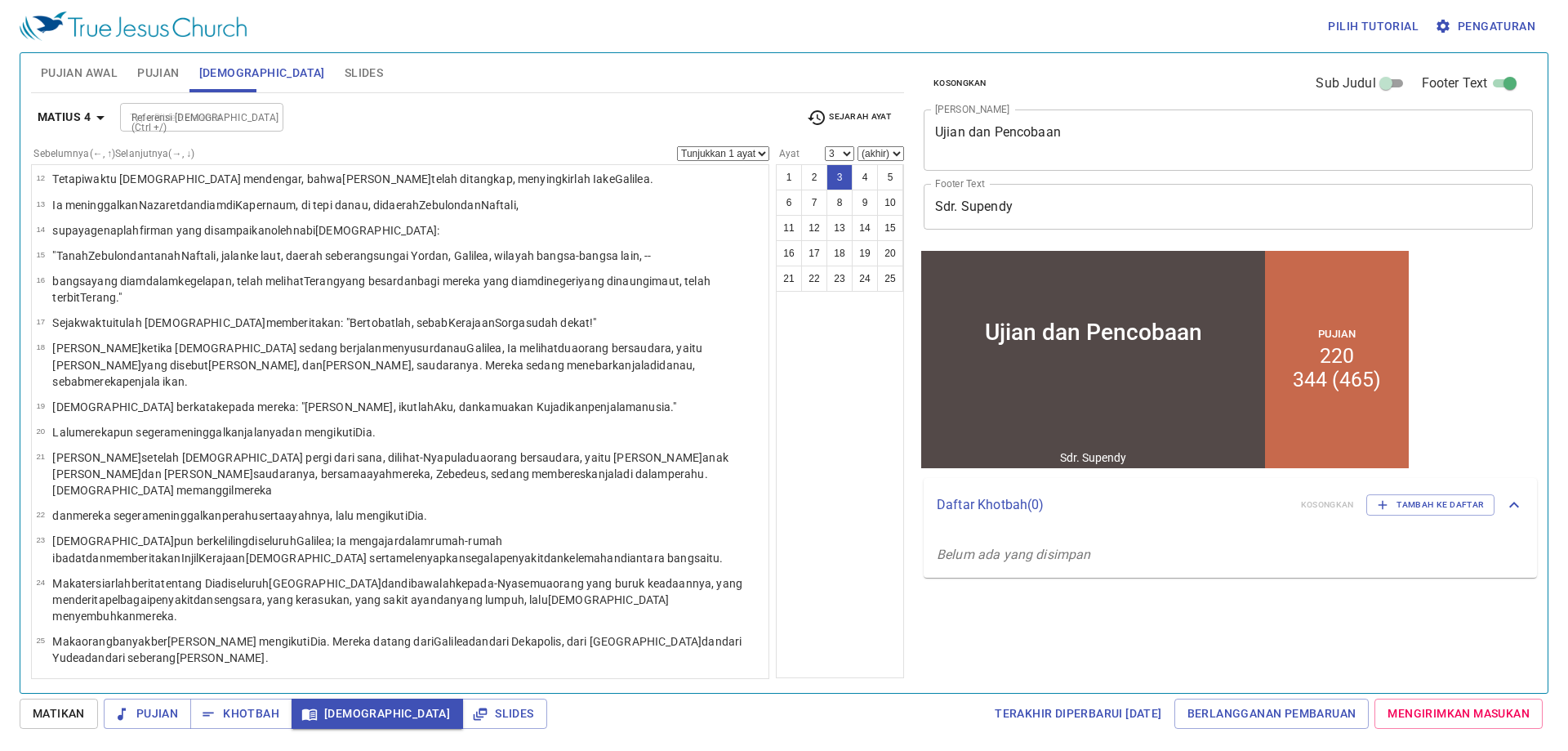
scroll to position [0, 0]
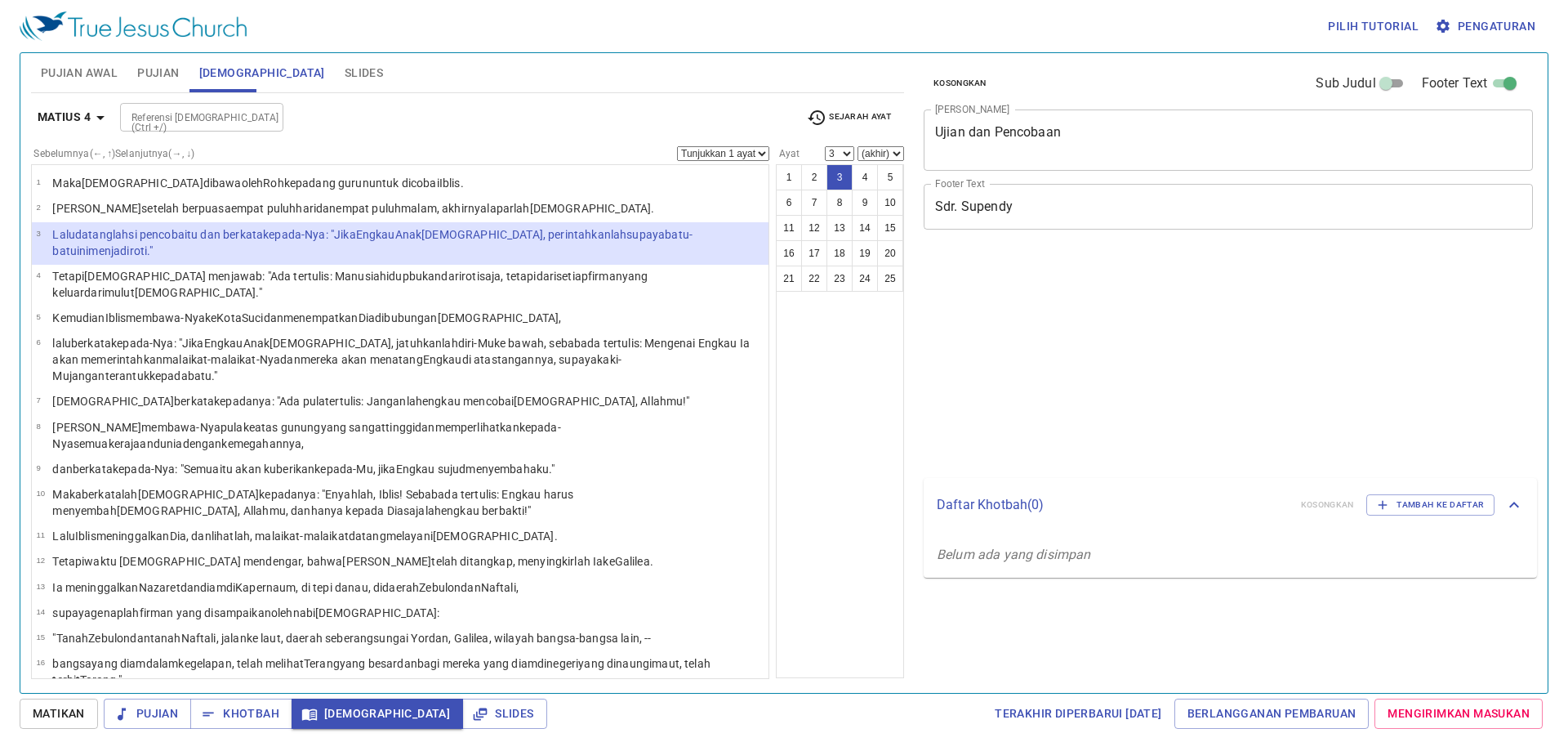
select select "3"
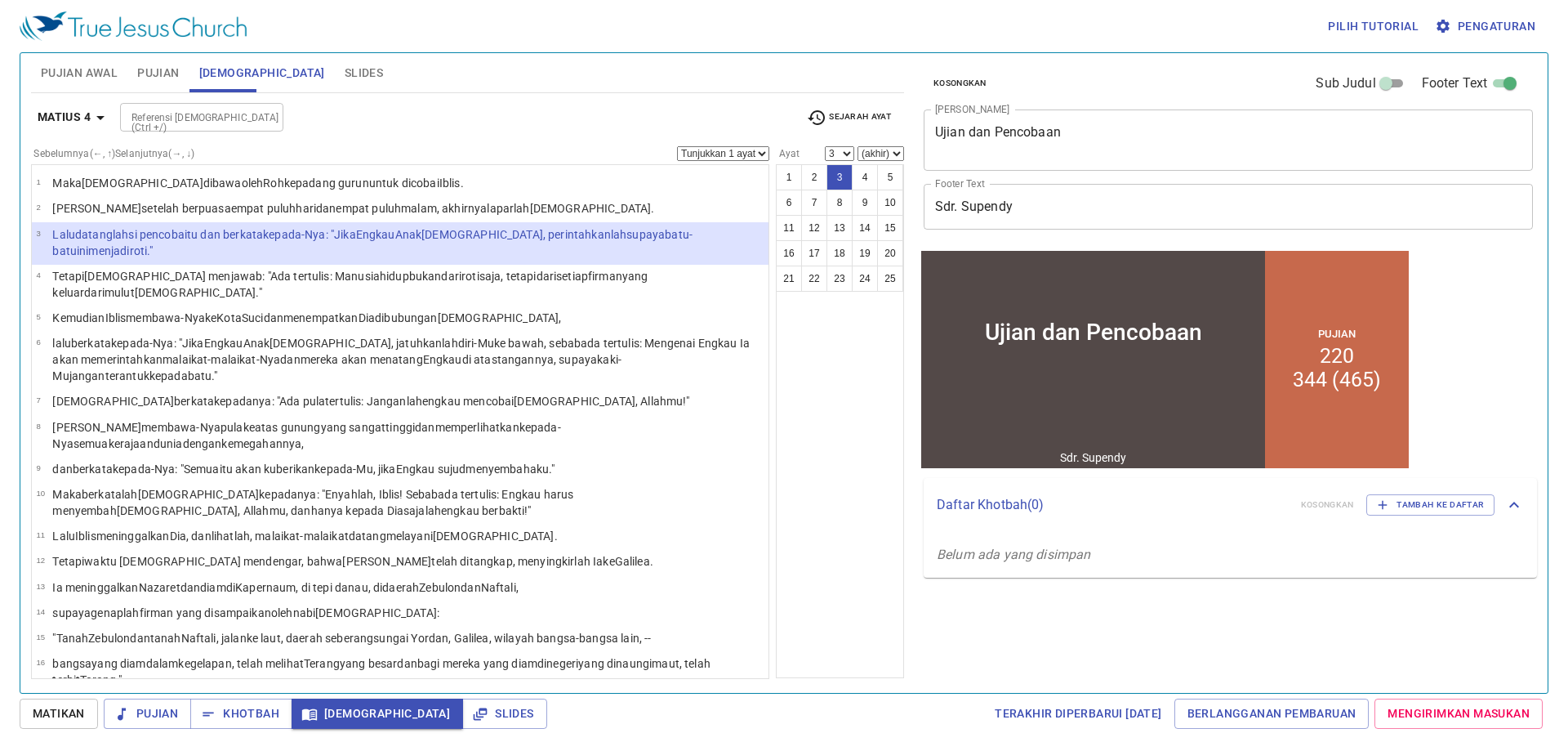
click at [200, 104] on div "Referensi [DEMOGRAPHIC_DATA] (Ctrl +/)" at bounding box center [201, 117] width 163 height 28
type input "1 yoh 2 16"
select select "16"
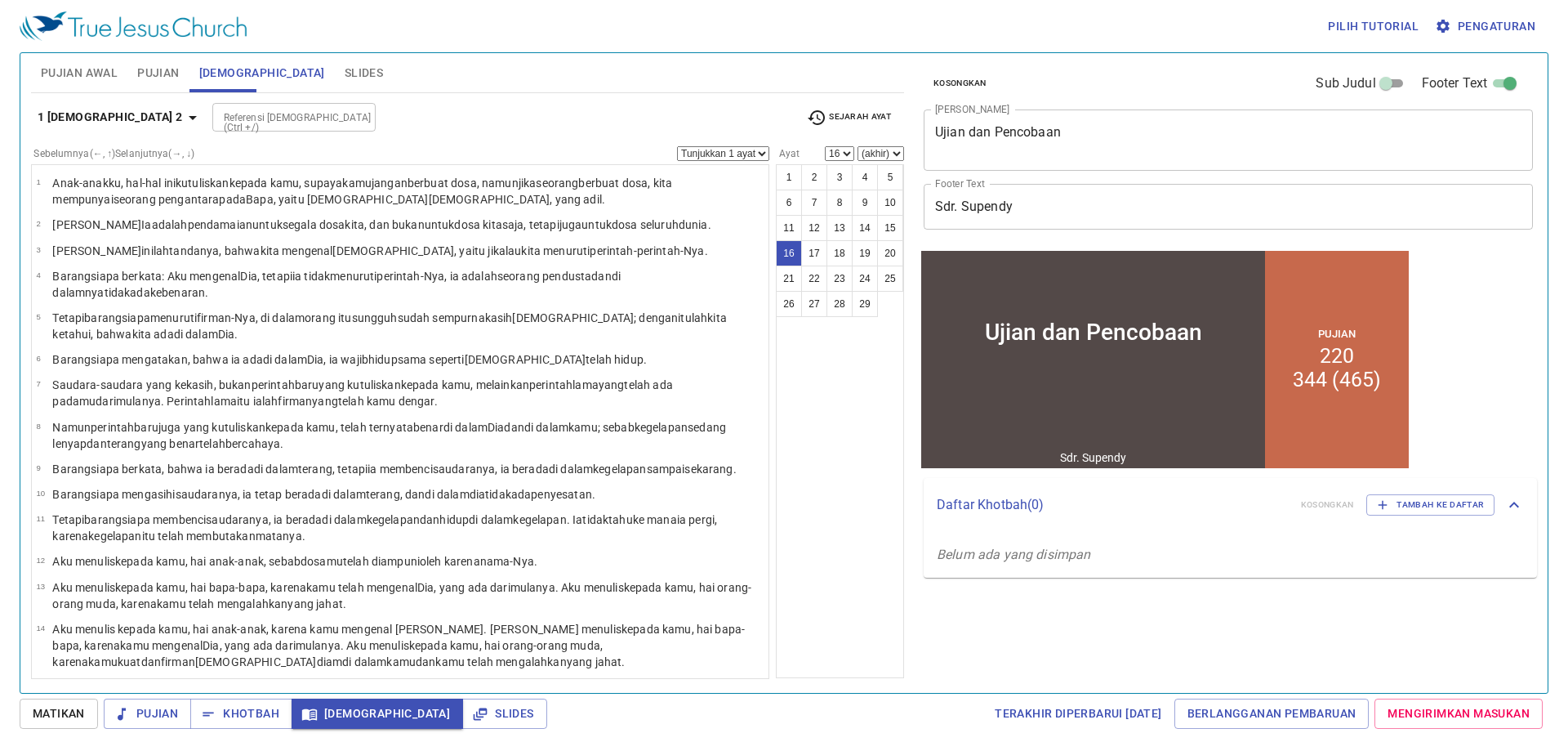
scroll to position [333, 0]
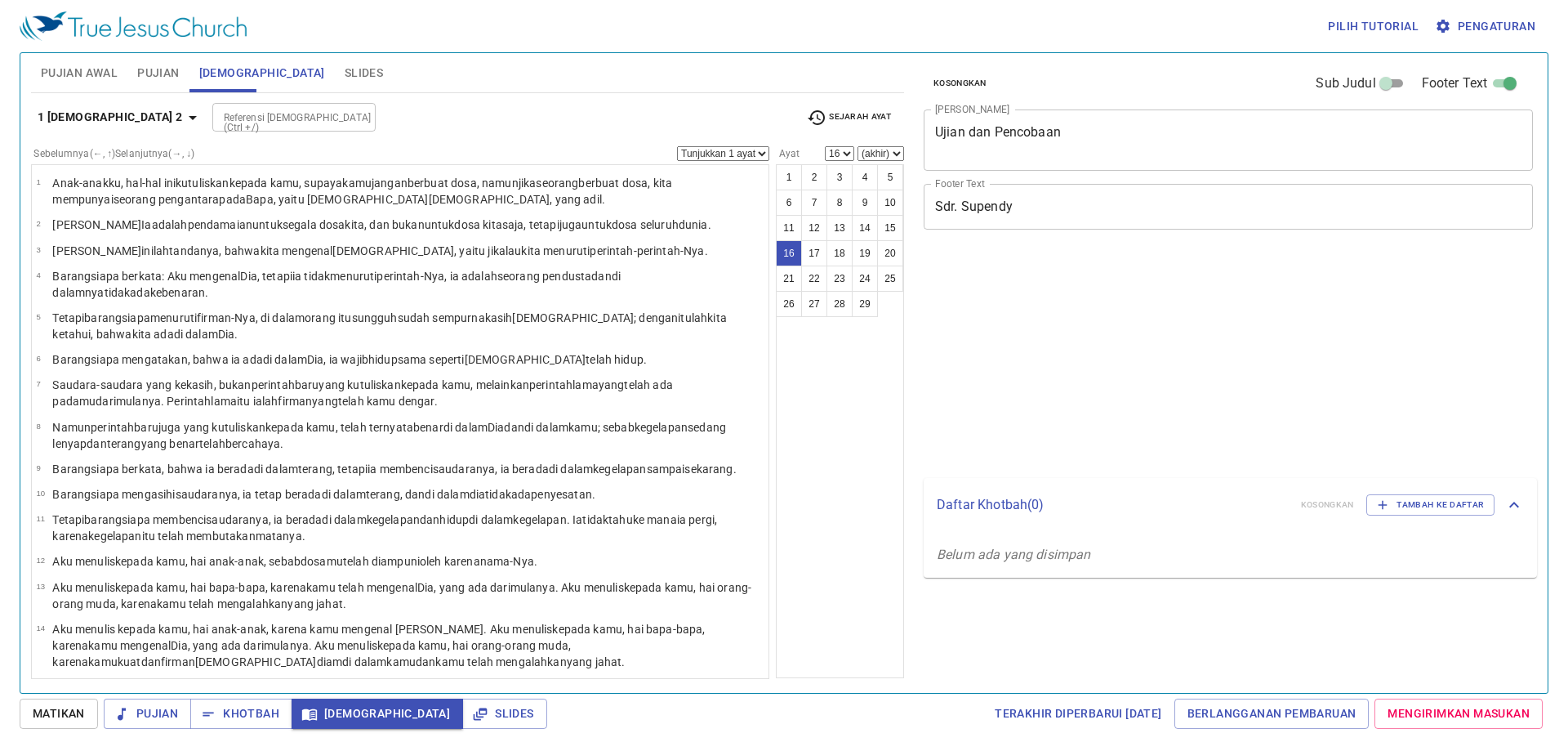
select select "16"
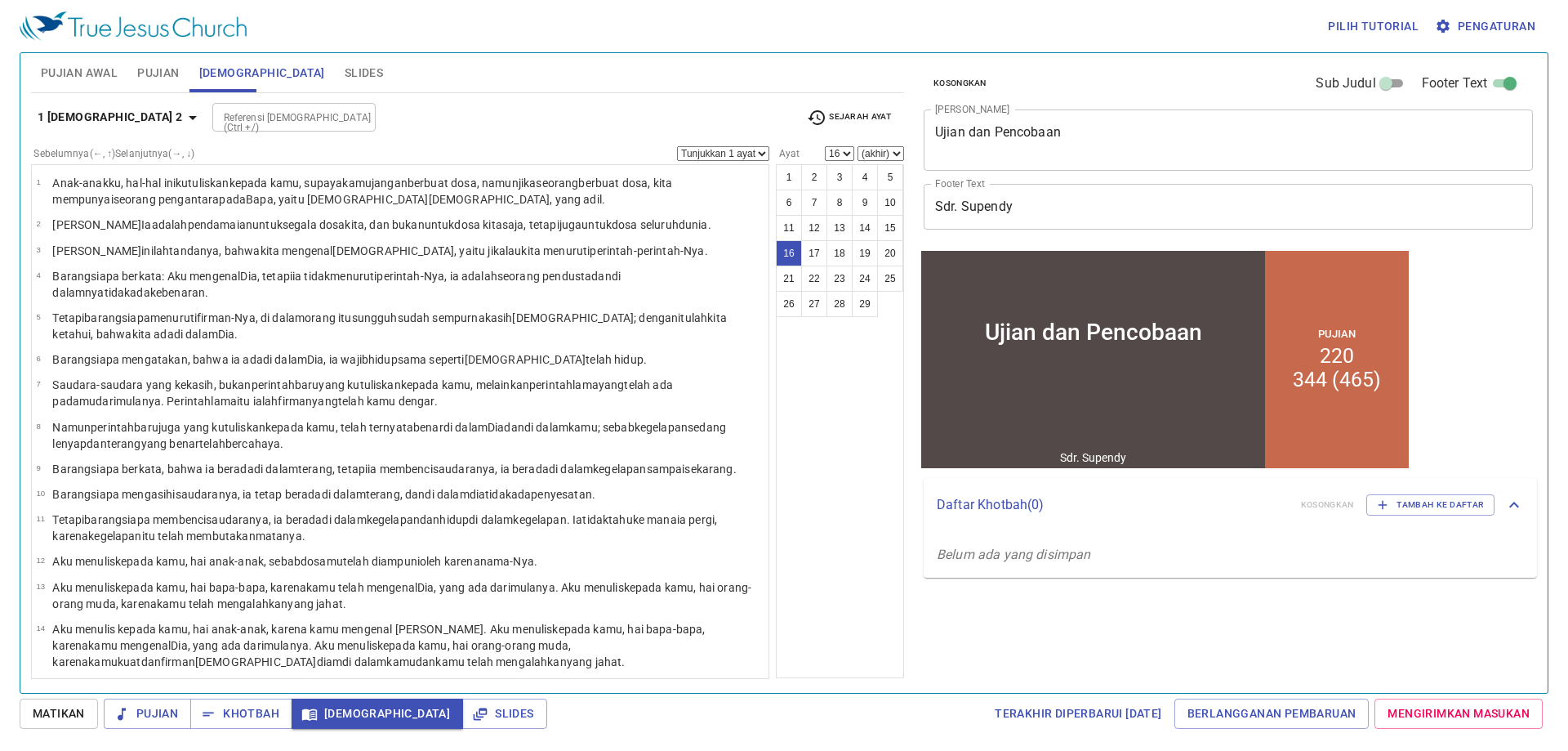
scroll to position [333, 0]
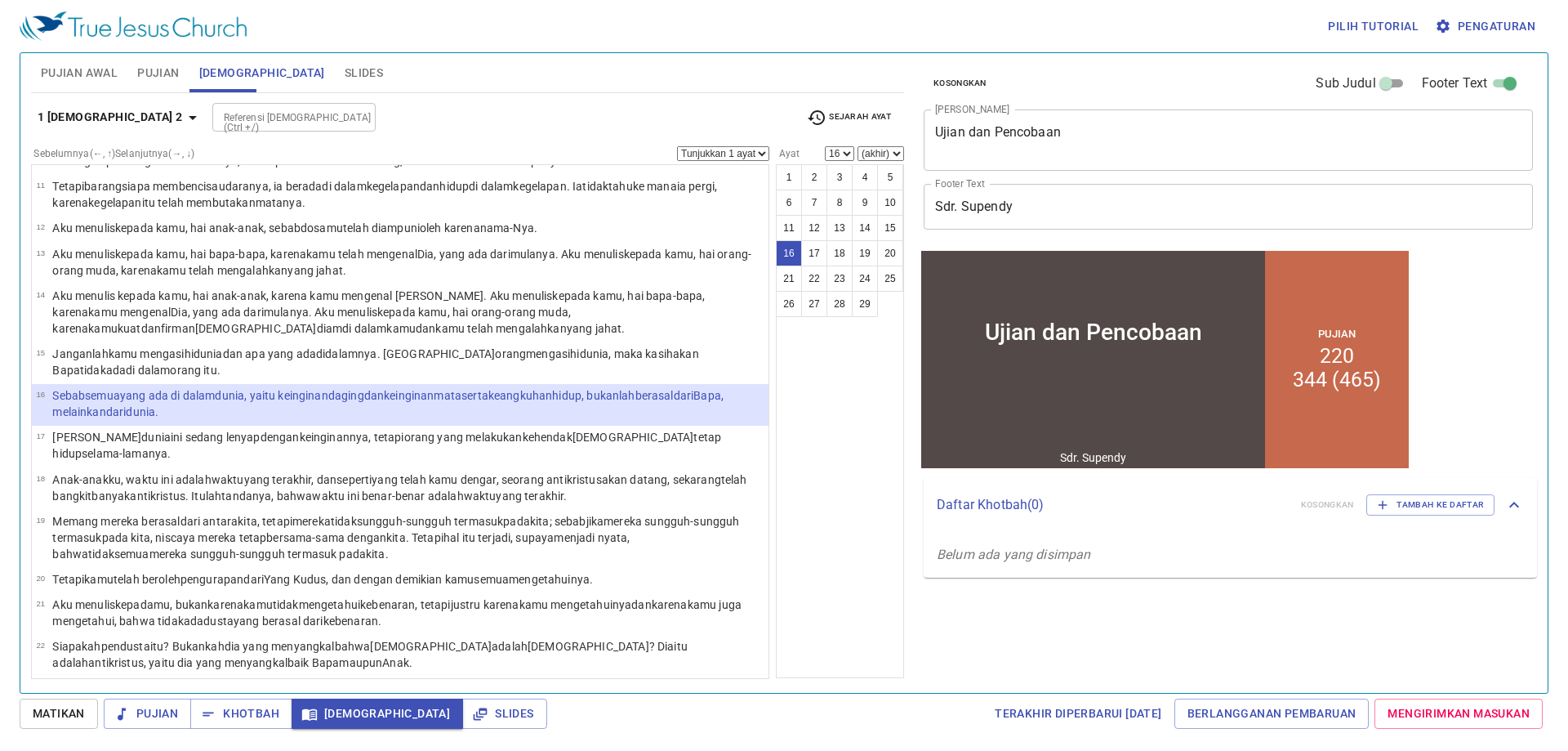
click at [220, 121] on input "Referensi [DEMOGRAPHIC_DATA] (Ctrl +/)" at bounding box center [280, 117] width 127 height 19
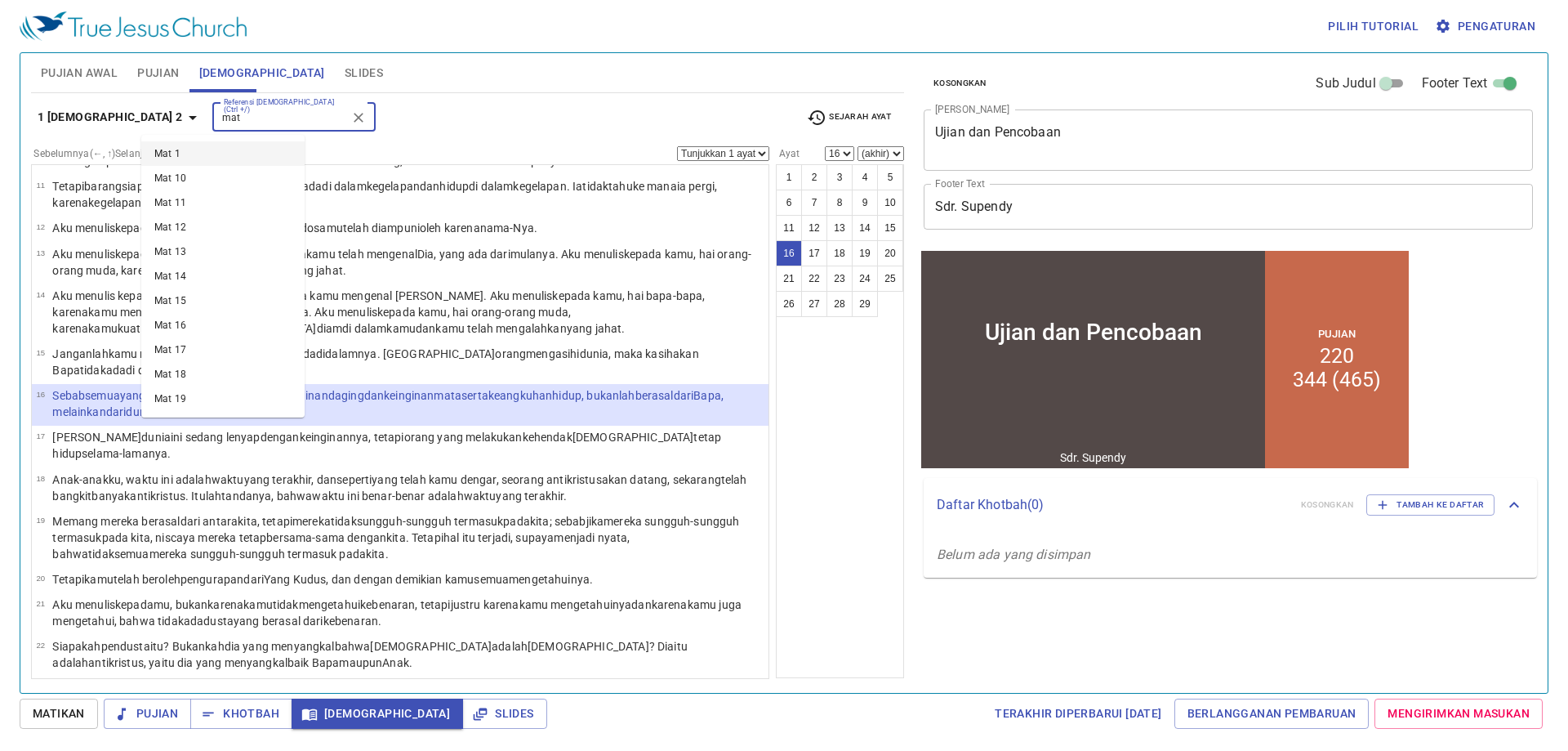
type input "mat 2"
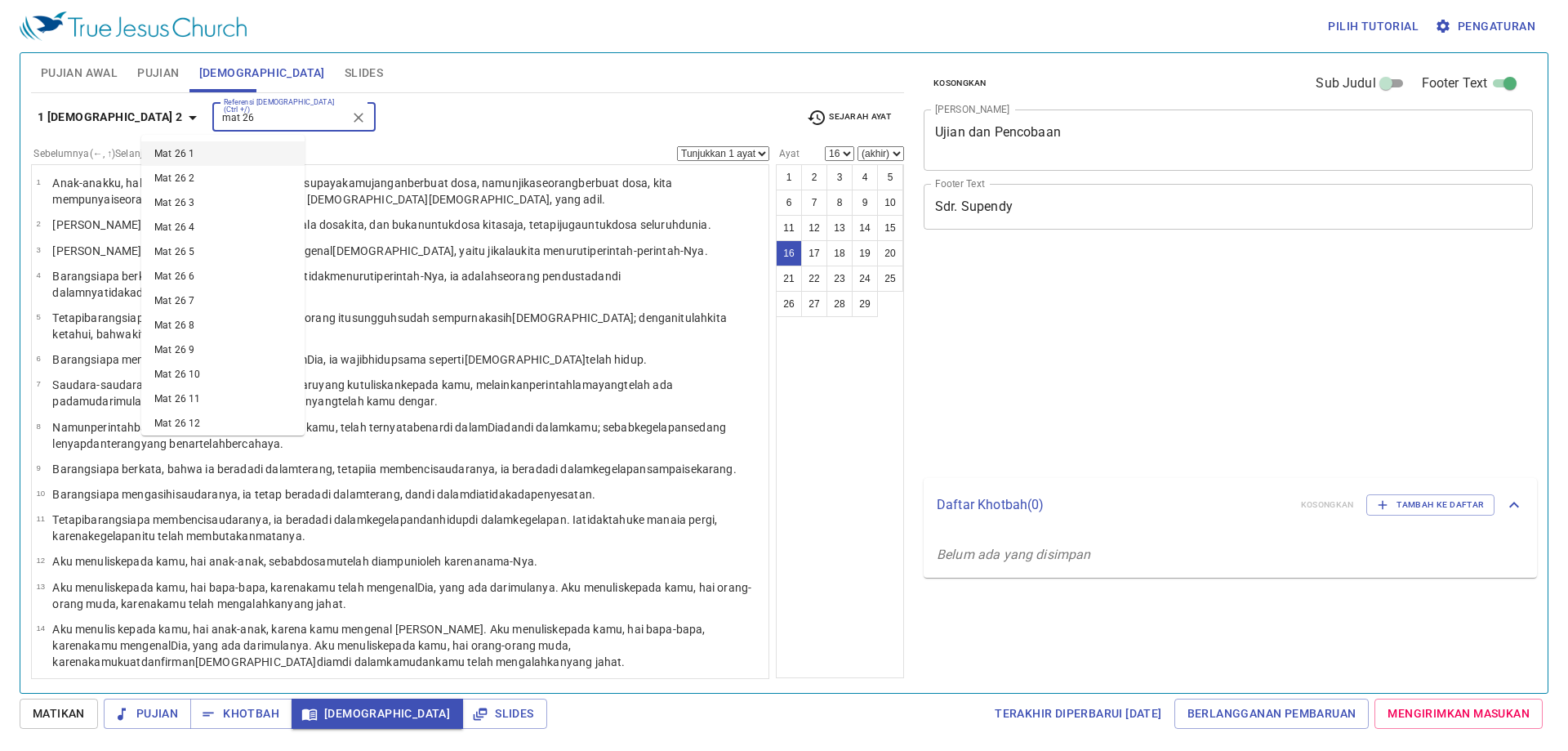
select select "16"
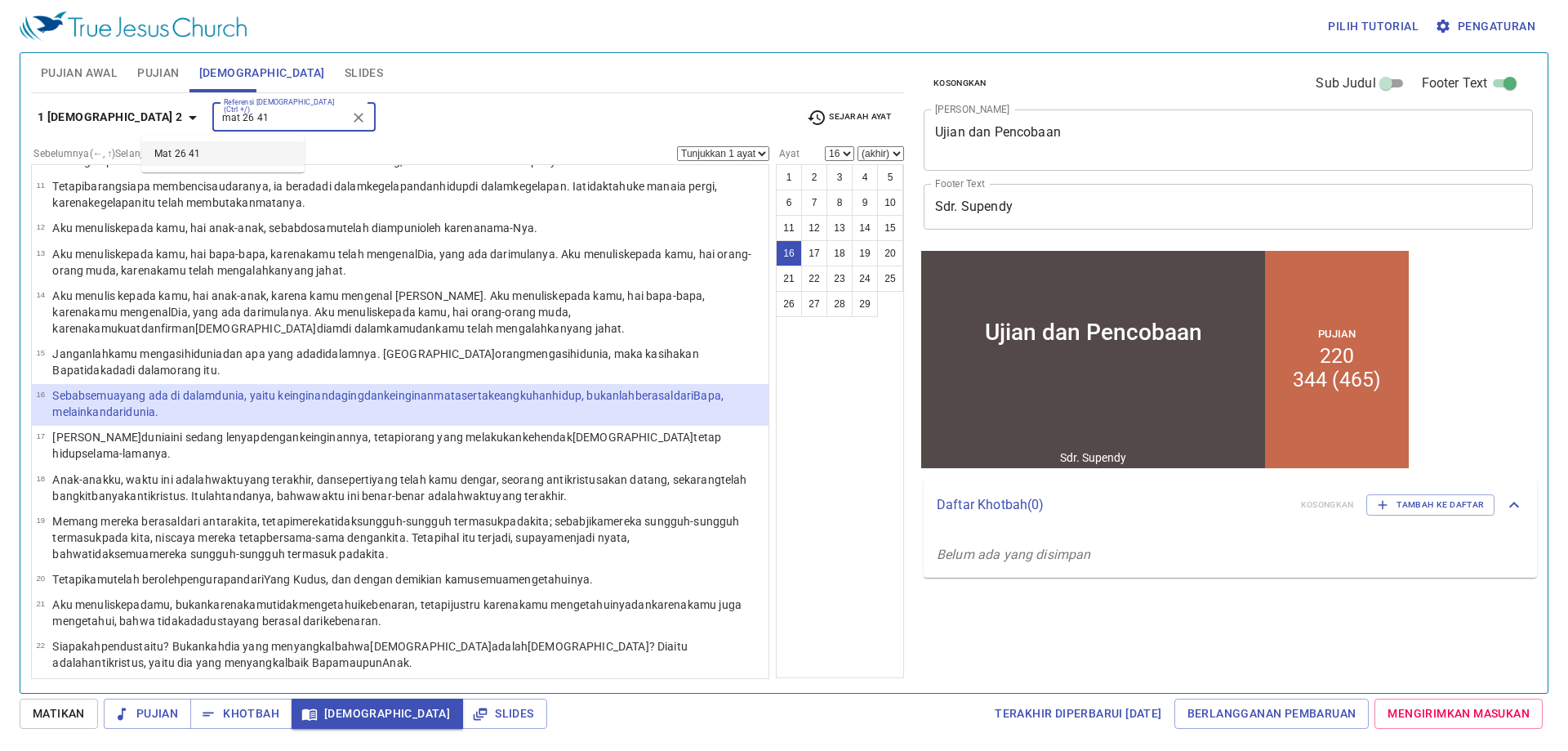
type input "mat 26 41"
select select "41"
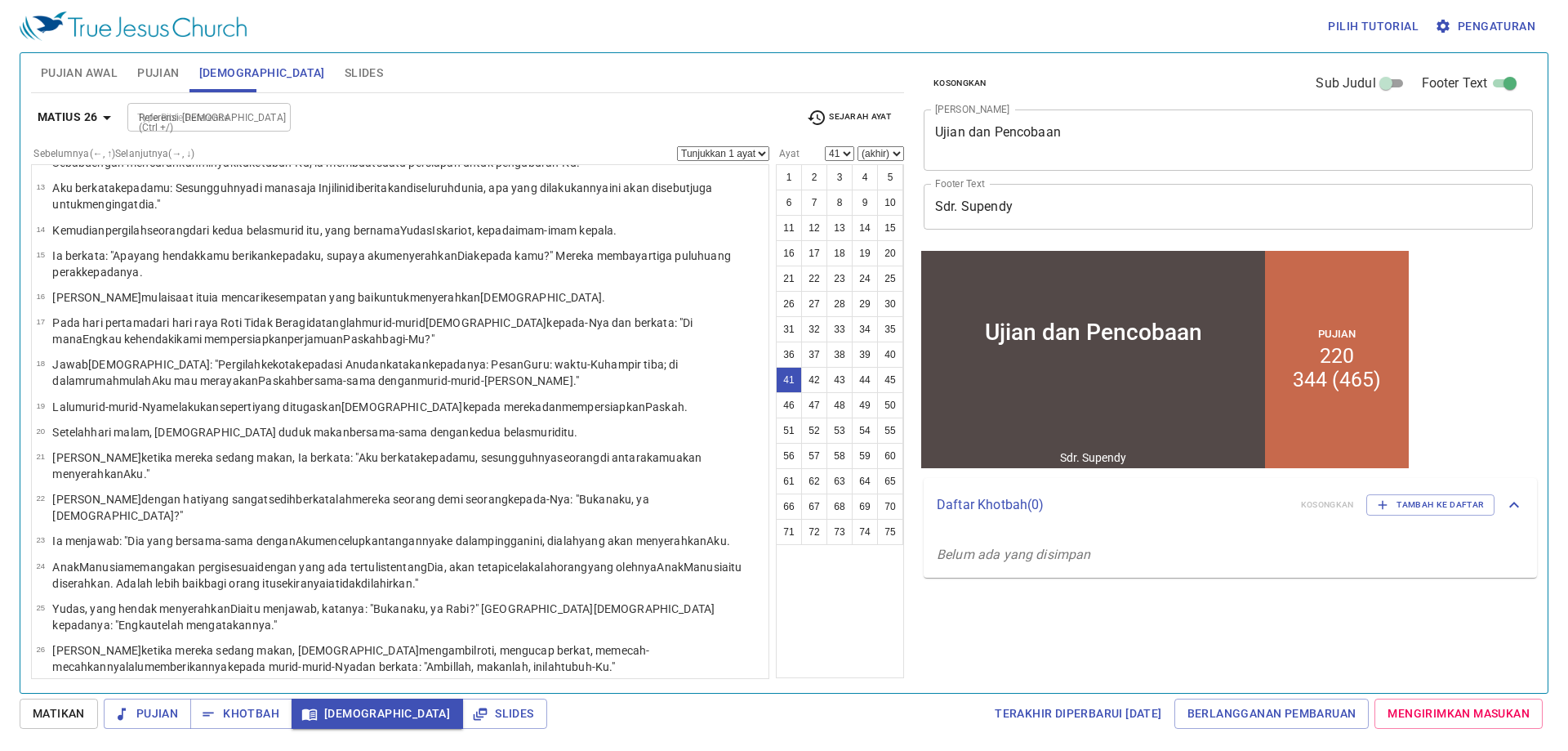
scroll to position [1060, 0]
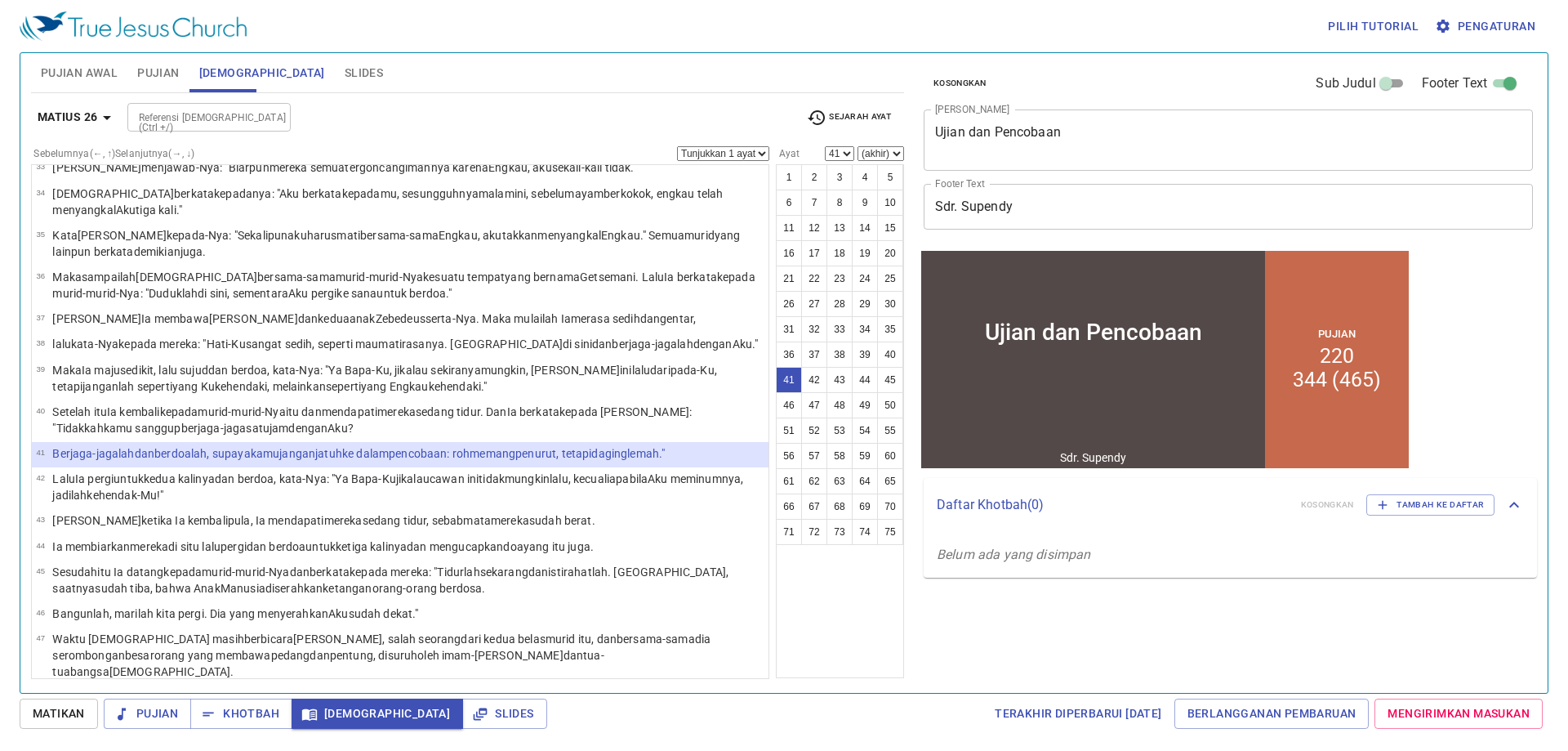
click at [178, 125] on div "Referensi [DEMOGRAPHIC_DATA] (Ctrl +/)" at bounding box center [209, 117] width 163 height 28
type input "ibr 12 4"
select select "4"
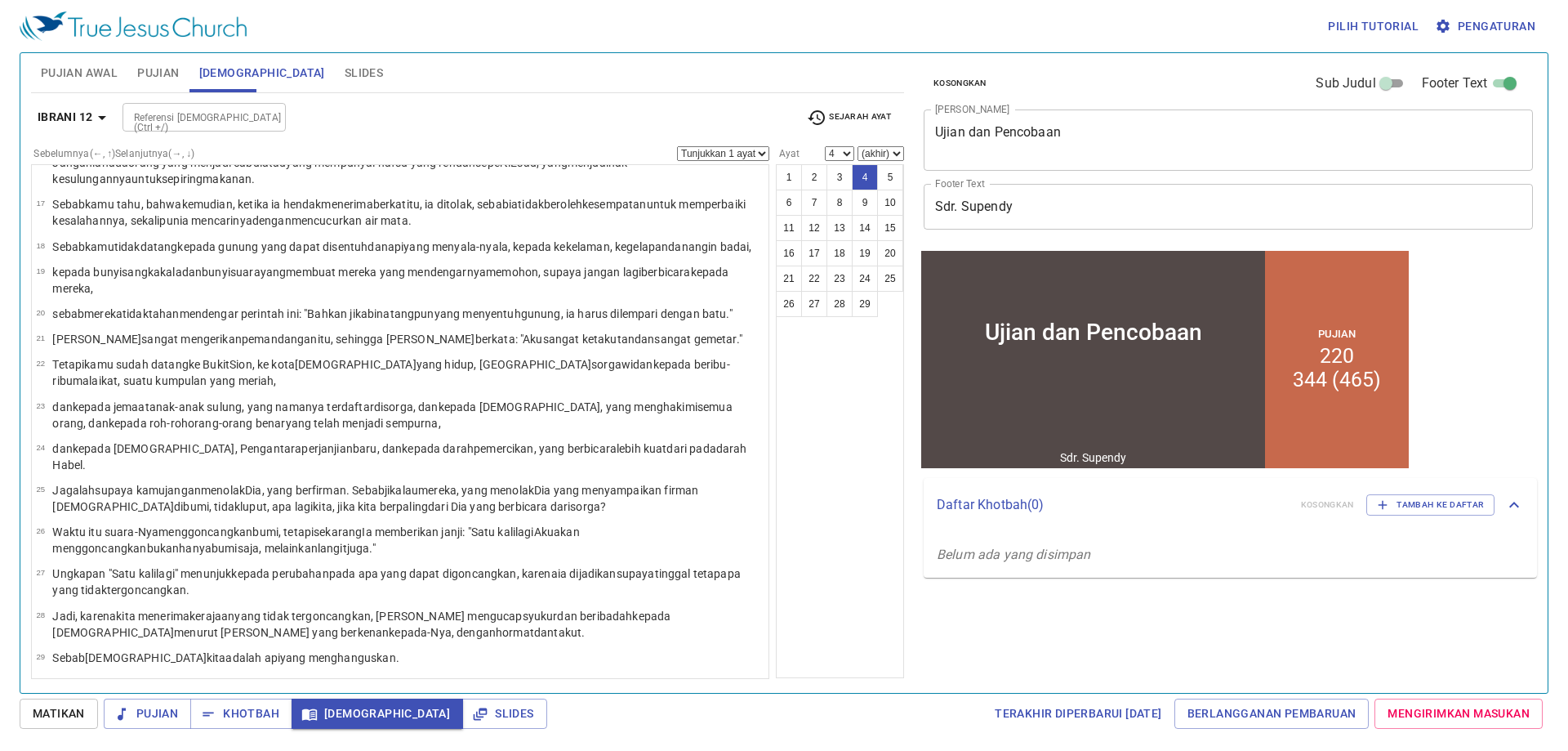
scroll to position [0, 0]
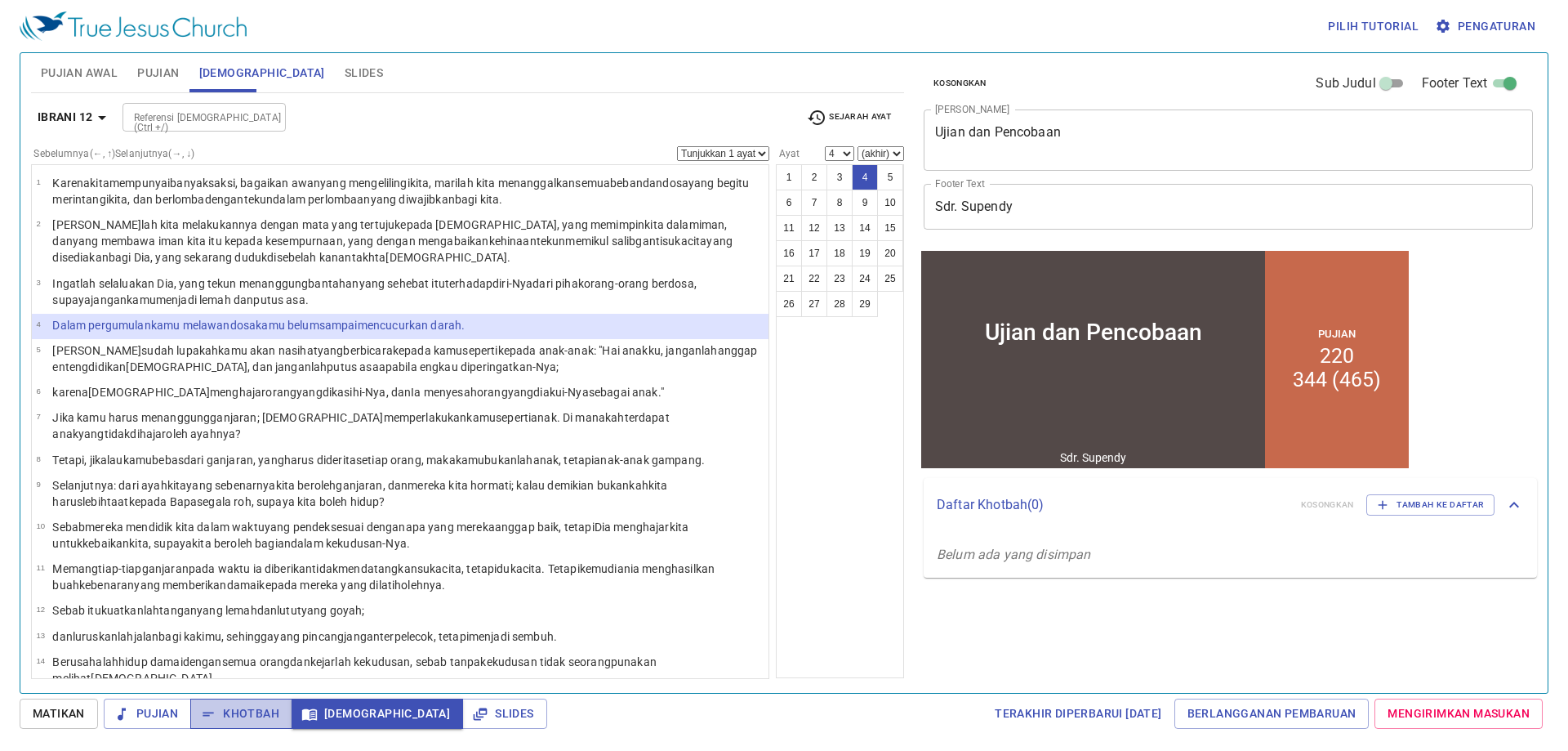
click at [258, 717] on span "Khotbah" at bounding box center [241, 714] width 76 height 20
click at [215, 106] on div "Referensi [DEMOGRAPHIC_DATA] (Ctrl +/)" at bounding box center [204, 117] width 163 height 28
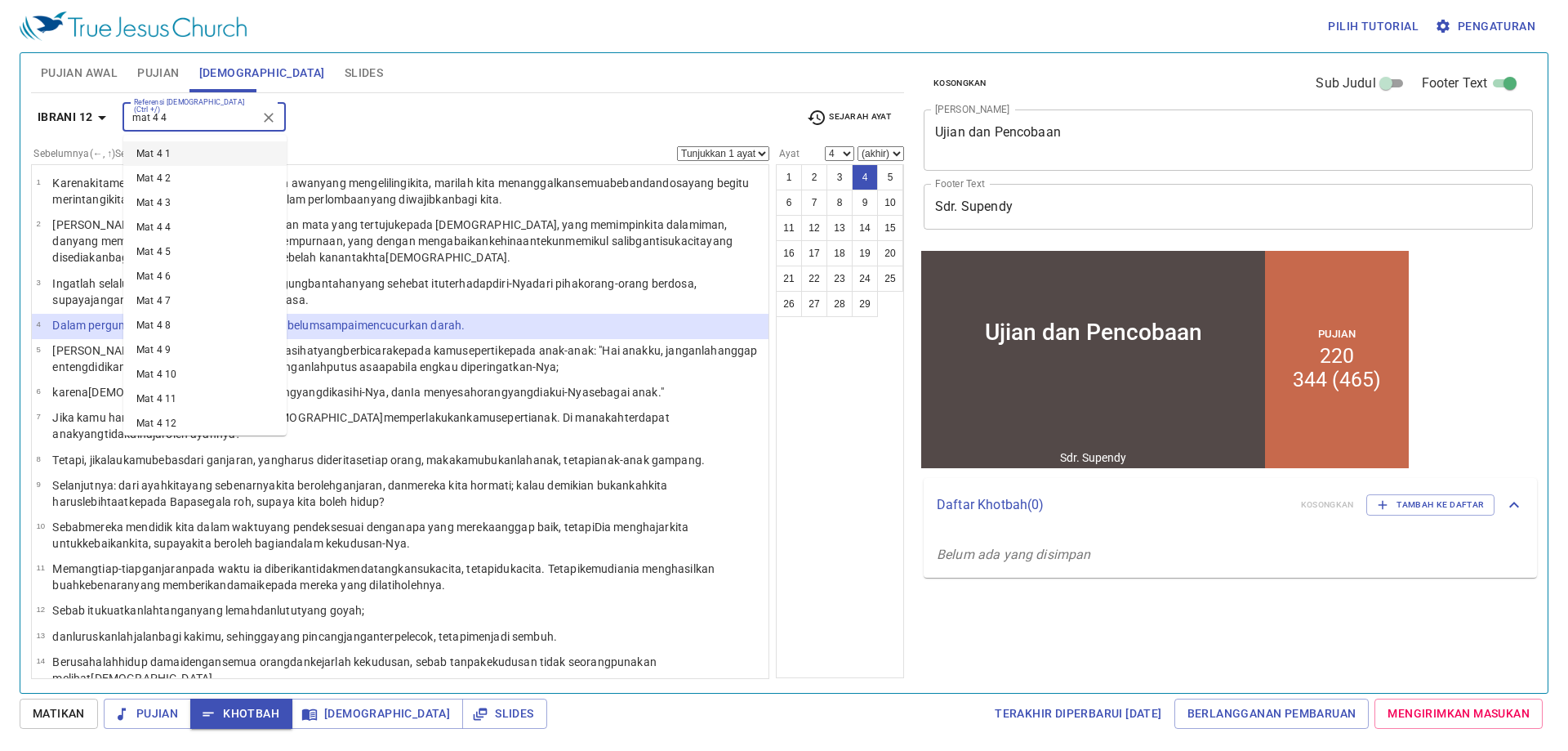
type input "mat 4 4"
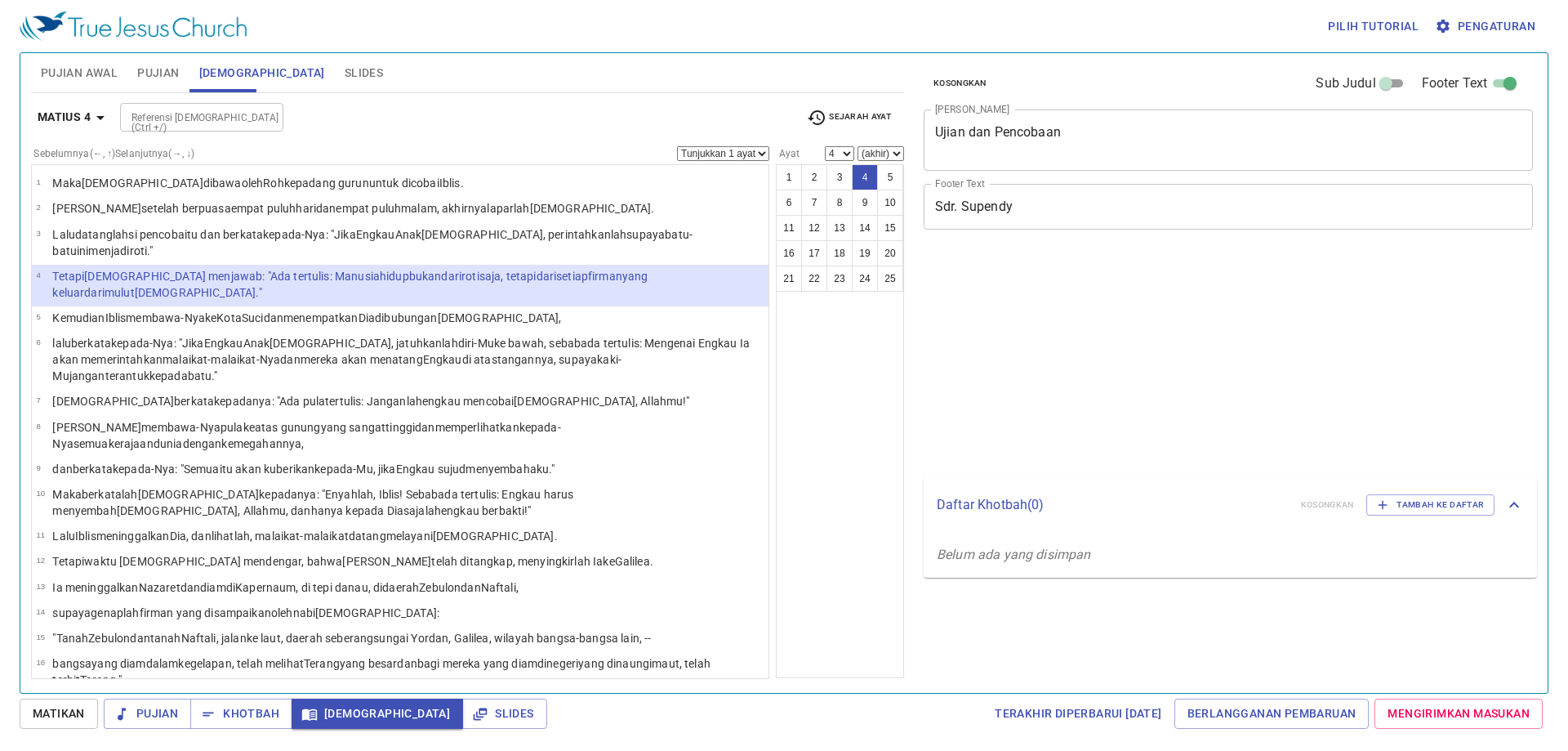
select select "4"
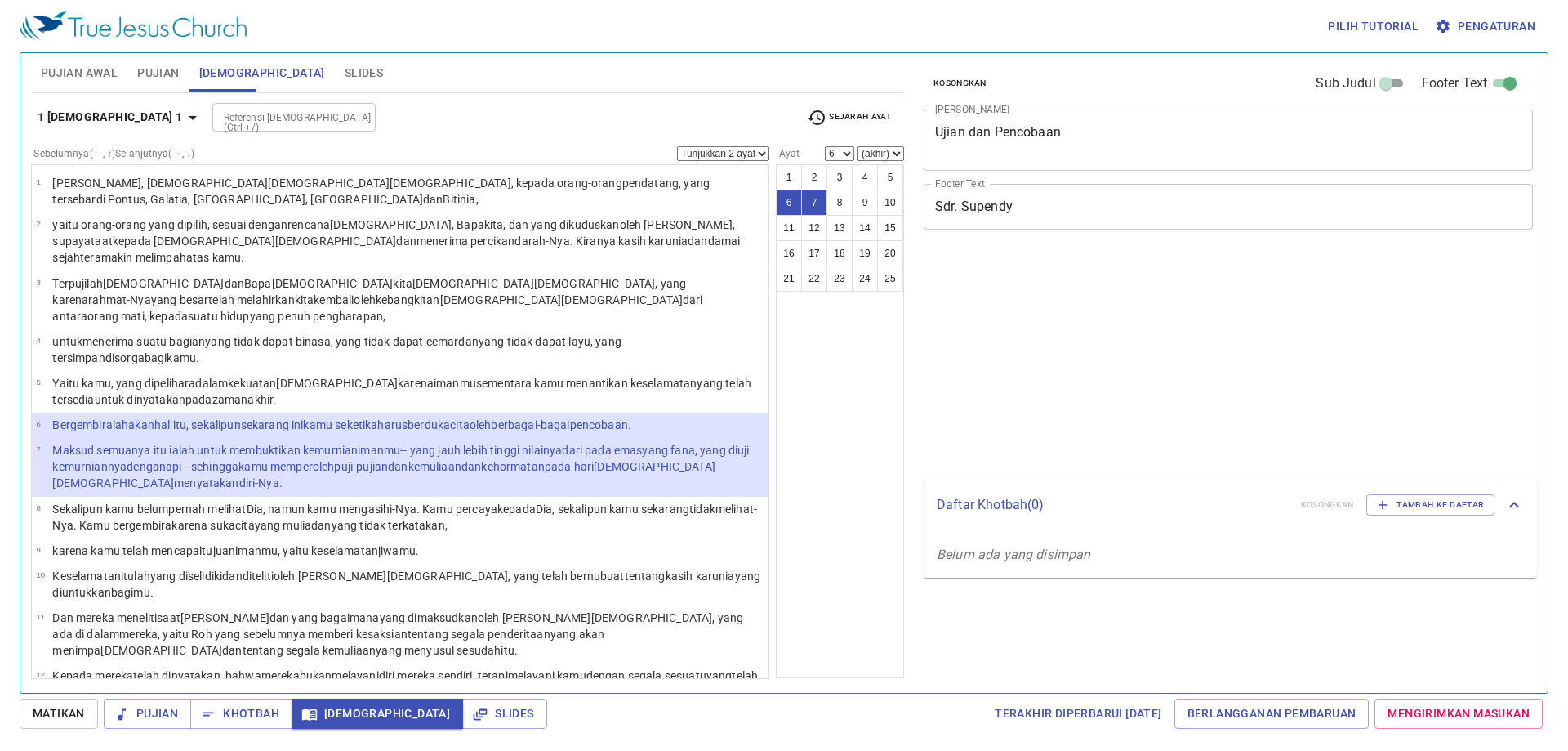
select select "2"
select select "6"
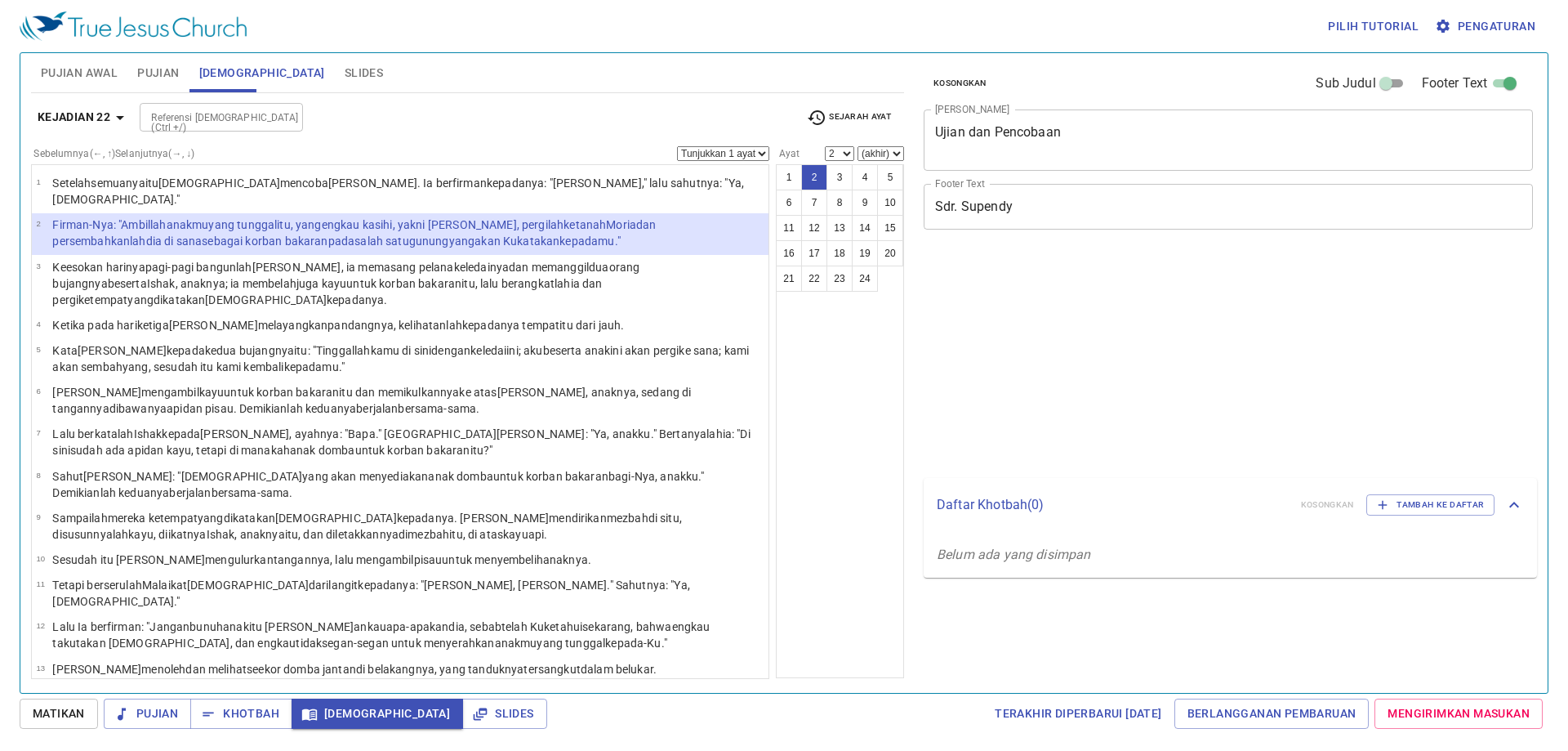
select select "2"
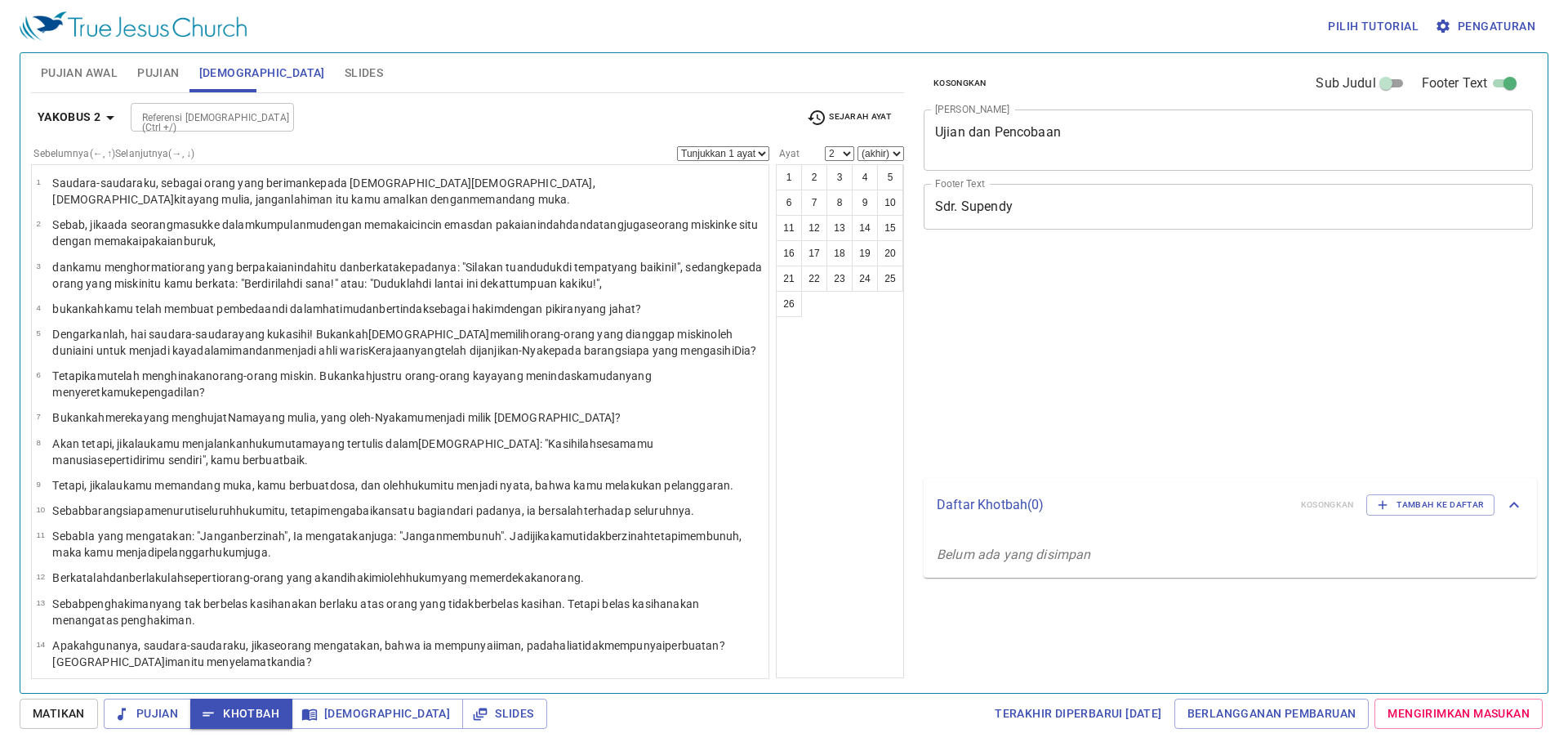
select select "2"
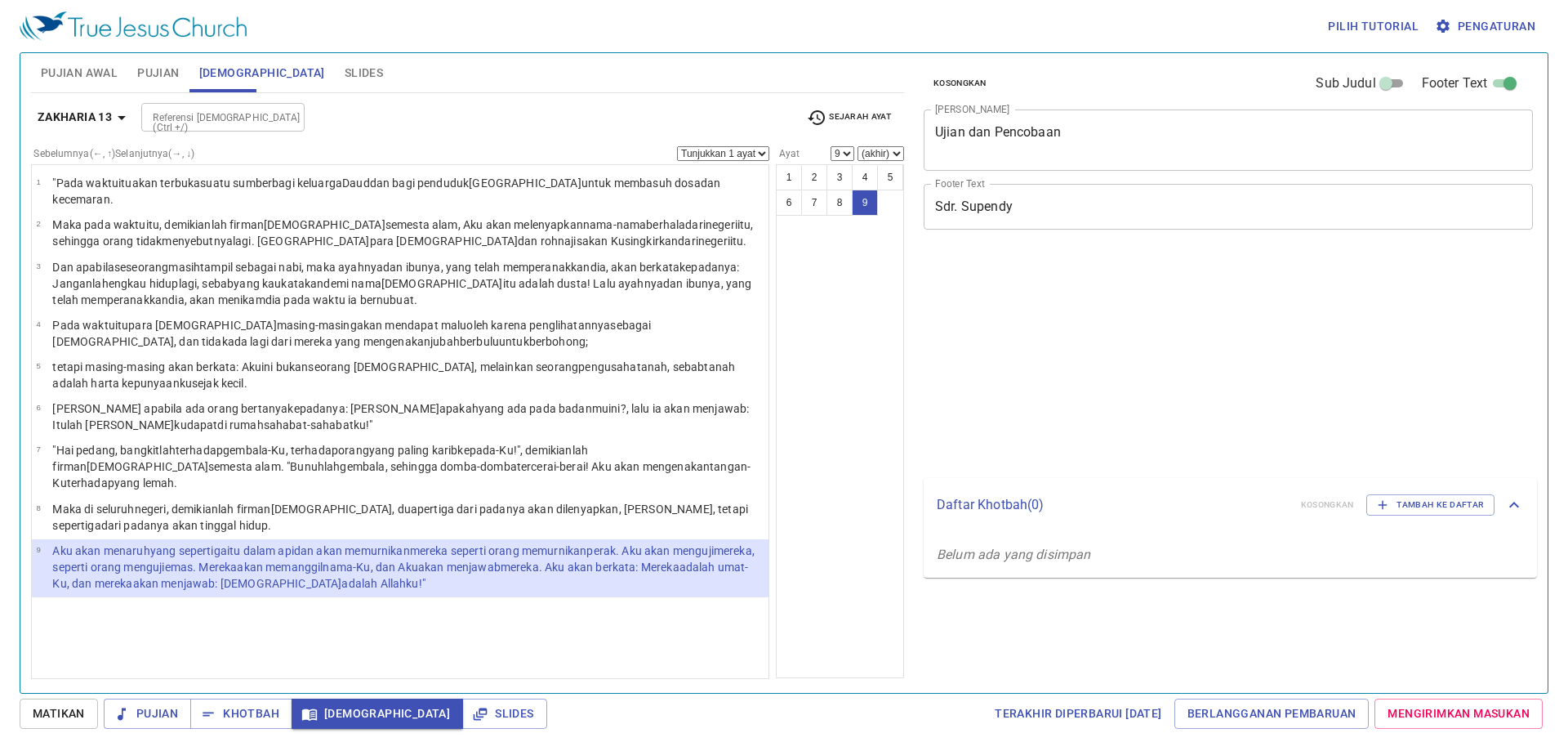
select select "9"
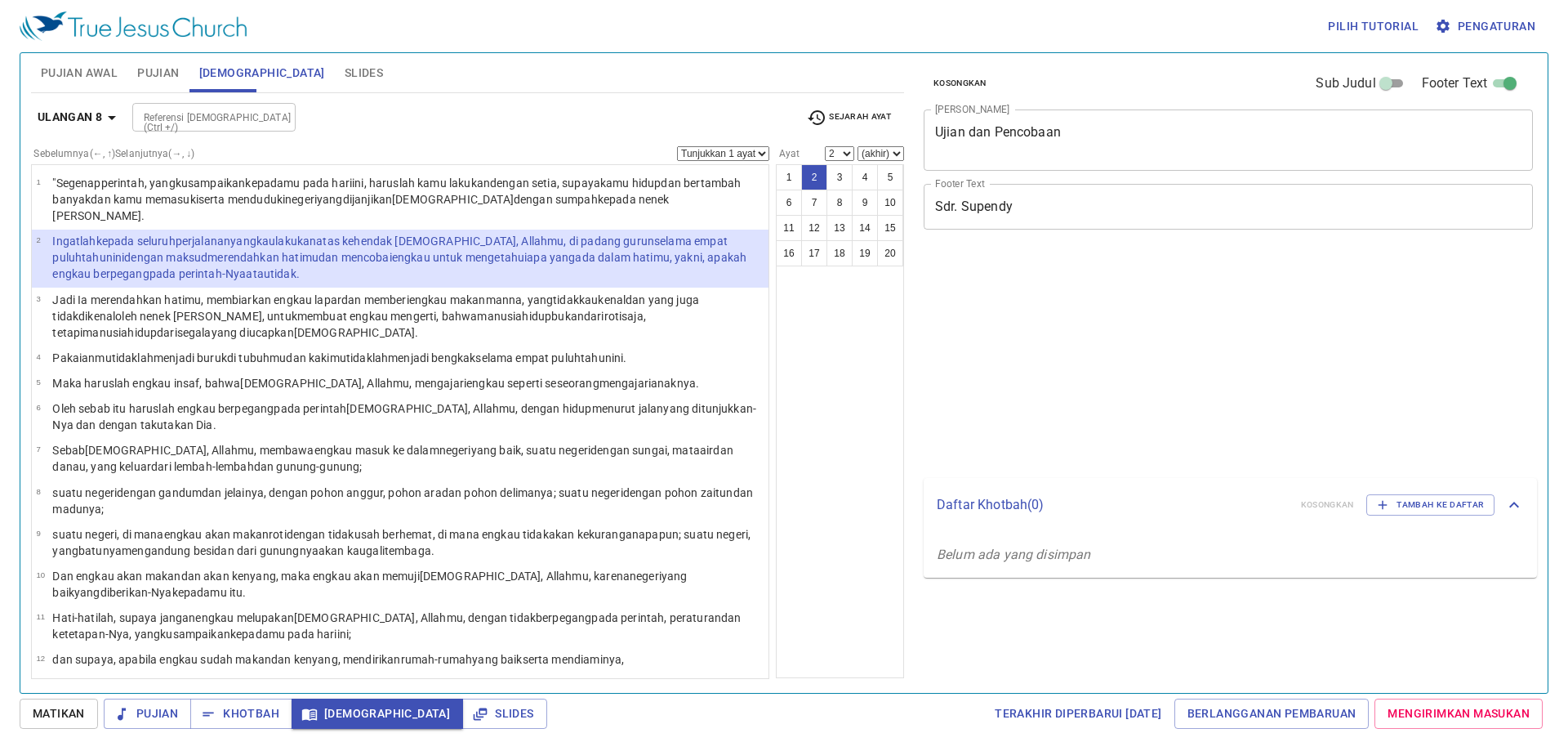
select select "2"
